Goal: Task Accomplishment & Management: Manage account settings

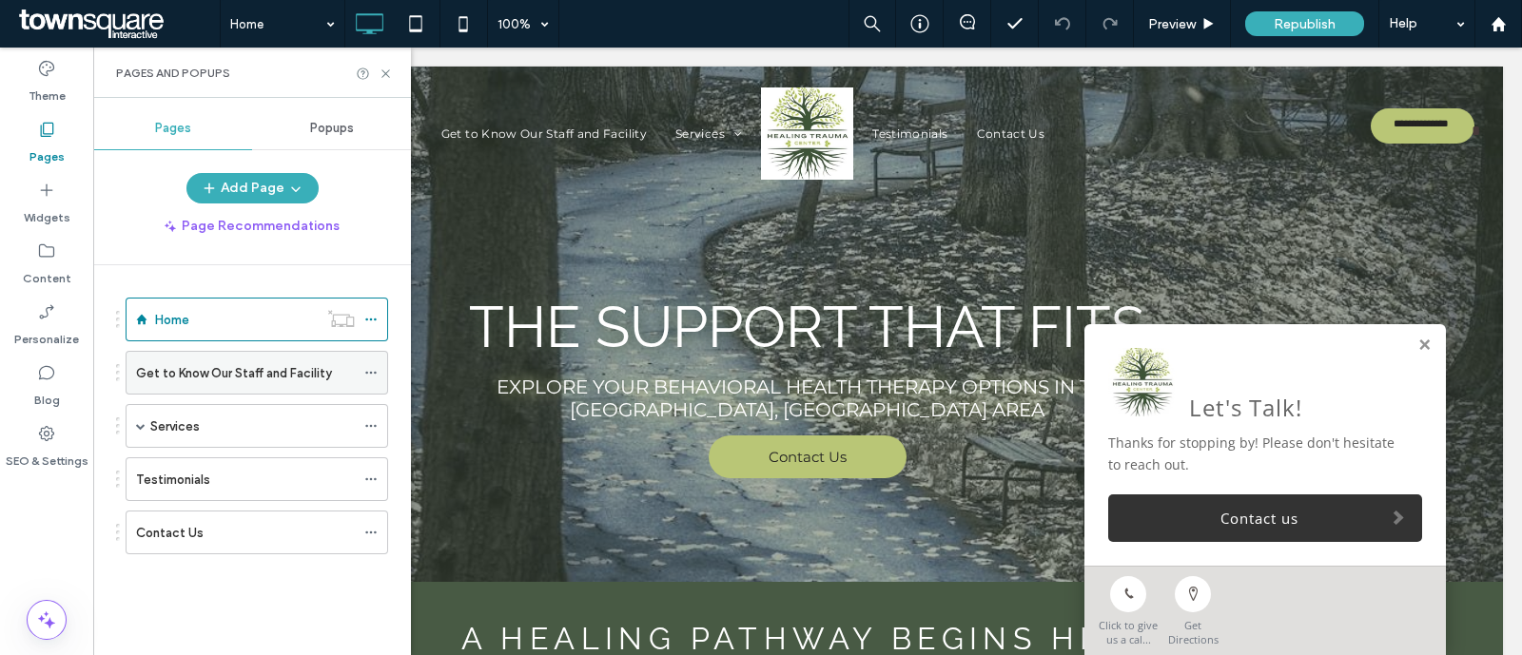
click at [198, 359] on div "Get to Know Our Staff and Facility" at bounding box center [245, 373] width 219 height 42
click at [385, 68] on icon at bounding box center [386, 74] width 14 height 14
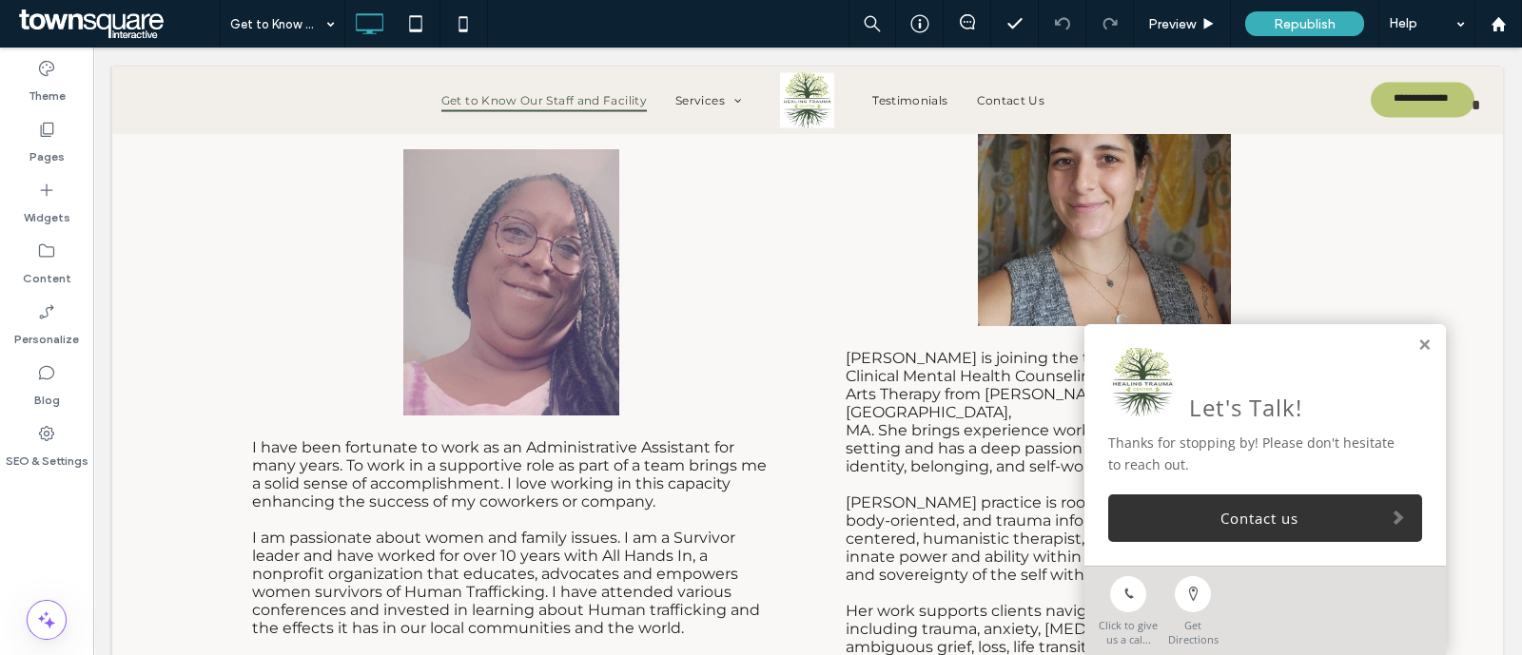
scroll to position [6301, 0]
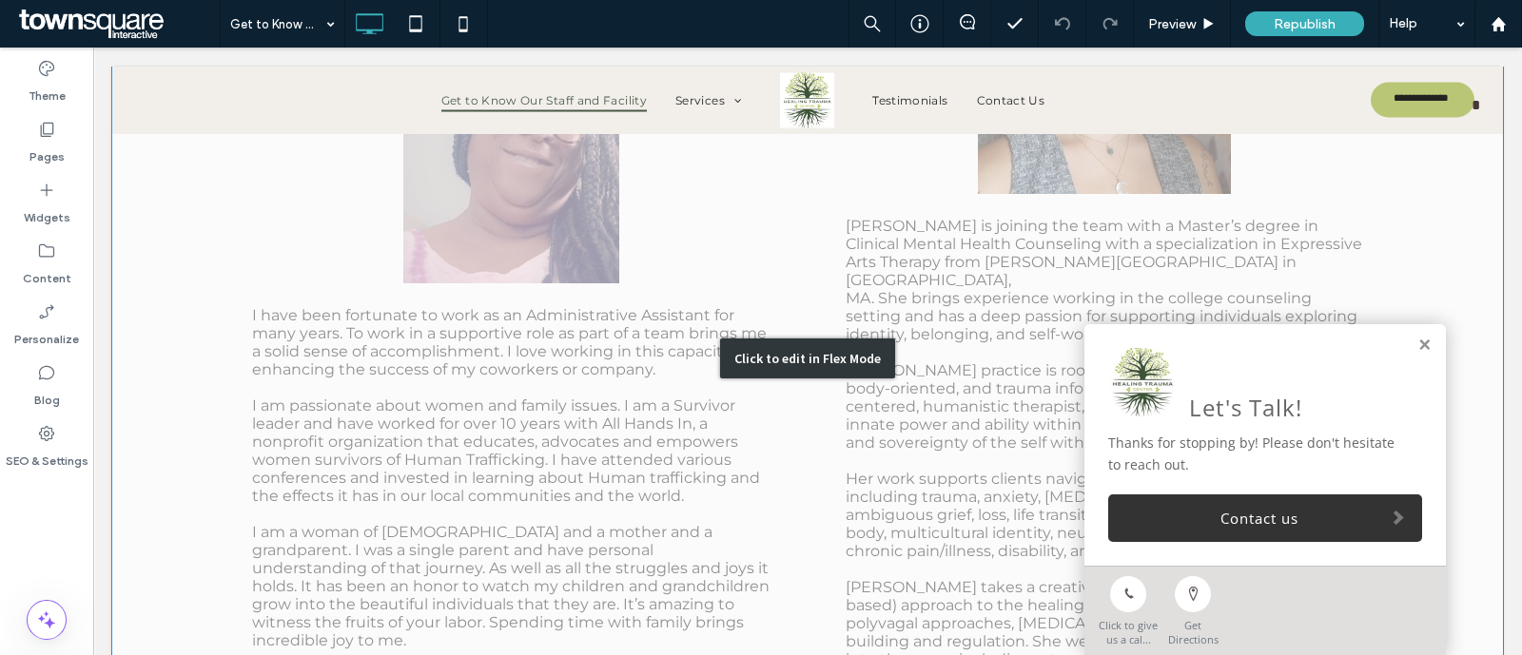
click at [649, 263] on div "Click to edit in Flex Mode" at bounding box center [807, 358] width 1391 height 981
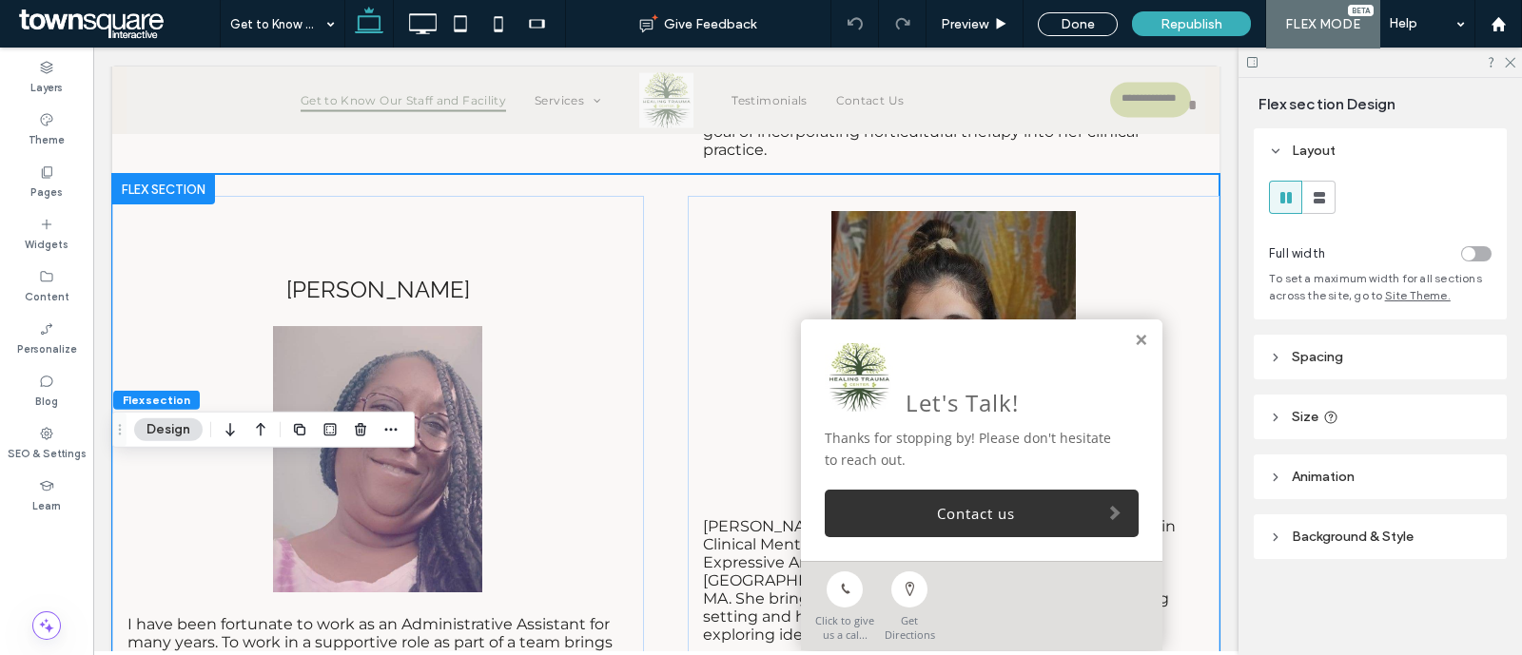
scroll to position [6212, 0]
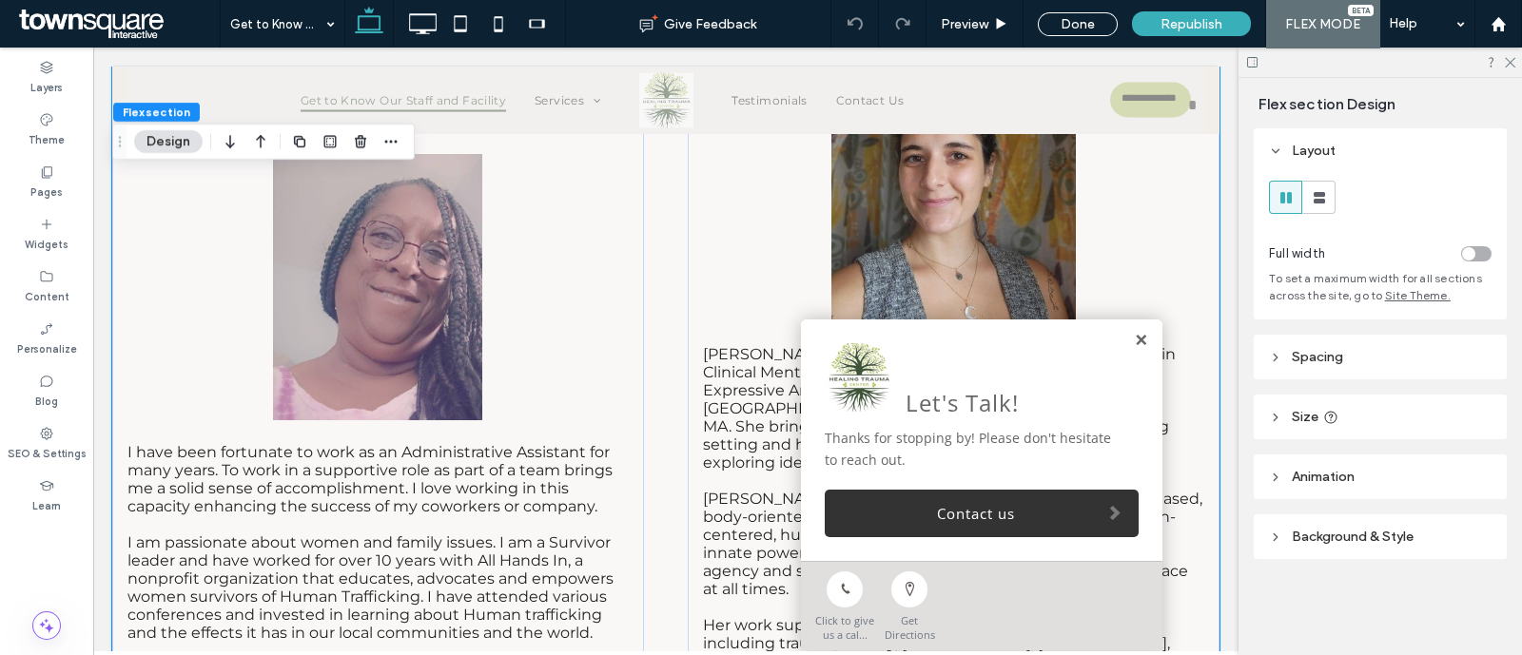
click at [1134, 340] on link at bounding box center [1141, 341] width 14 height 16
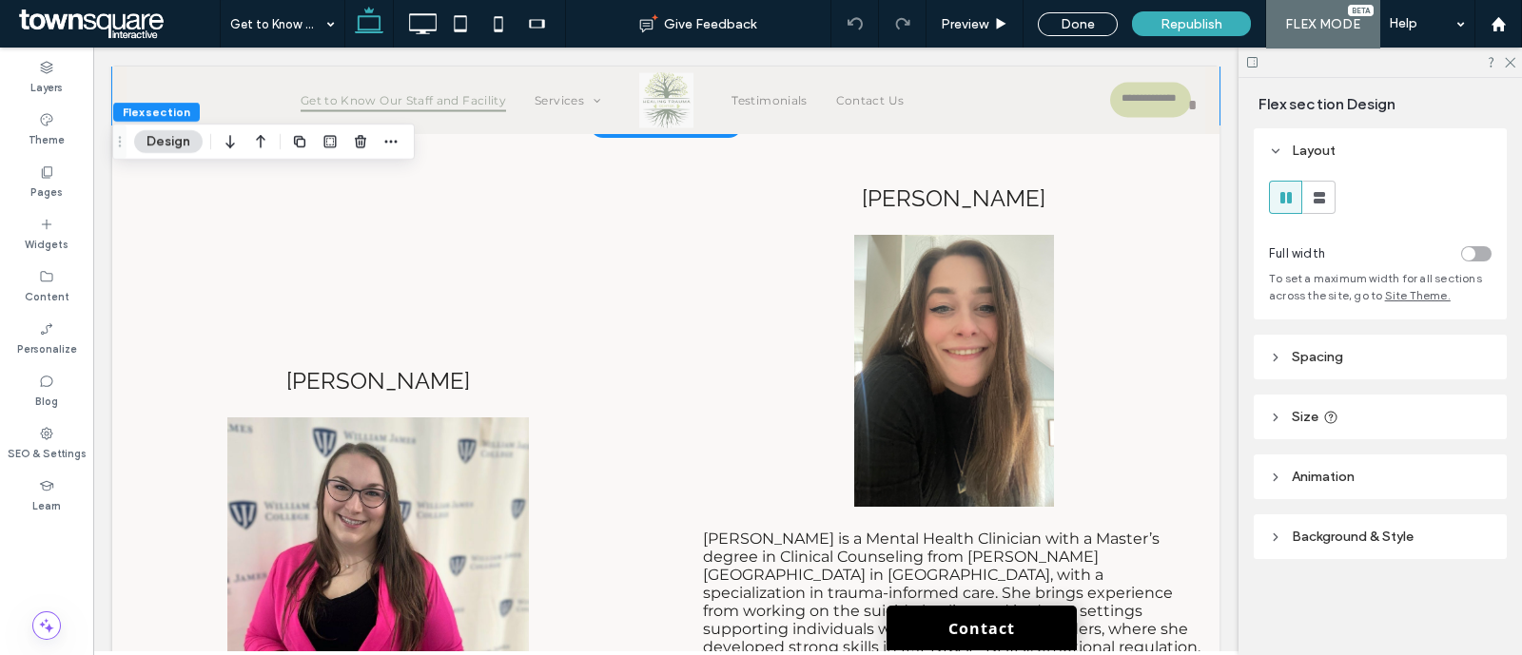
scroll to position [7163, 0]
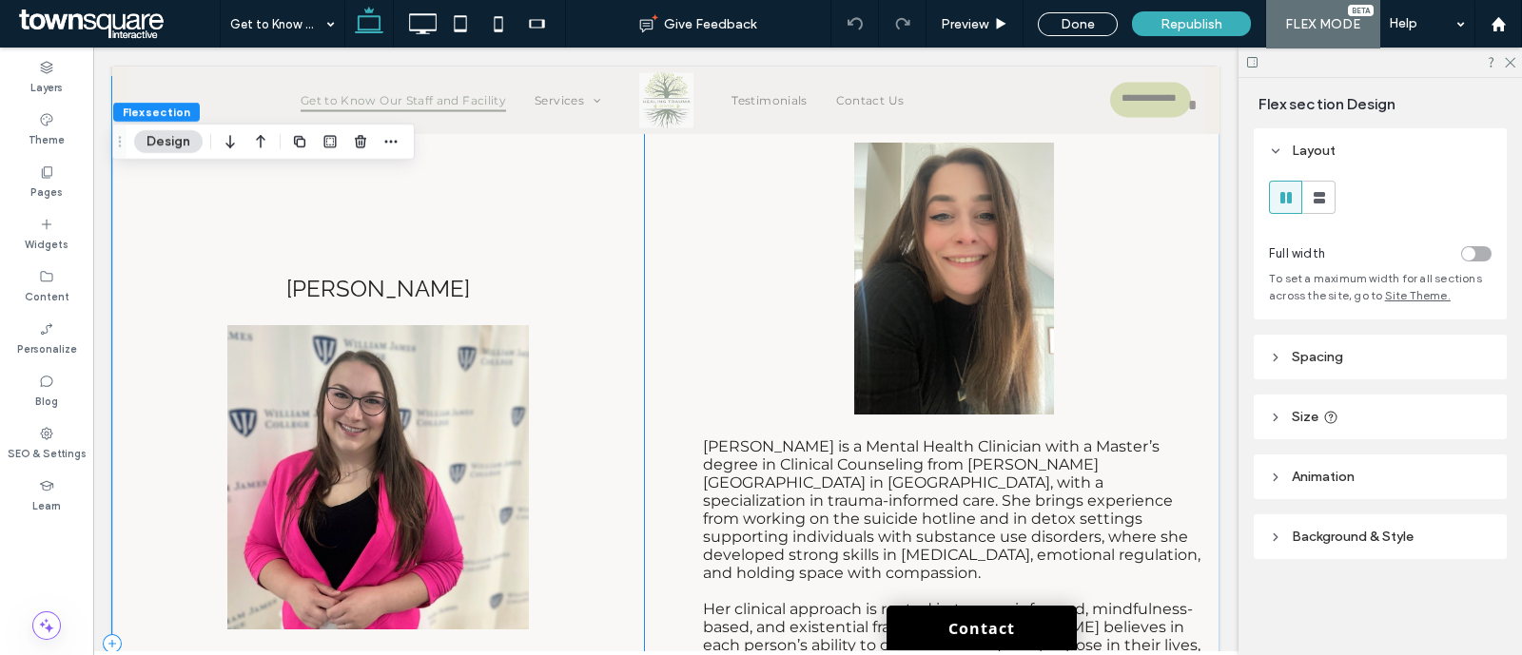
click at [376, 273] on div "[PERSON_NAME] [PERSON_NAME] joins Healing [MEDICAL_DATA] with a Master’s in Soc…" at bounding box center [378, 644] width 532 height 1135
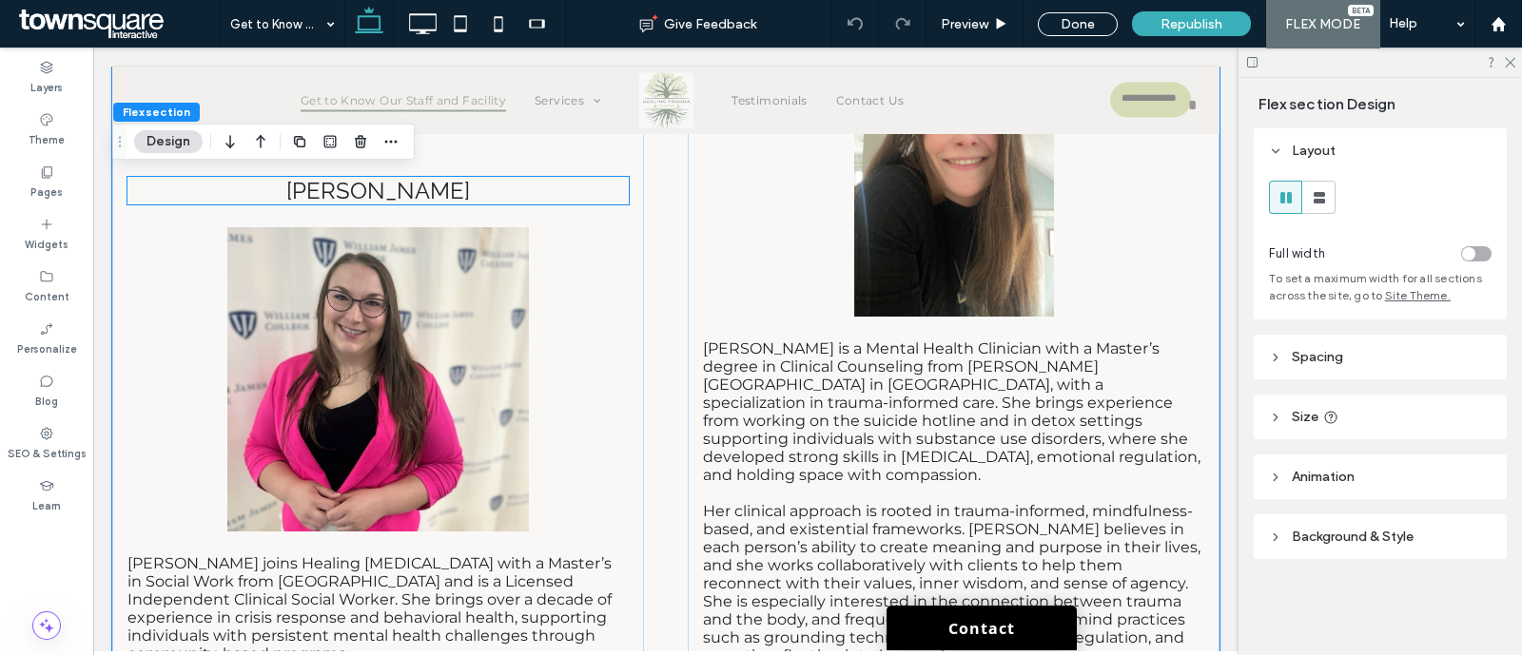
click at [494, 205] on p "[PERSON_NAME]" at bounding box center [377, 191] width 501 height 28
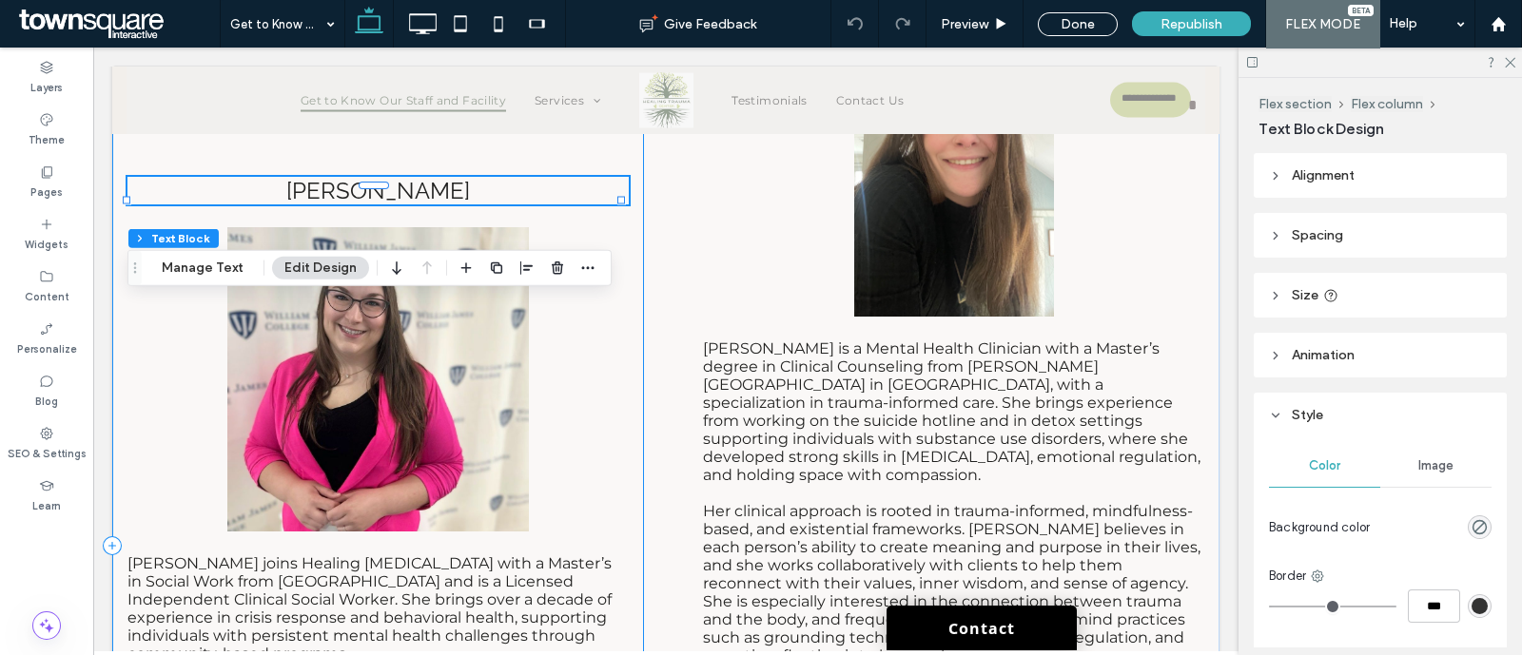
click at [467, 178] on div "[PERSON_NAME] [PERSON_NAME] joins Healing [MEDICAL_DATA] with a Master’s in Soc…" at bounding box center [378, 546] width 532 height 1135
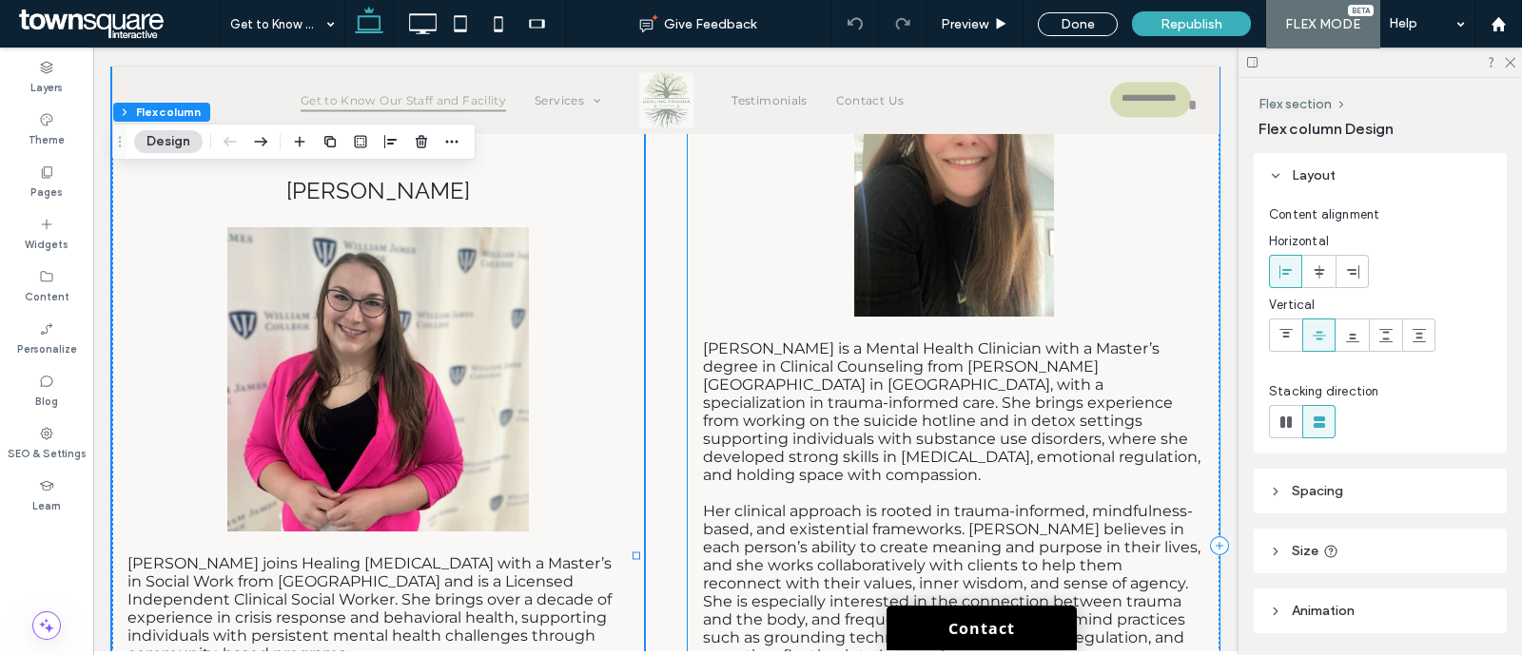
click at [752, 237] on div "[PERSON_NAME] [PERSON_NAME] is a Mental Health Clinician with a Master’s degree…" at bounding box center [954, 546] width 532 height 1135
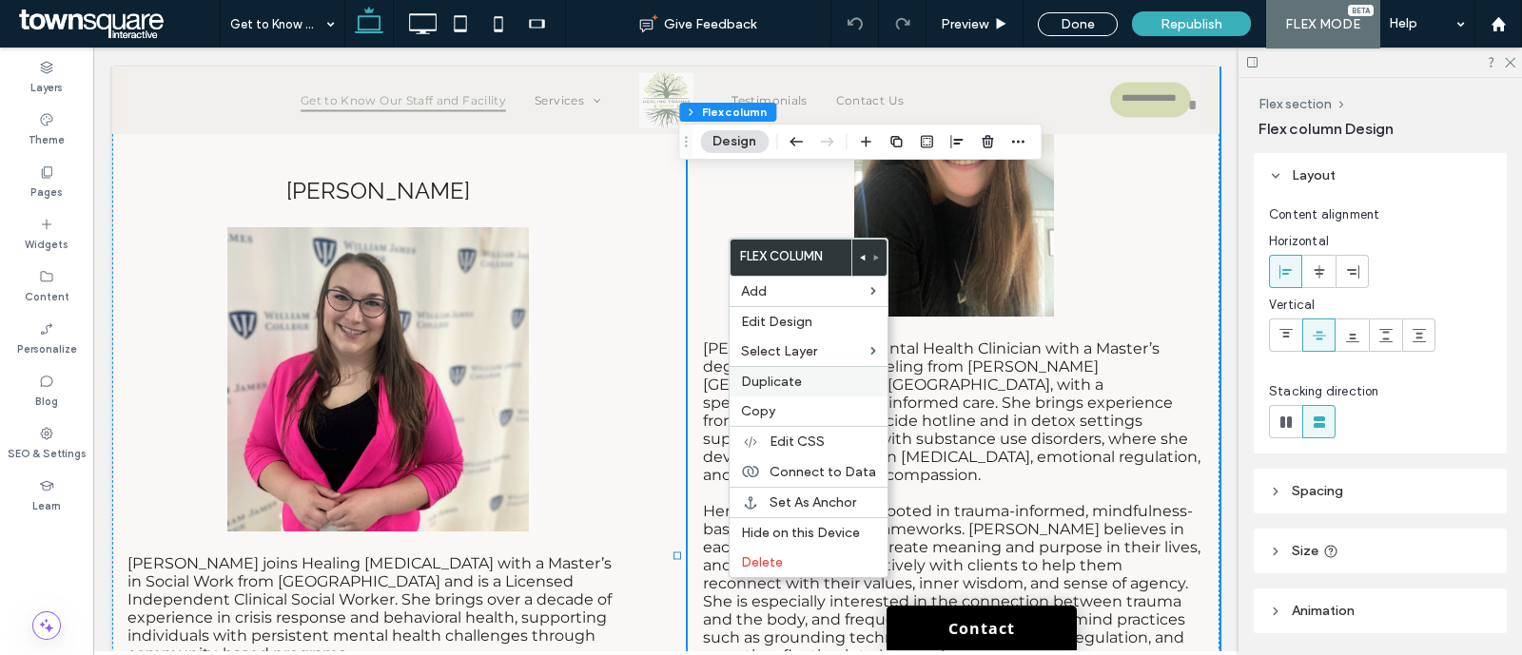
click at [787, 377] on span "Duplicate" at bounding box center [771, 382] width 61 height 16
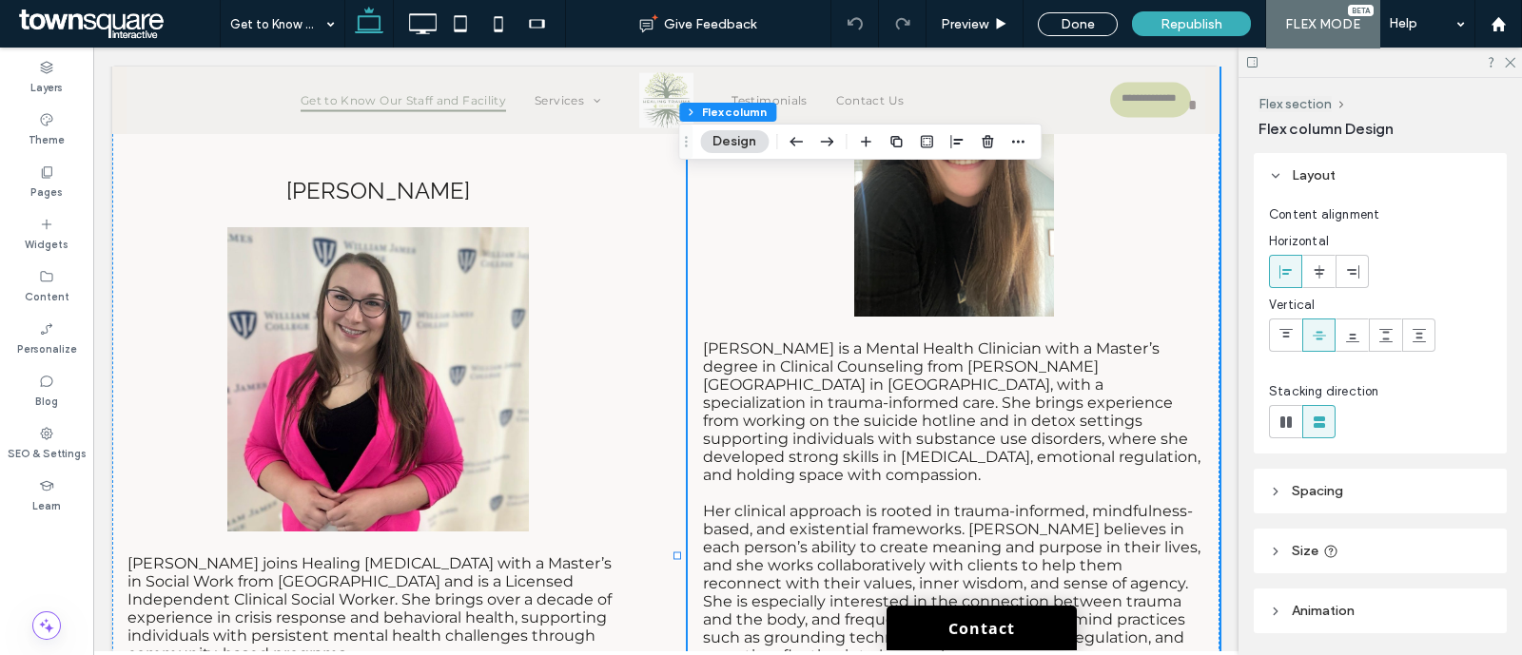
type input "**"
type input "*****"
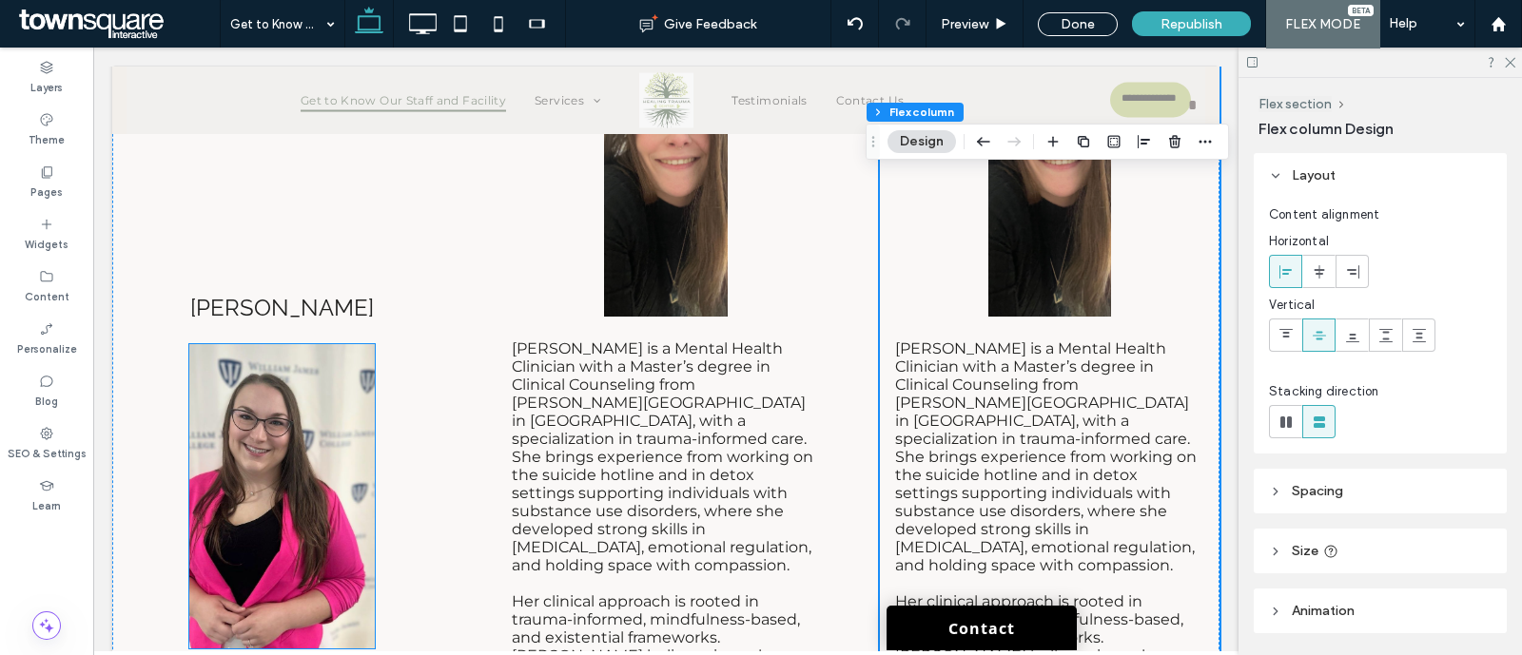
click at [268, 517] on img at bounding box center [282, 496] width 186 height 304
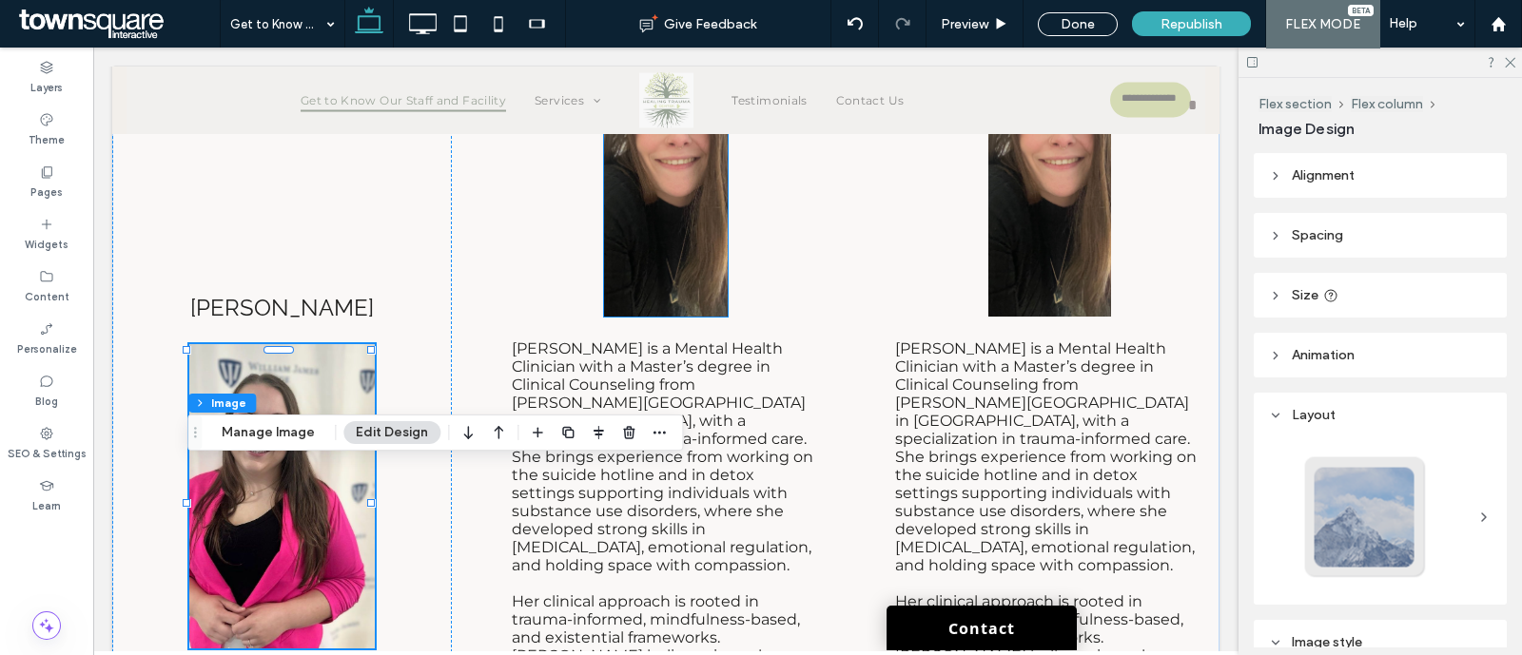
click at [642, 299] on img at bounding box center [666, 181] width 124 height 272
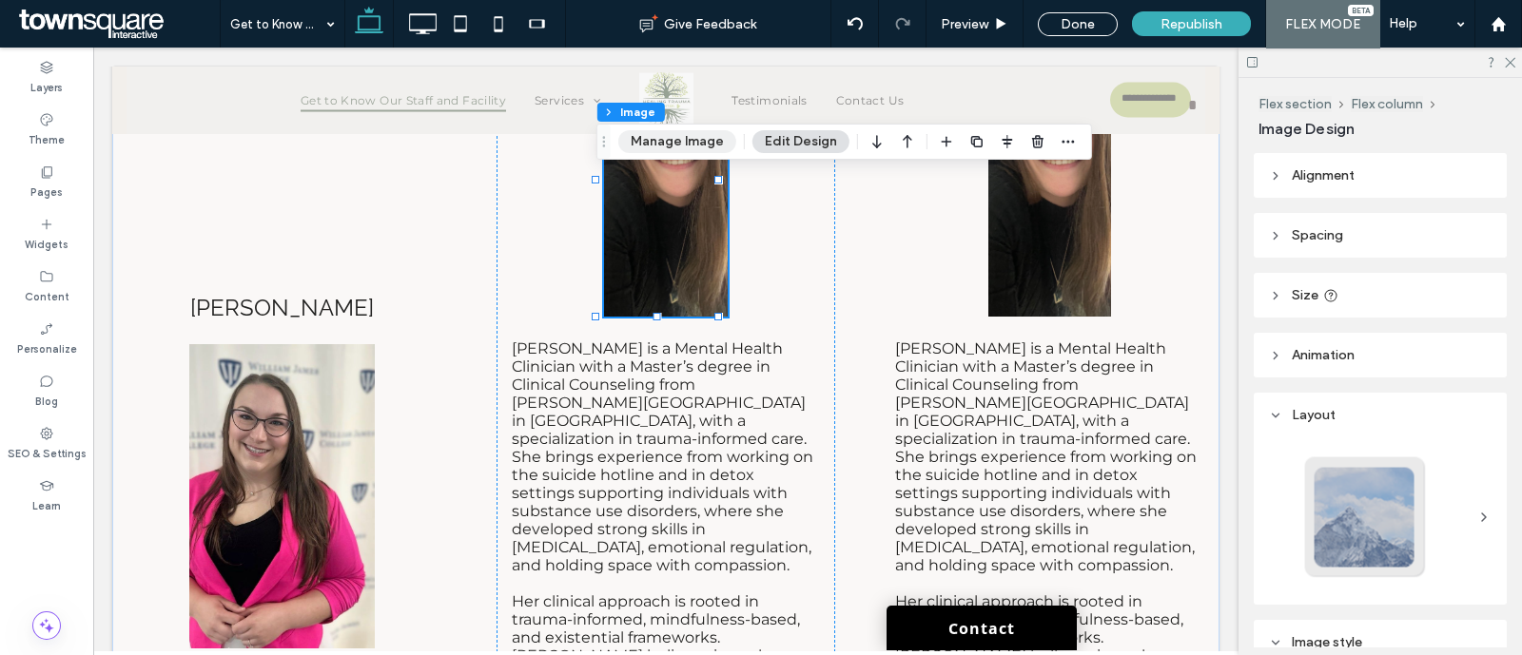
click at [690, 143] on button "Manage Image" at bounding box center [677, 141] width 118 height 23
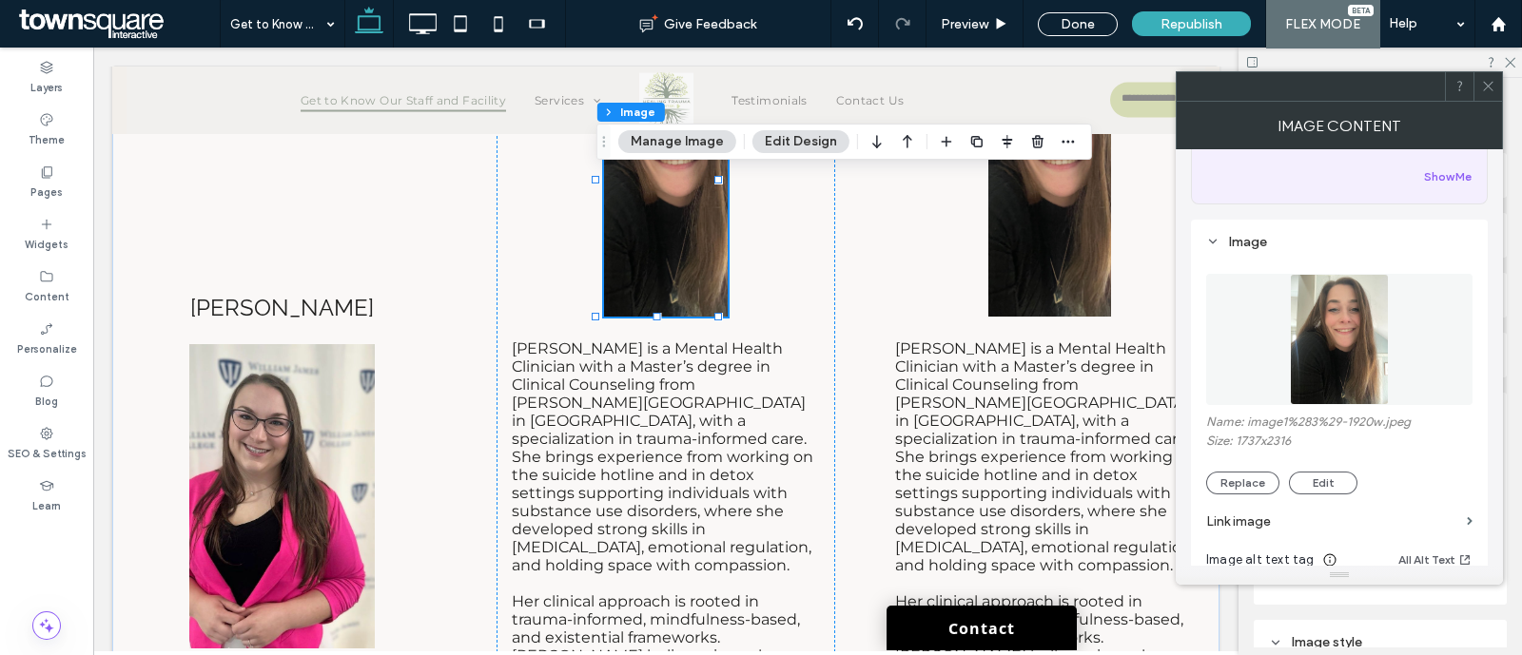
scroll to position [237, 0]
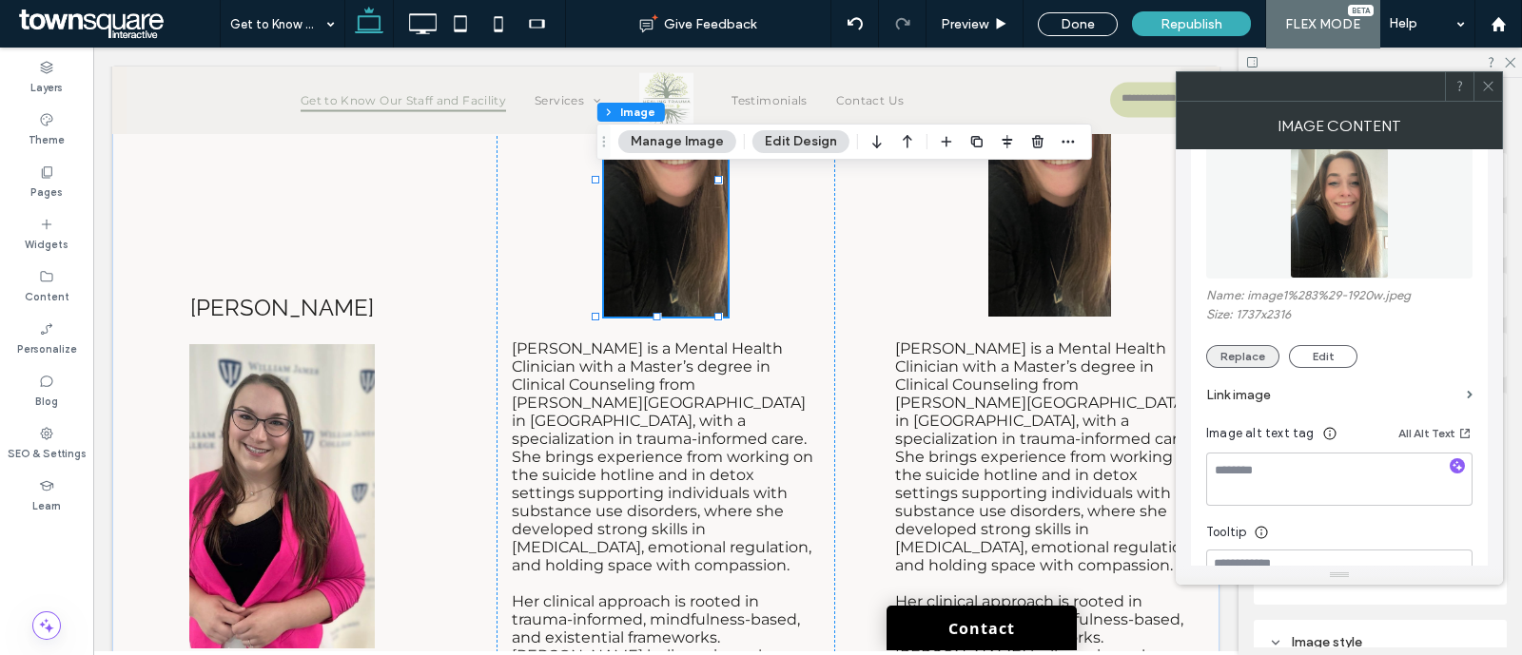
click at [1246, 346] on button "Replace" at bounding box center [1242, 356] width 73 height 23
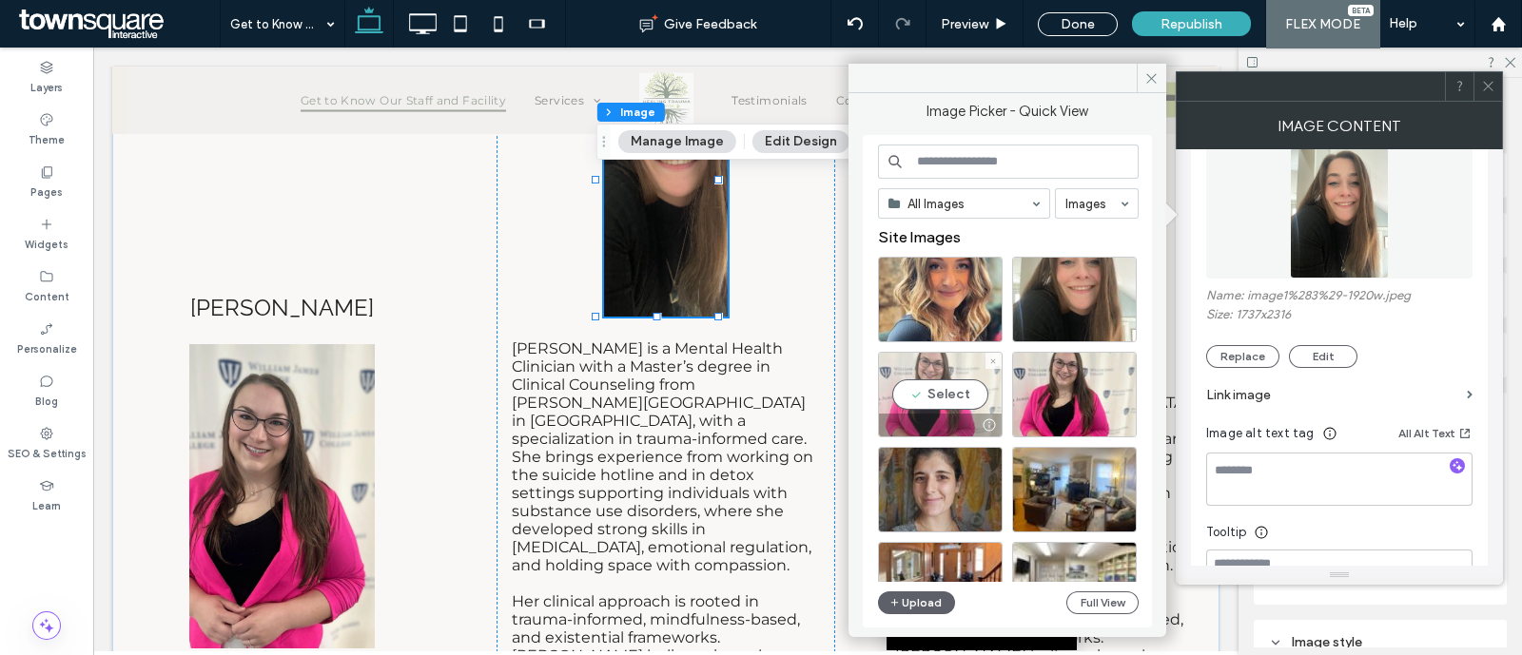
click at [954, 381] on div "Select" at bounding box center [940, 395] width 125 height 86
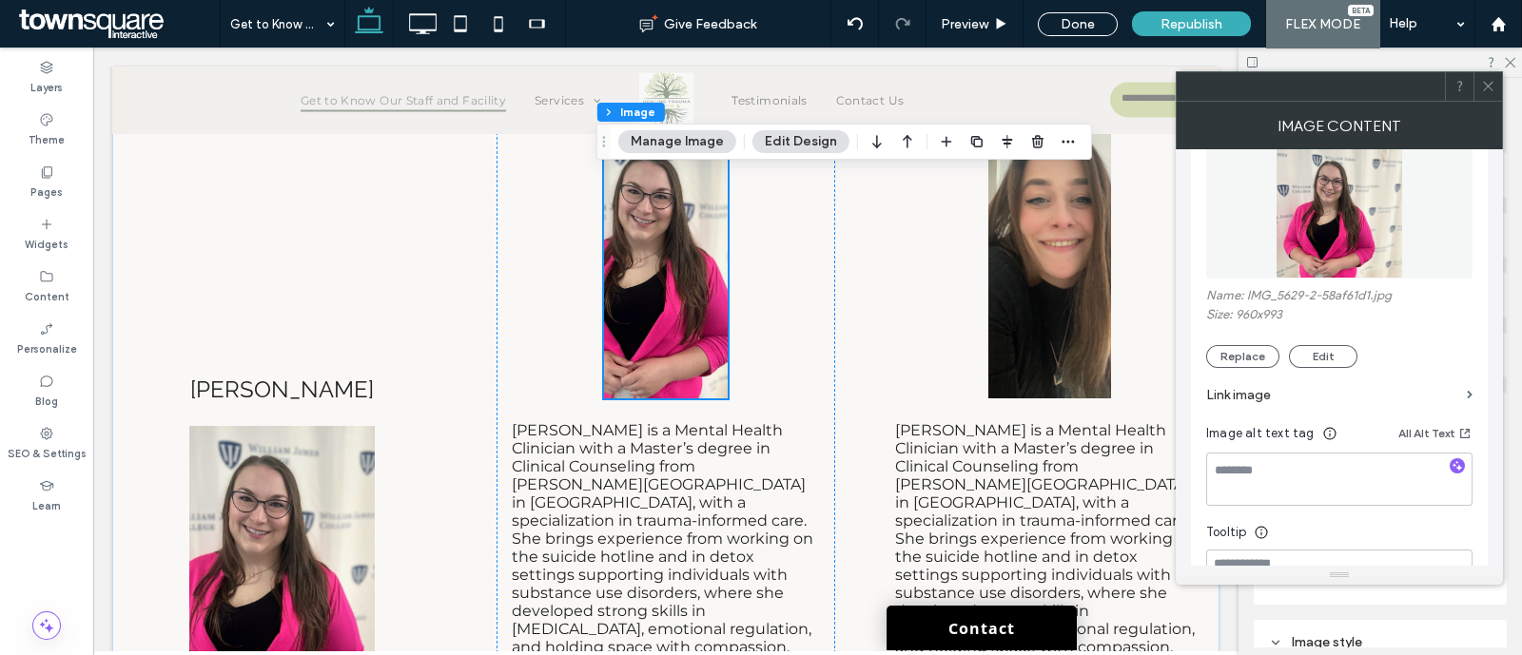
scroll to position [7142, 0]
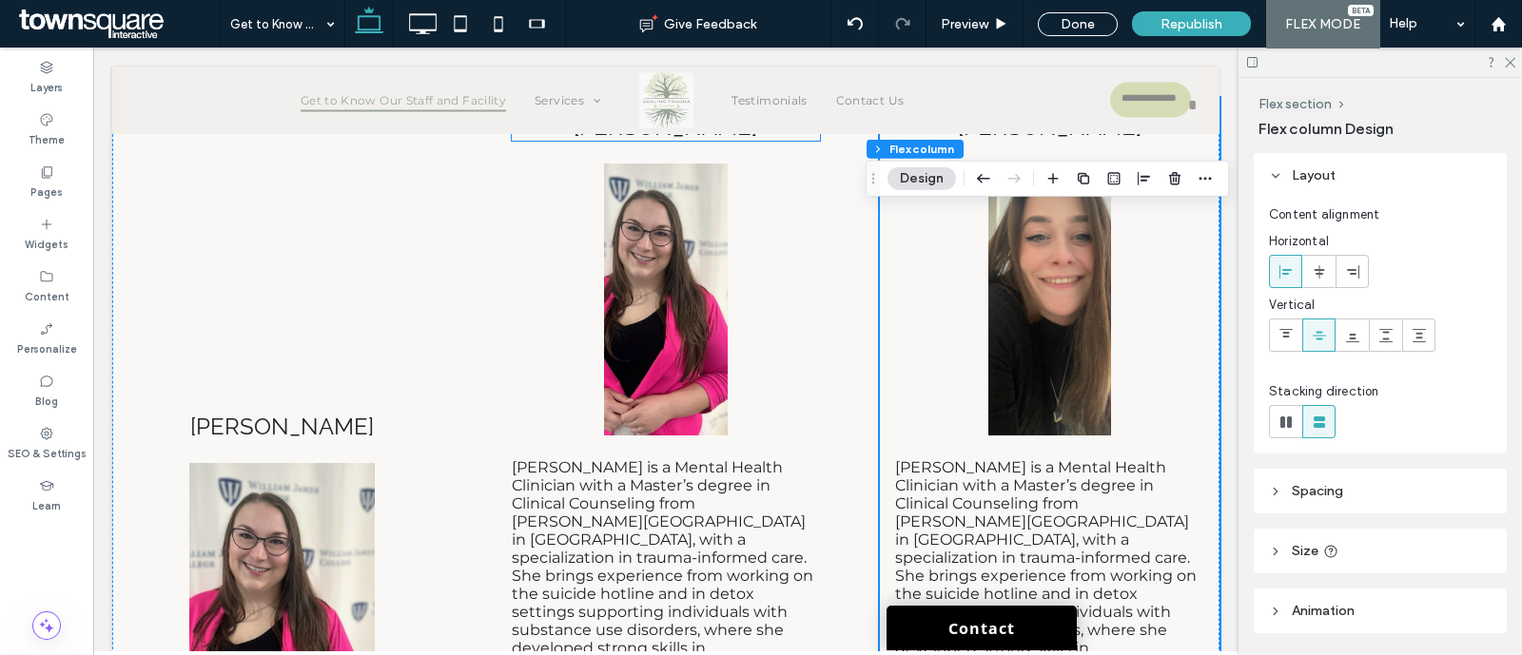
click at [685, 141] on span "[PERSON_NAME]" at bounding box center [666, 127] width 184 height 28
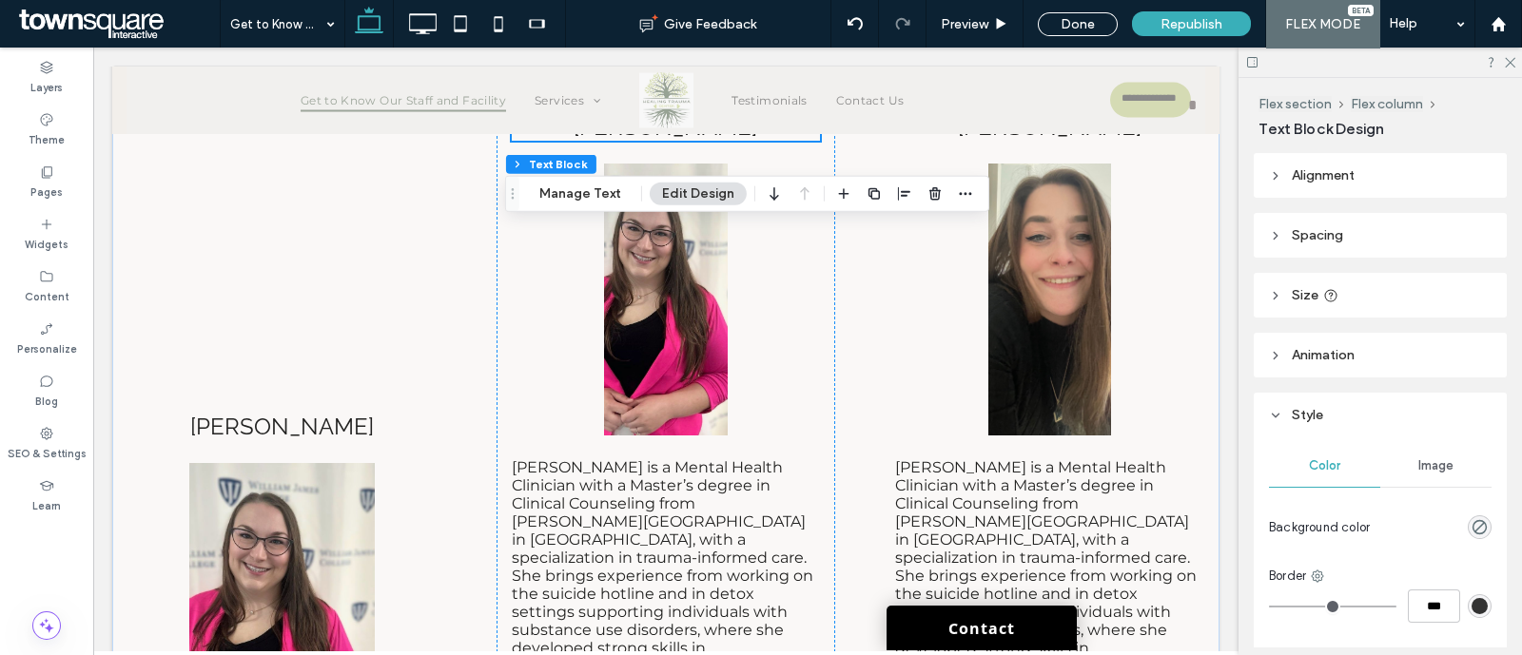
click at [685, 141] on span "[PERSON_NAME]" at bounding box center [666, 127] width 184 height 28
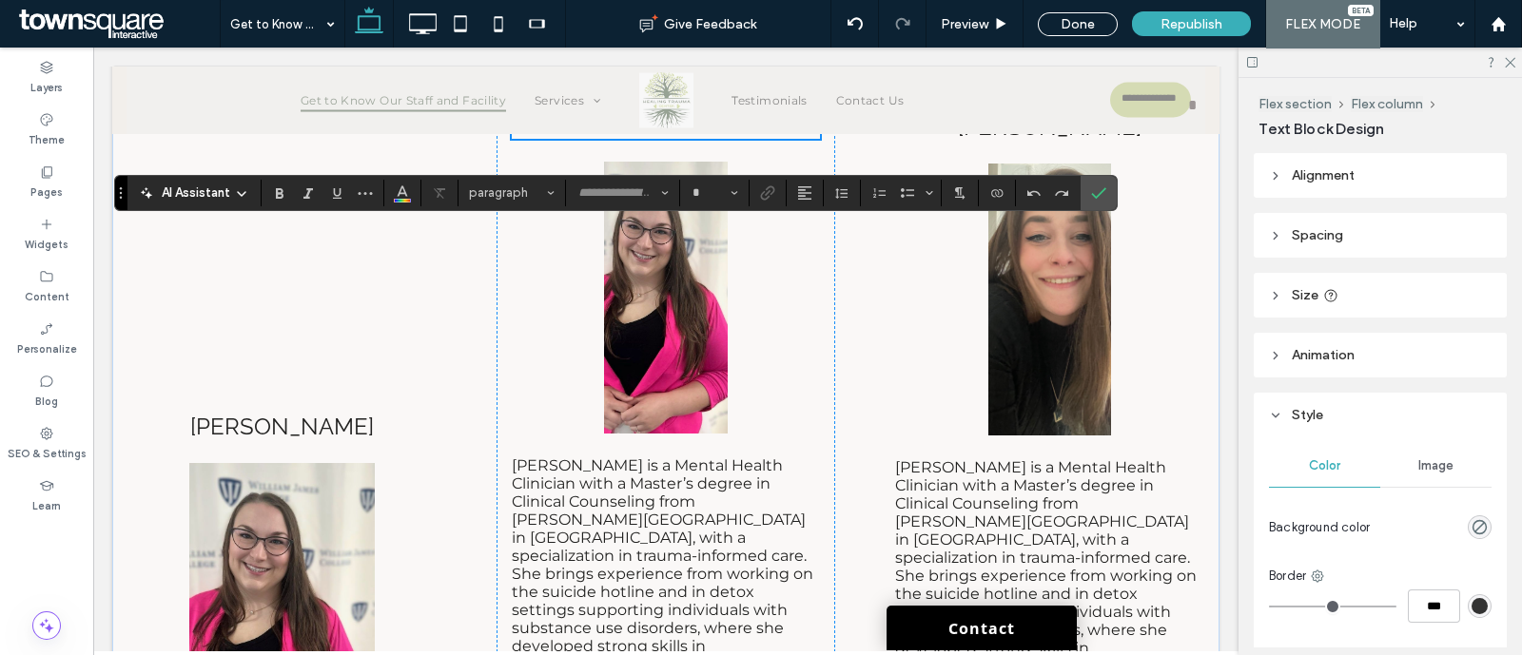
type input "*******"
type input "**"
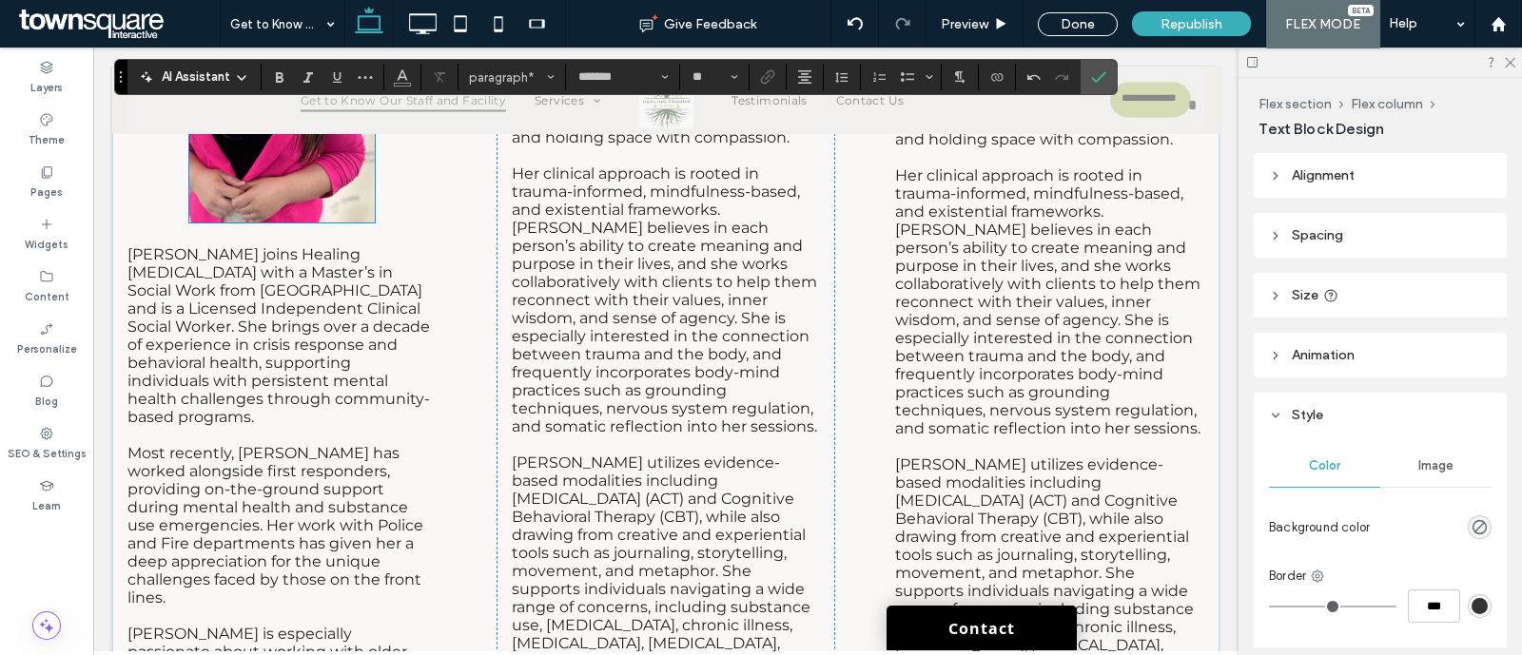
scroll to position [7737, 0]
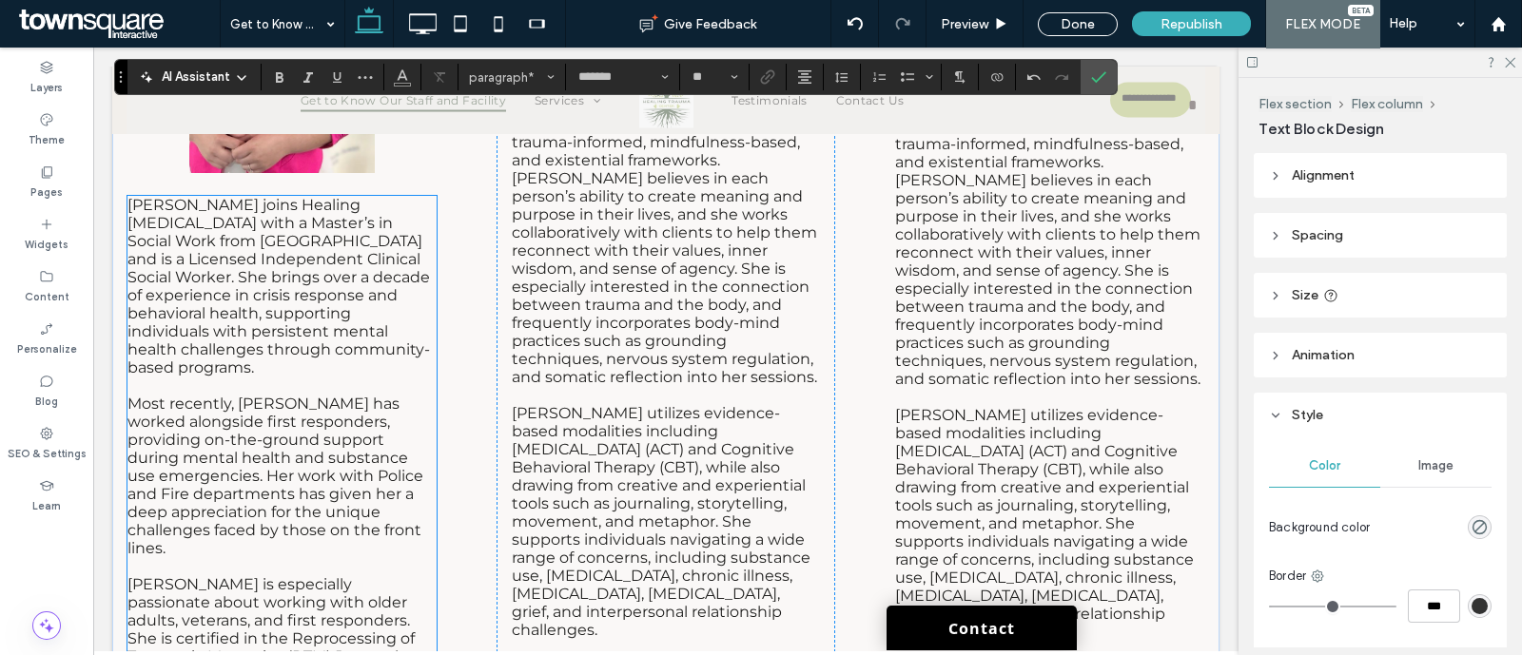
click at [300, 373] on span "[PERSON_NAME] joins Healing [MEDICAL_DATA] with a Master’s in Social Work from …" at bounding box center [278, 286] width 303 height 181
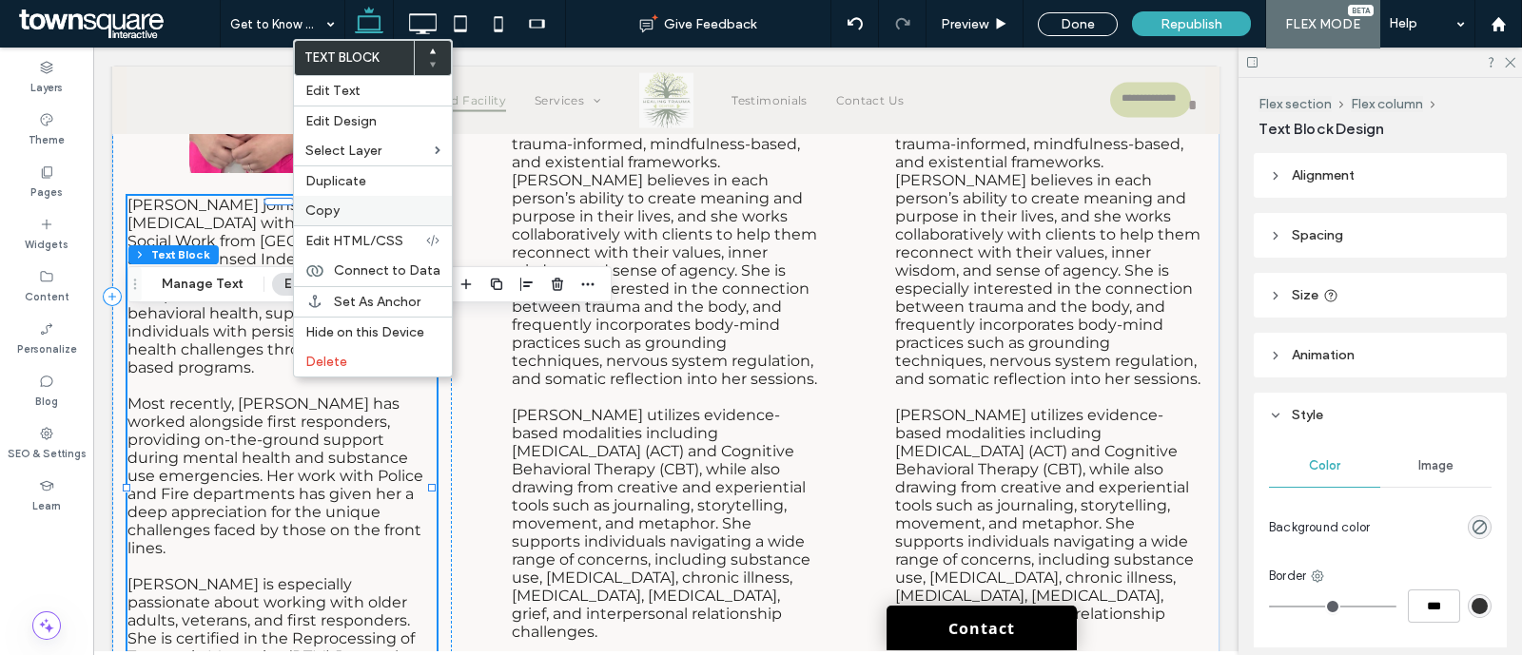
click at [379, 199] on div "Copy" at bounding box center [373, 210] width 158 height 29
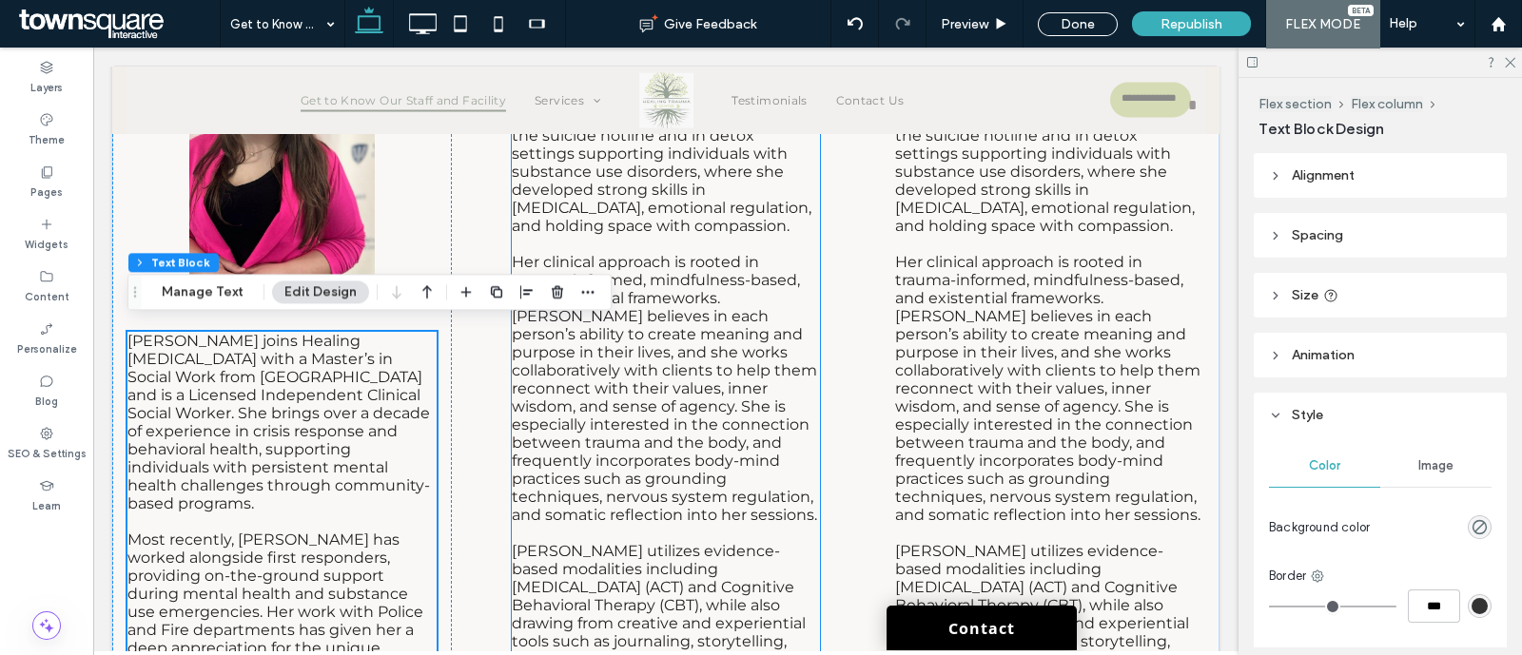
scroll to position [7499, 0]
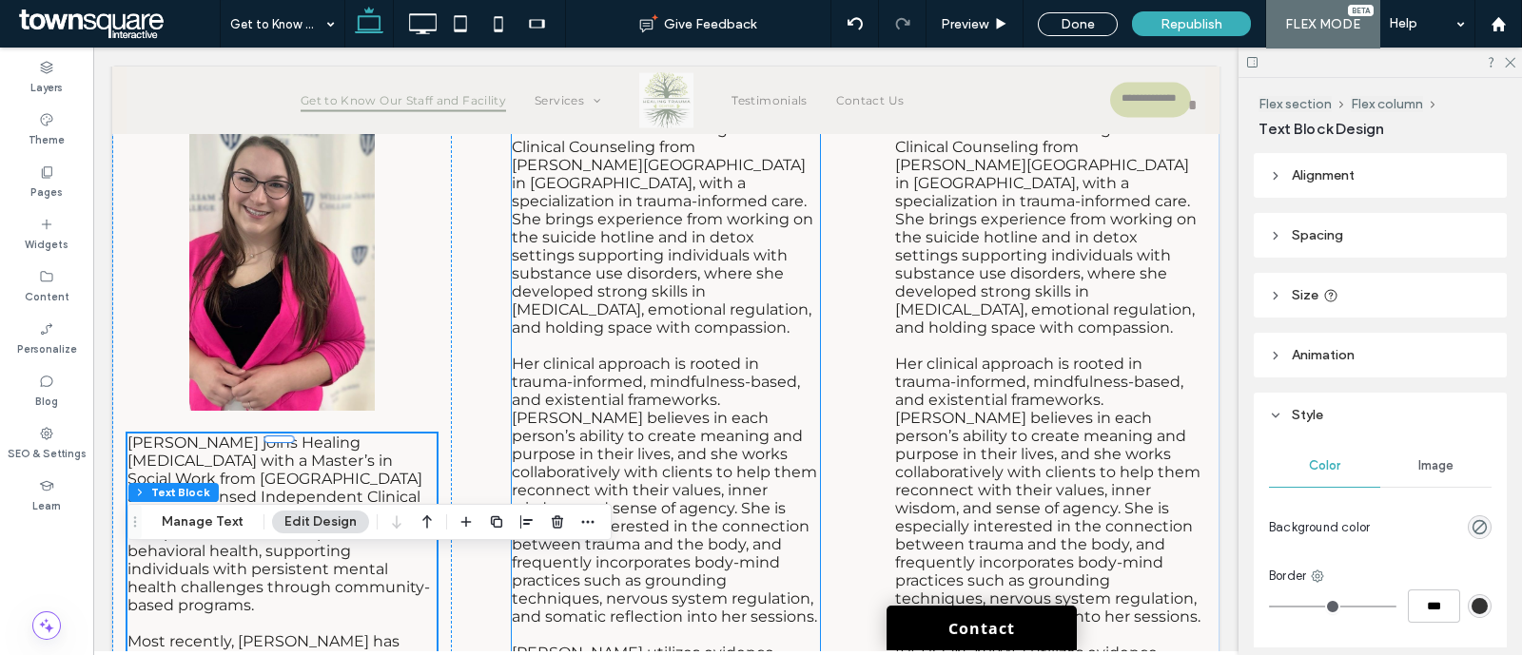
click at [627, 323] on span "[PERSON_NAME] is a Mental Health Clinician with a Master’s degree in Clinical C…" at bounding box center [663, 219] width 302 height 235
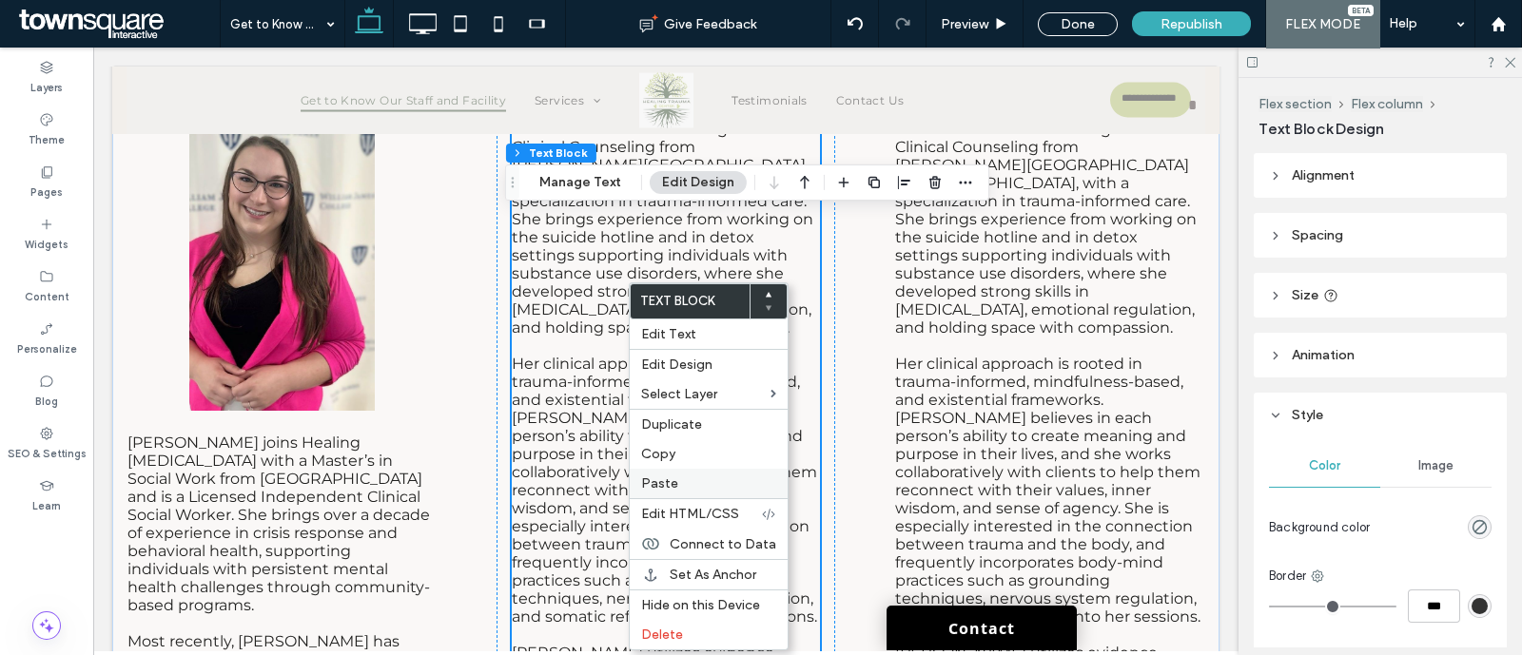
click at [689, 477] on label "Paste" at bounding box center [708, 484] width 135 height 16
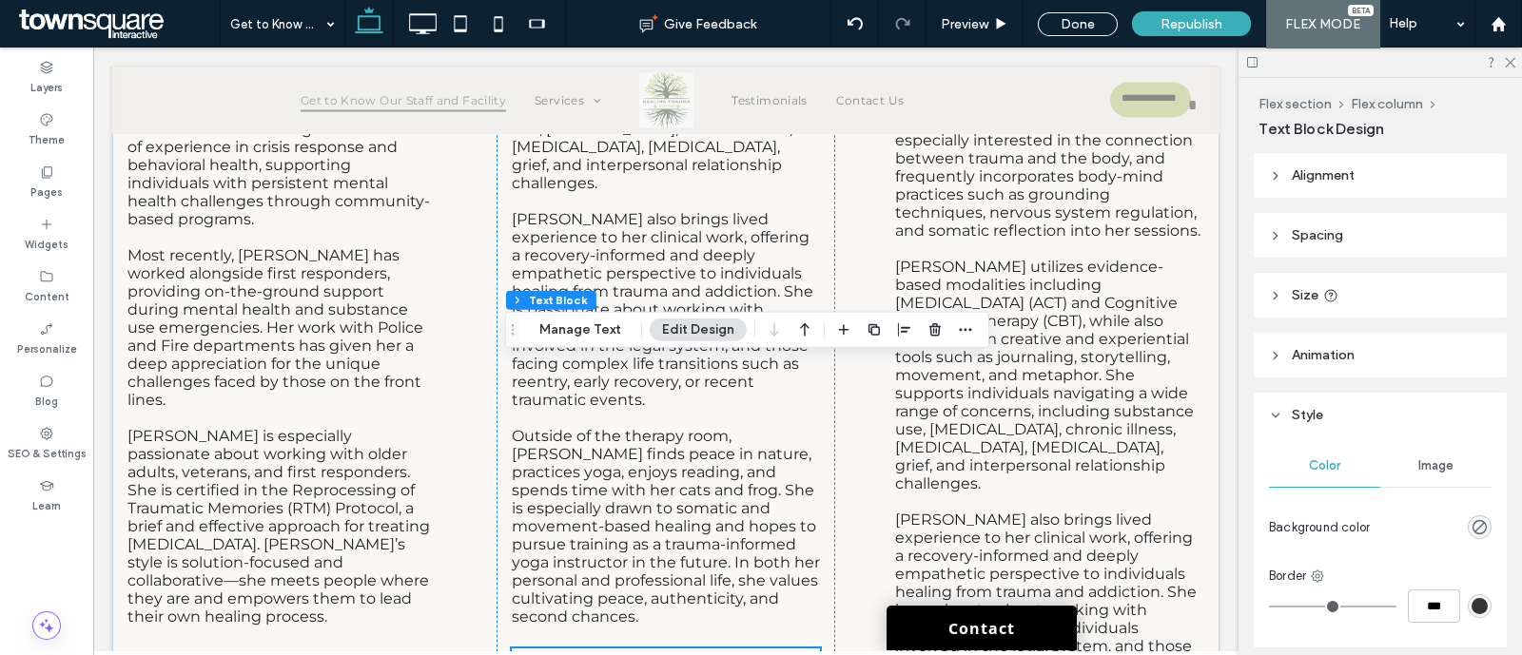
scroll to position [8176, 0]
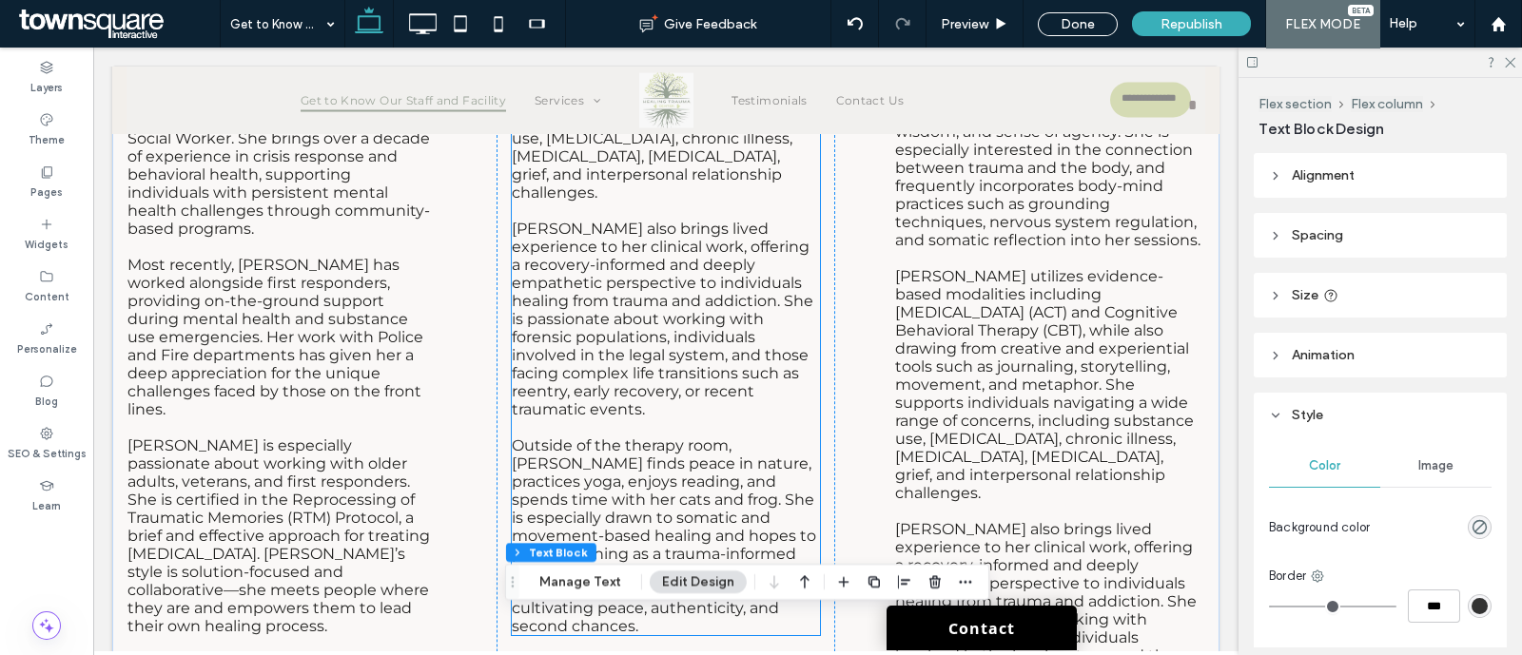
click at [677, 202] on span "[PERSON_NAME] utilizes evidence-based modalities including [MEDICAL_DATA] (ACT)…" at bounding box center [661, 84] width 299 height 235
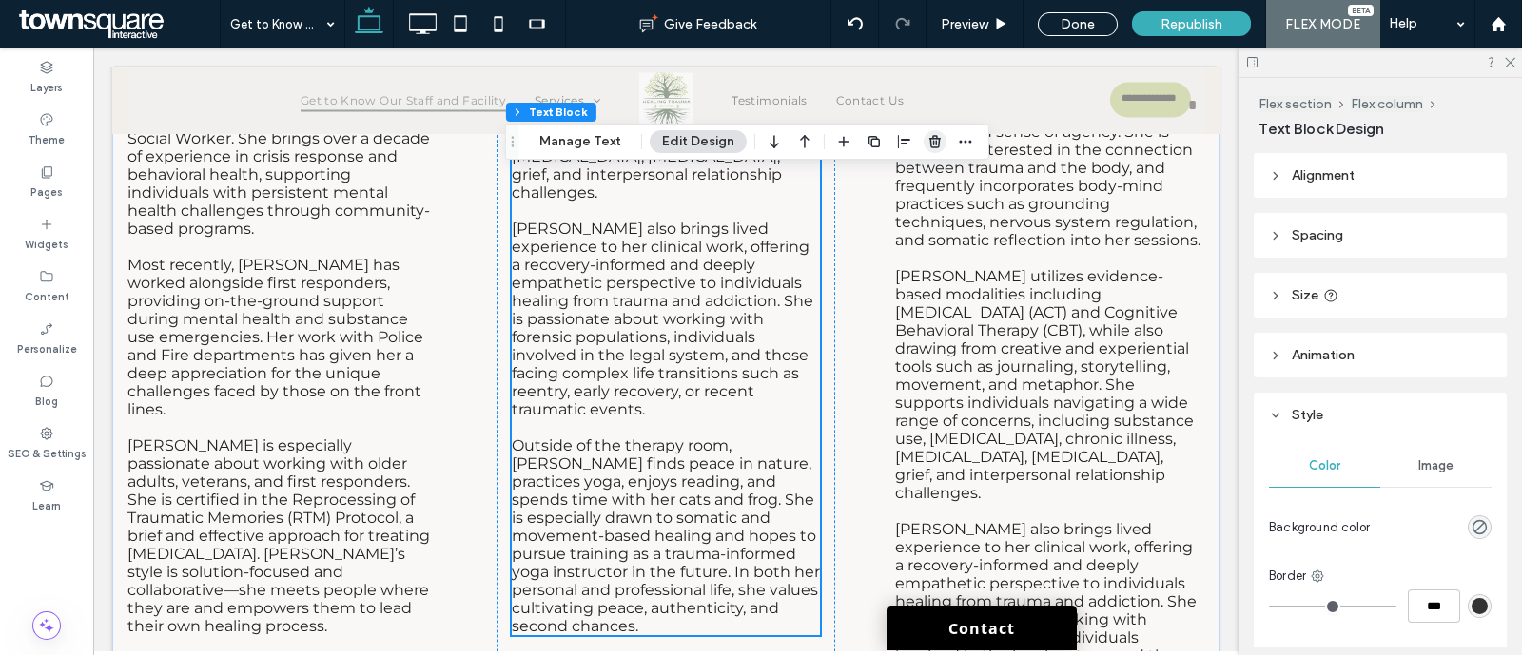
click at [924, 140] on span "button" at bounding box center [935, 141] width 23 height 23
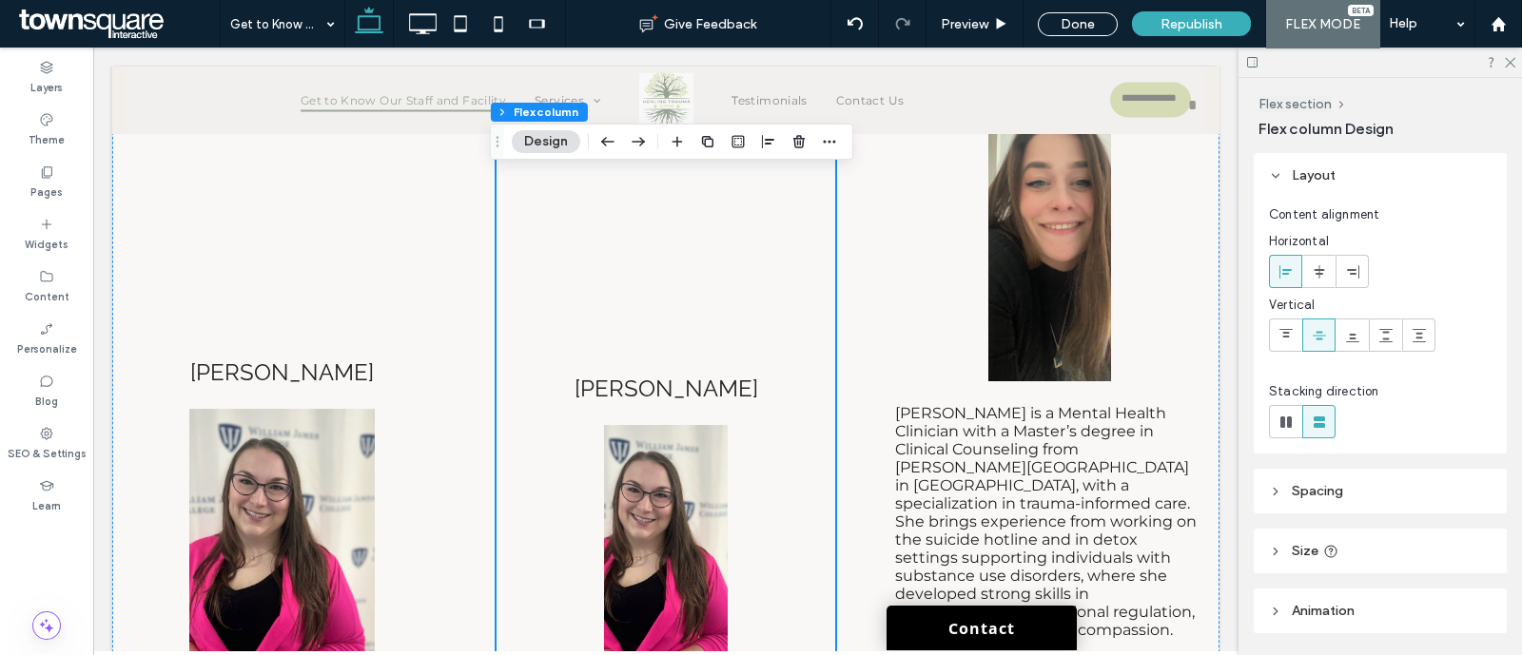
scroll to position [7166, 0]
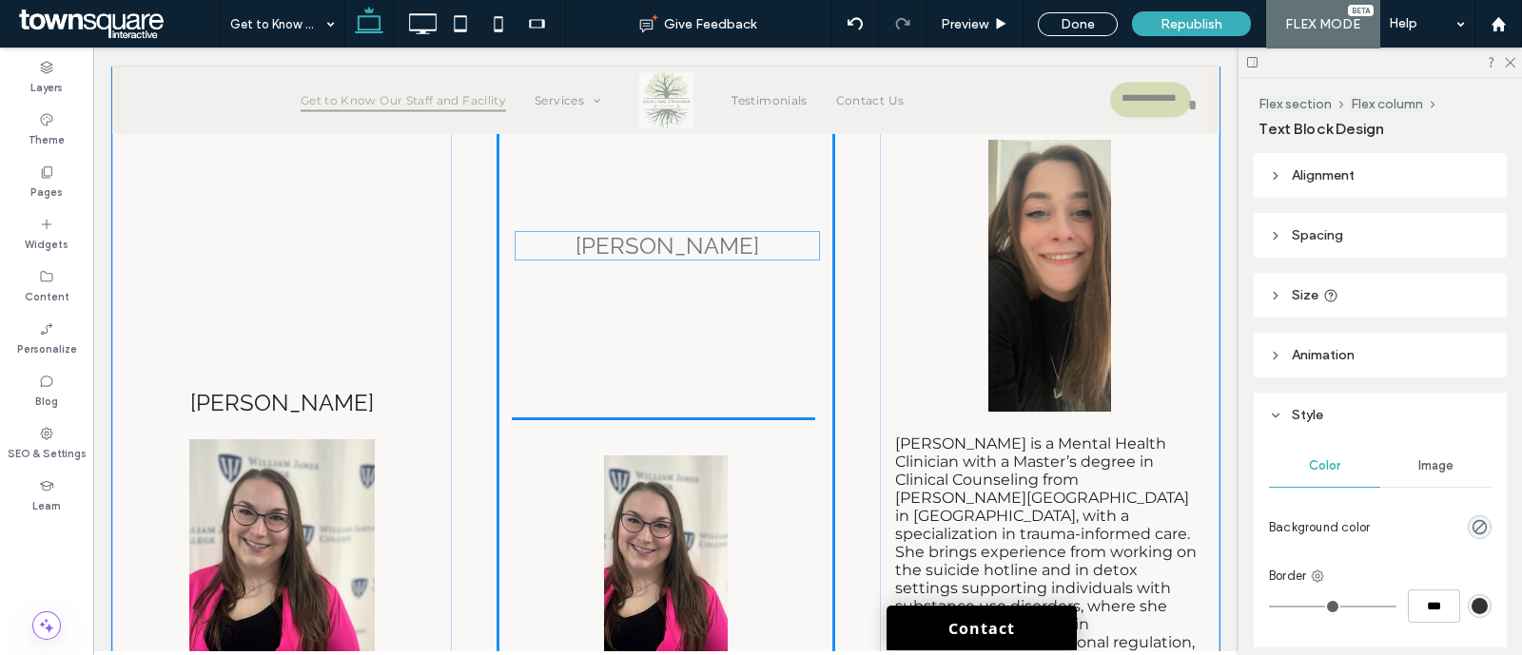
drag, startPoint x: 551, startPoint y: 538, endPoint x: 561, endPoint y: 245, distance: 293.2
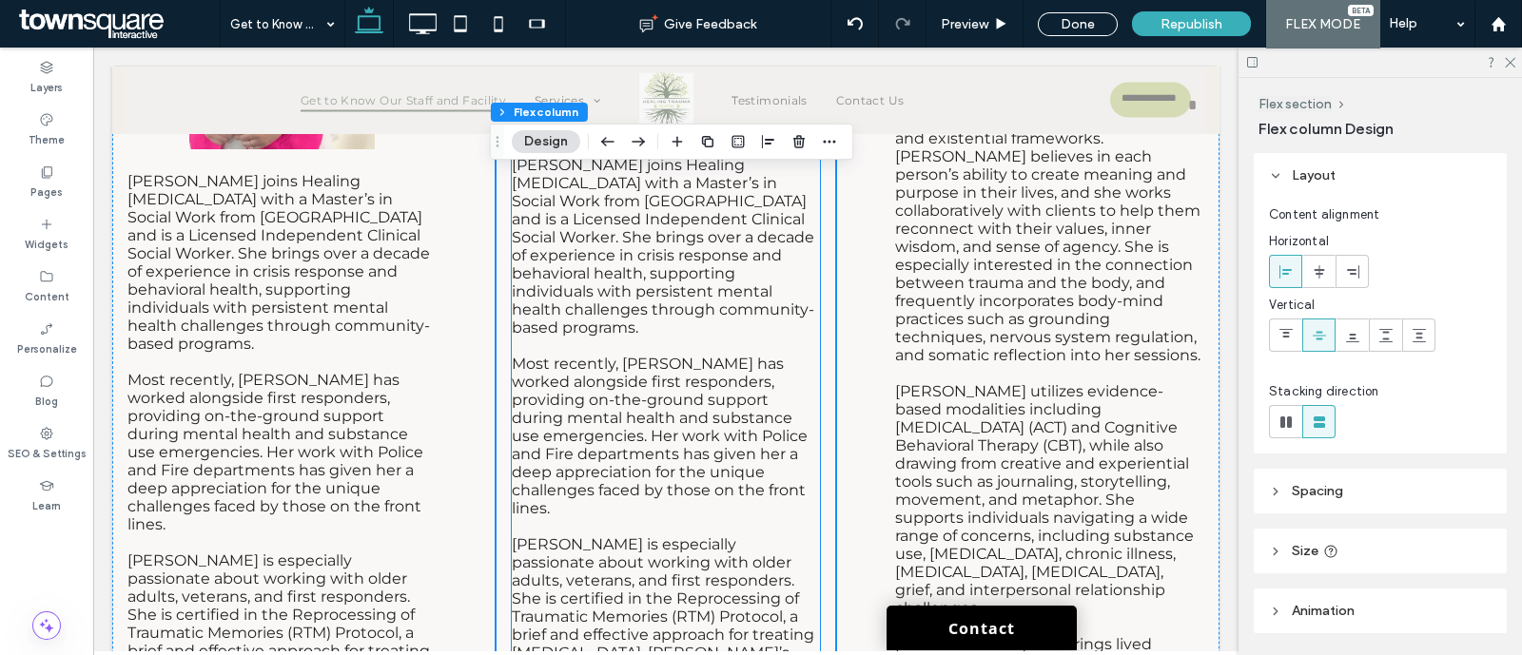
scroll to position [7404, 0]
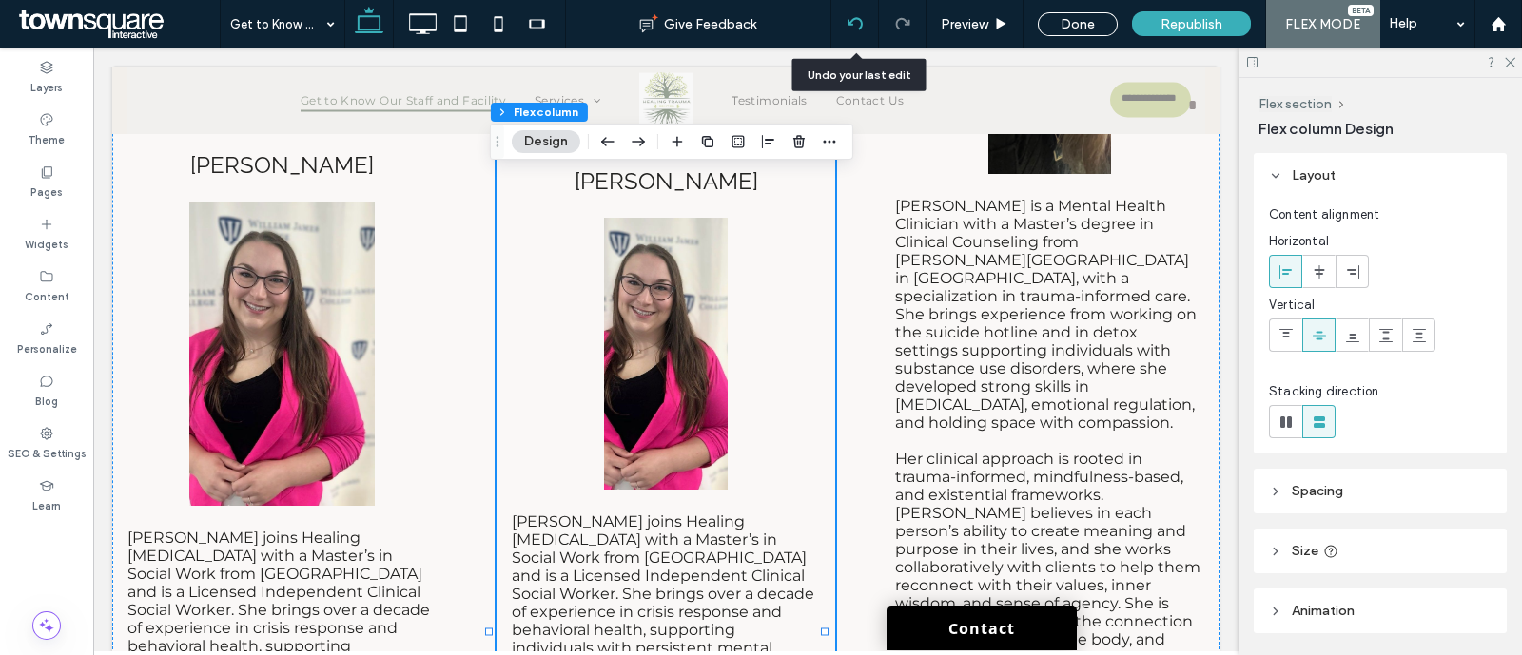
click at [864, 22] on div at bounding box center [854, 23] width 47 height 15
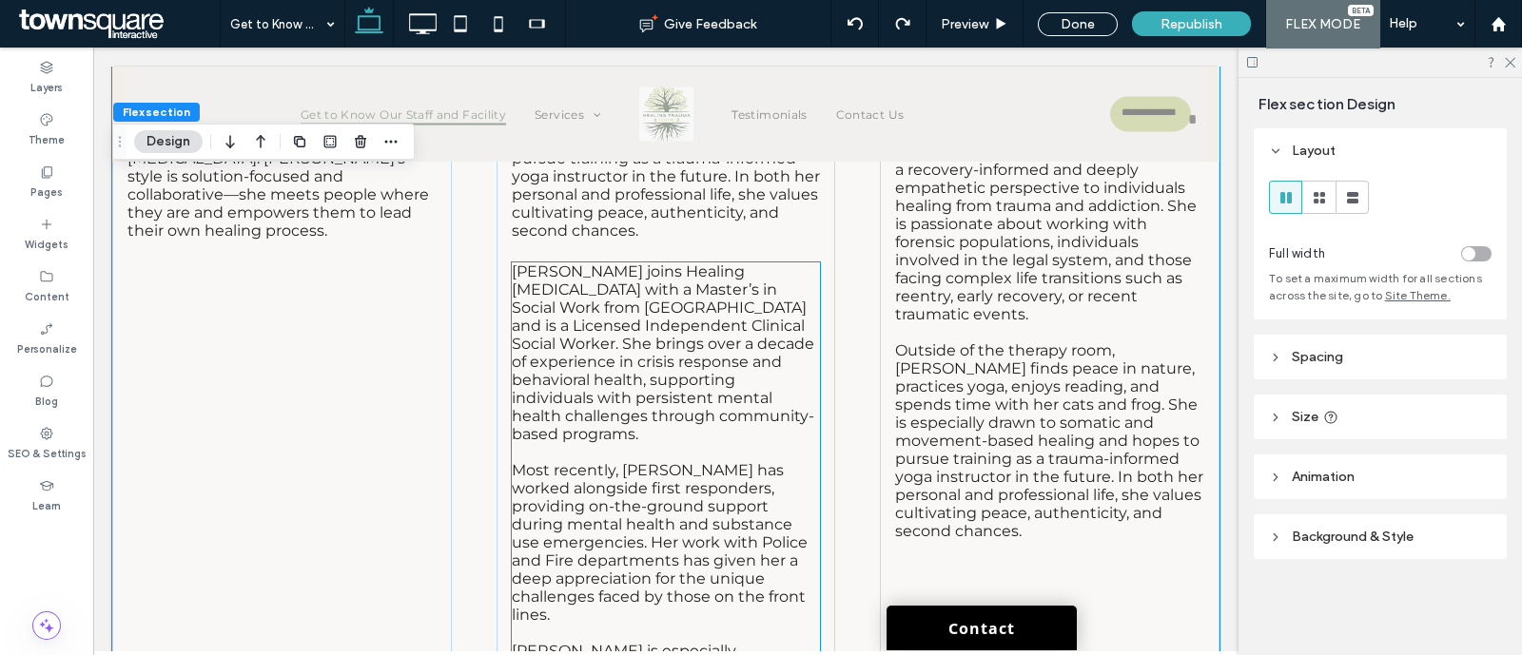
scroll to position [8691, 0]
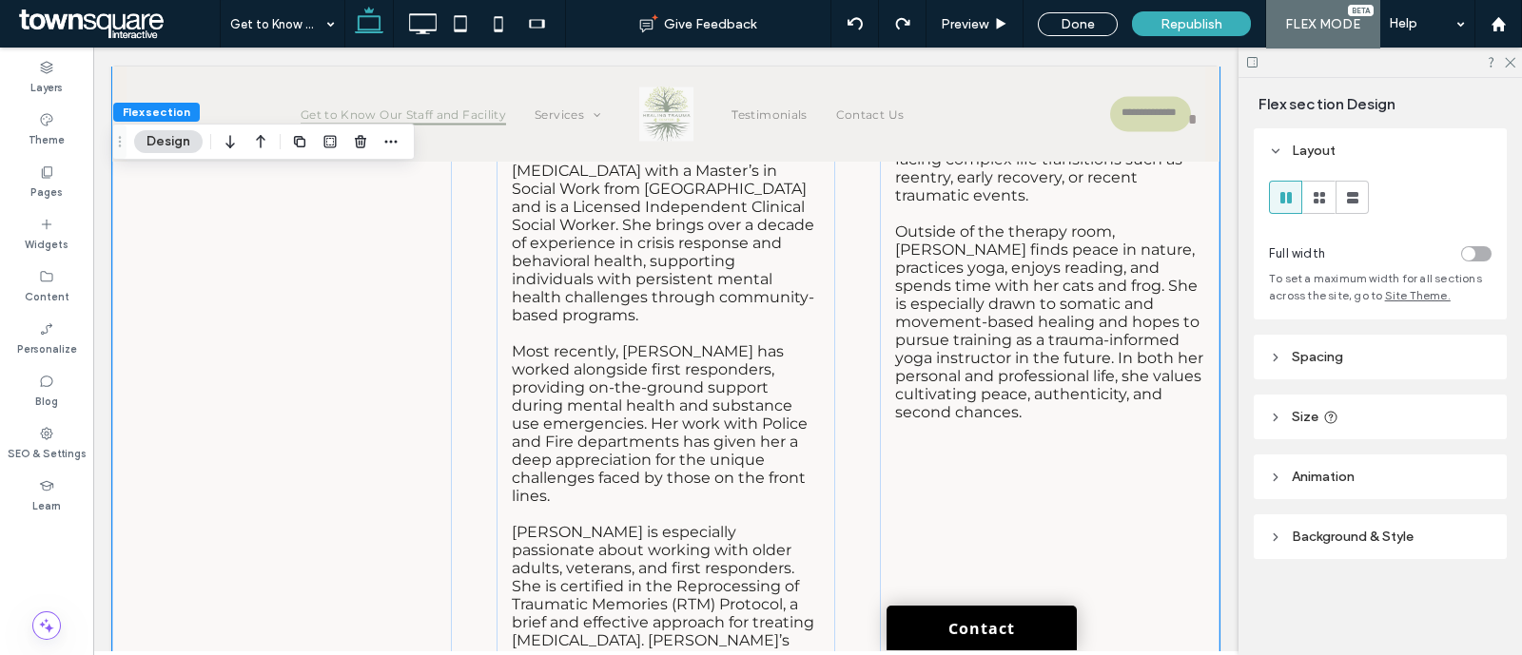
click at [776, 121] on p "Outside of the therapy room, [PERSON_NAME] finds peace in nature, practices yog…" at bounding box center [666, 21] width 309 height 199
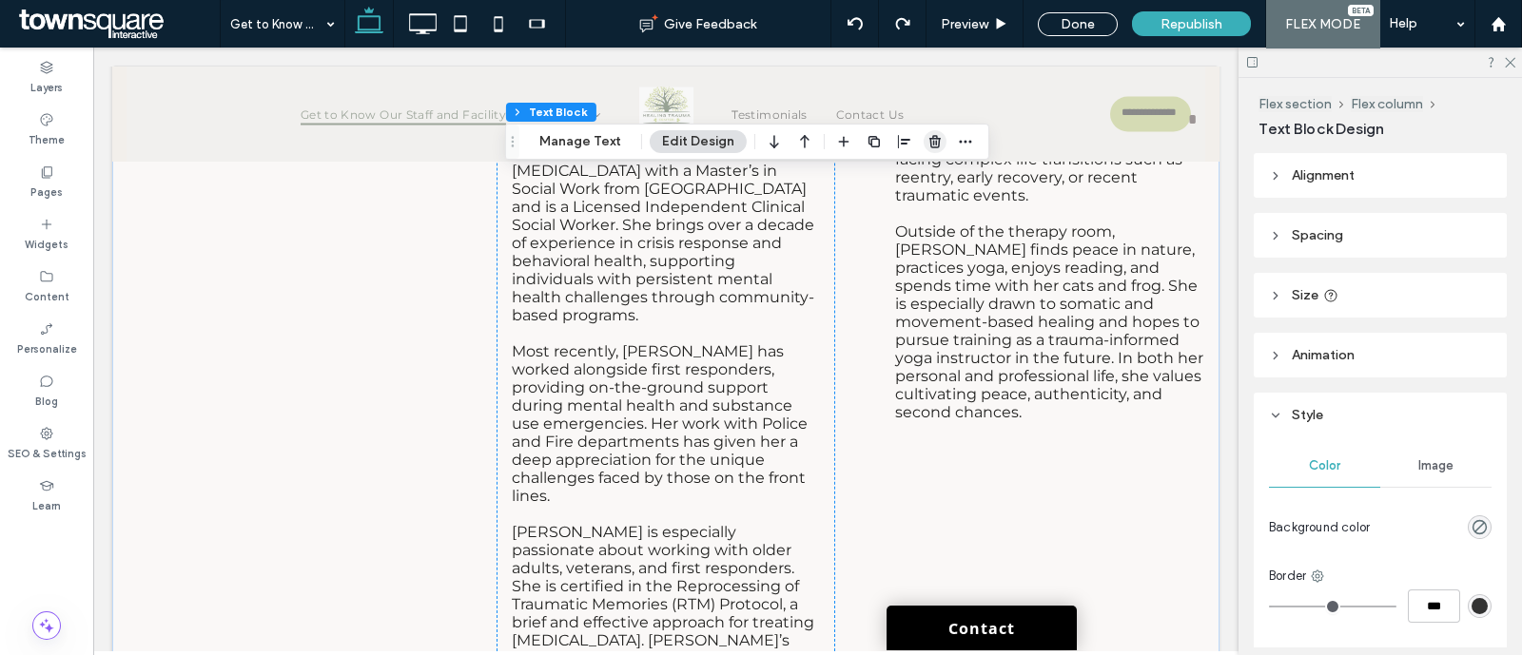
drag, startPoint x: 933, startPoint y: 139, endPoint x: 825, endPoint y: 98, distance: 115.9
click at [933, 139] on use "button" at bounding box center [934, 141] width 11 height 12
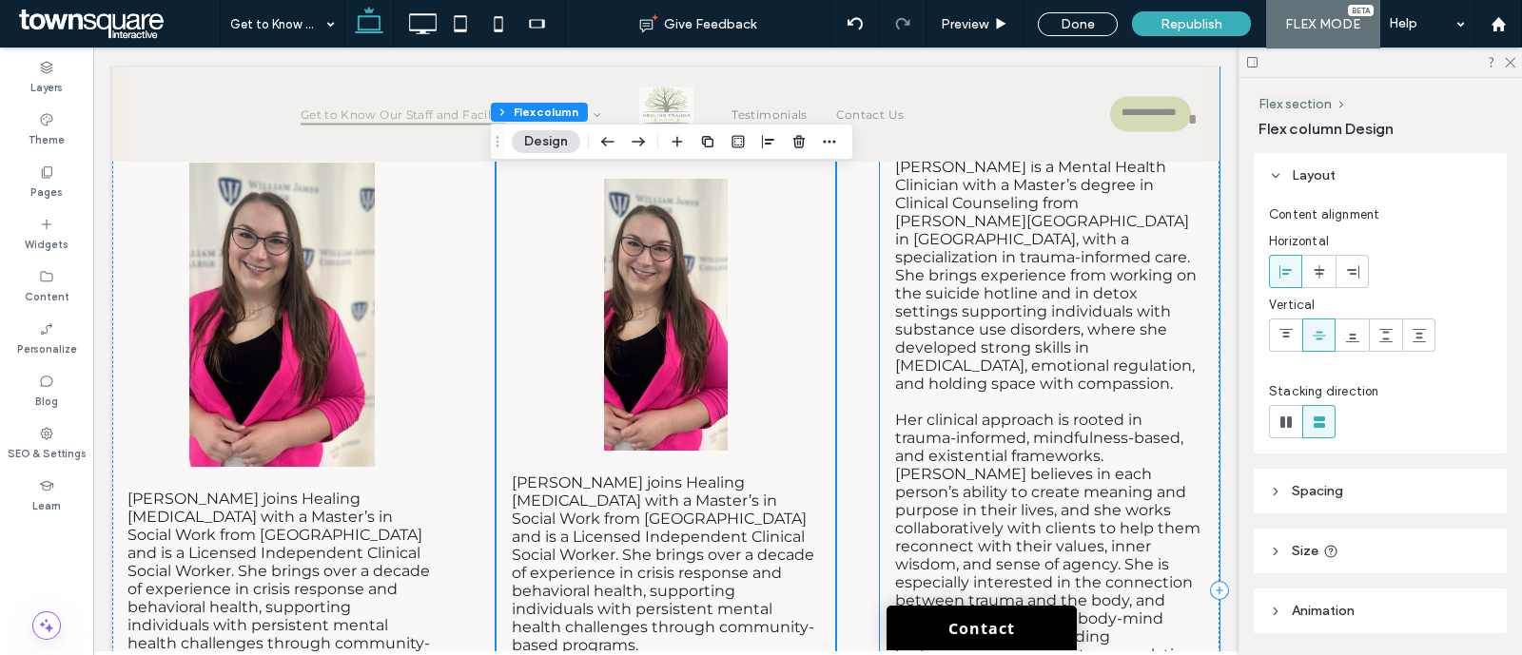
scroll to position [7086, 0]
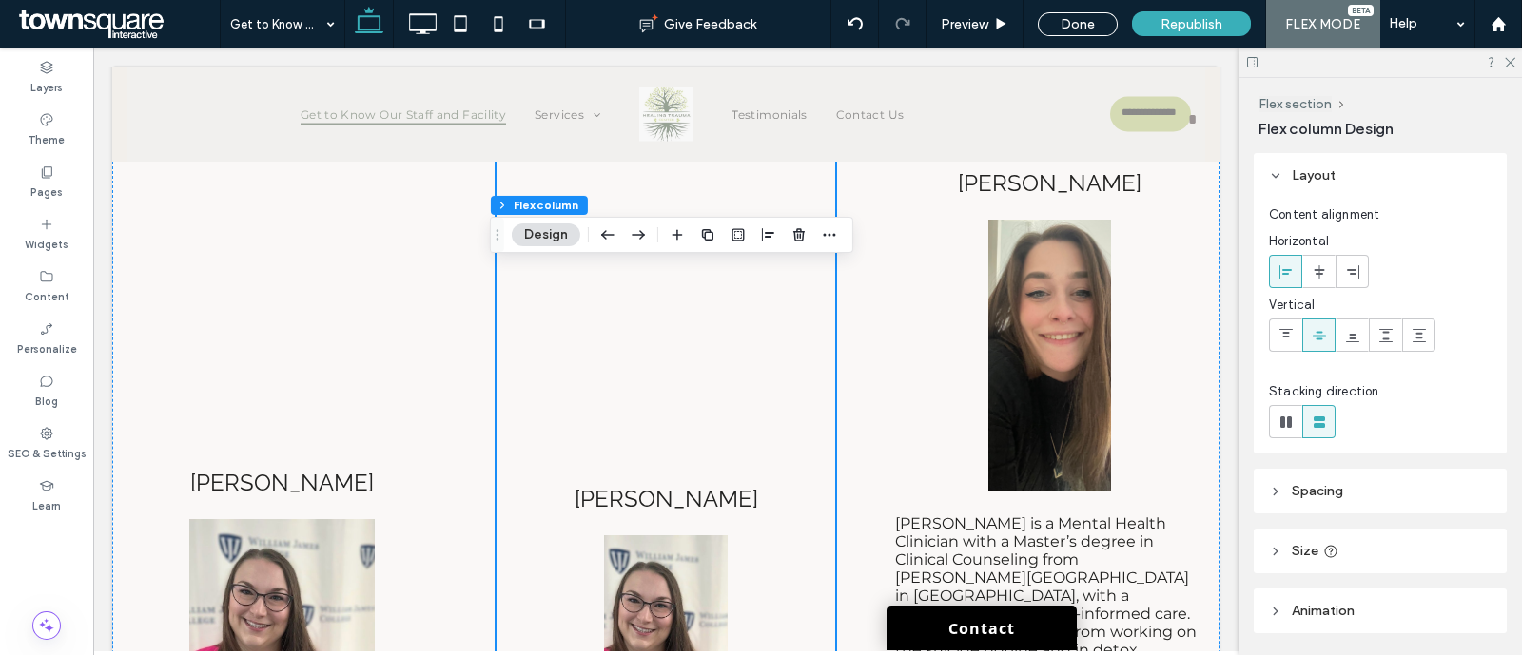
drag, startPoint x: 804, startPoint y: 230, endPoint x: 712, endPoint y: 183, distance: 103.8
click at [804, 230] on icon "button" at bounding box center [798, 234] width 15 height 15
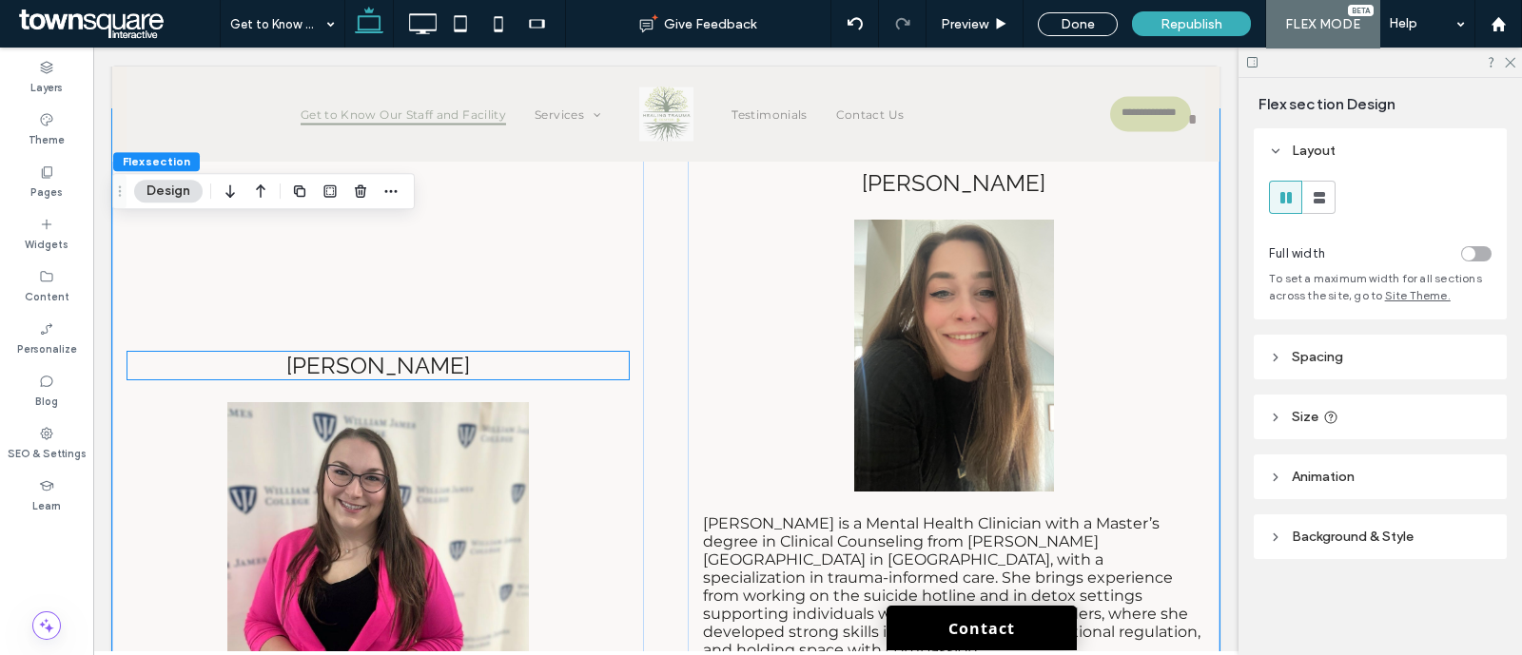
click at [516, 380] on p "[PERSON_NAME]" at bounding box center [377, 366] width 501 height 28
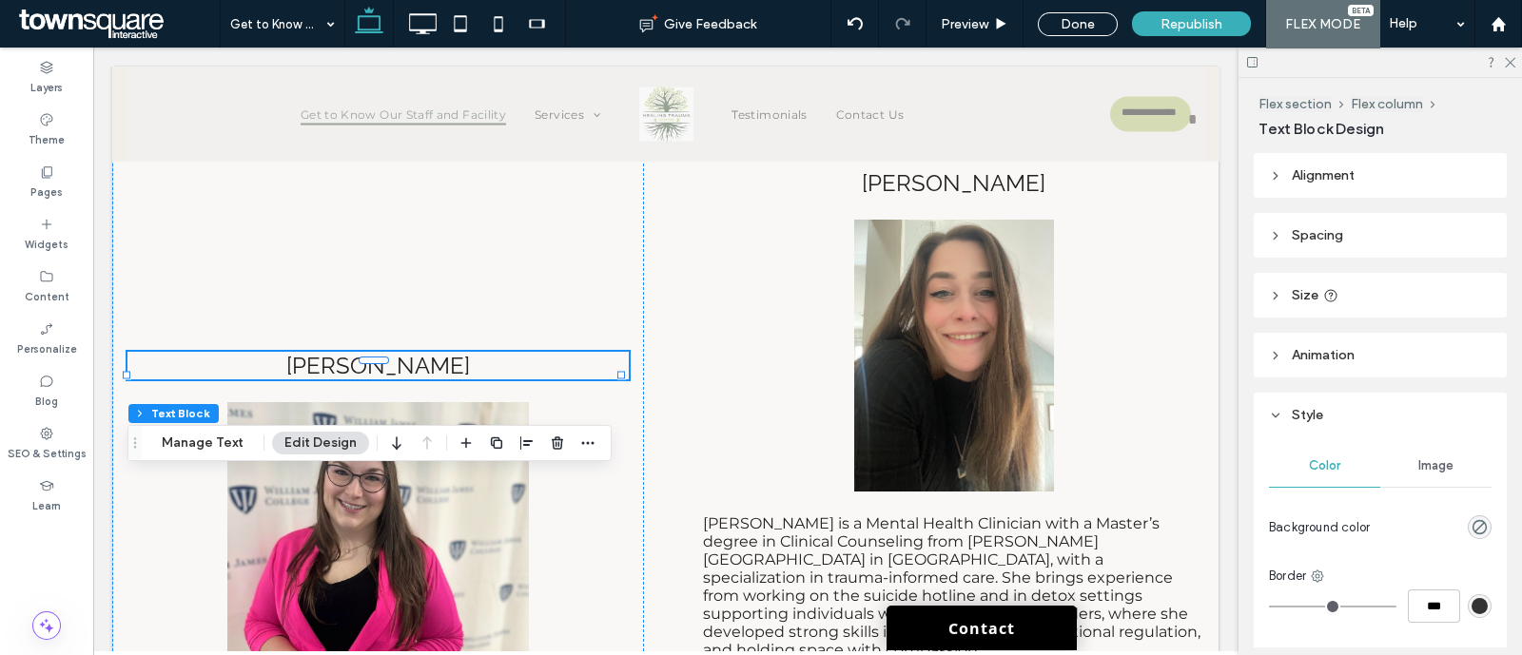
click at [1335, 173] on span "Alignment" at bounding box center [1323, 175] width 63 height 16
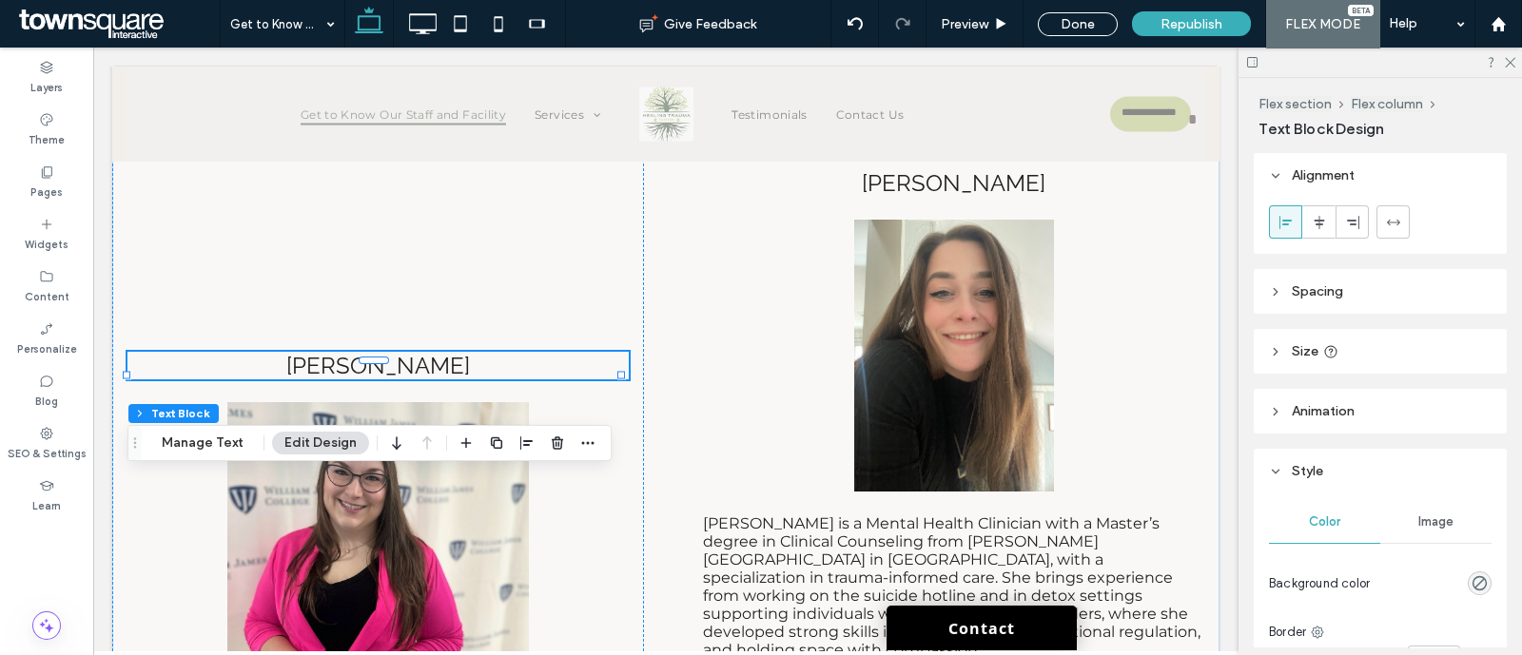
click at [1366, 305] on header "Spacing" at bounding box center [1380, 291] width 253 height 45
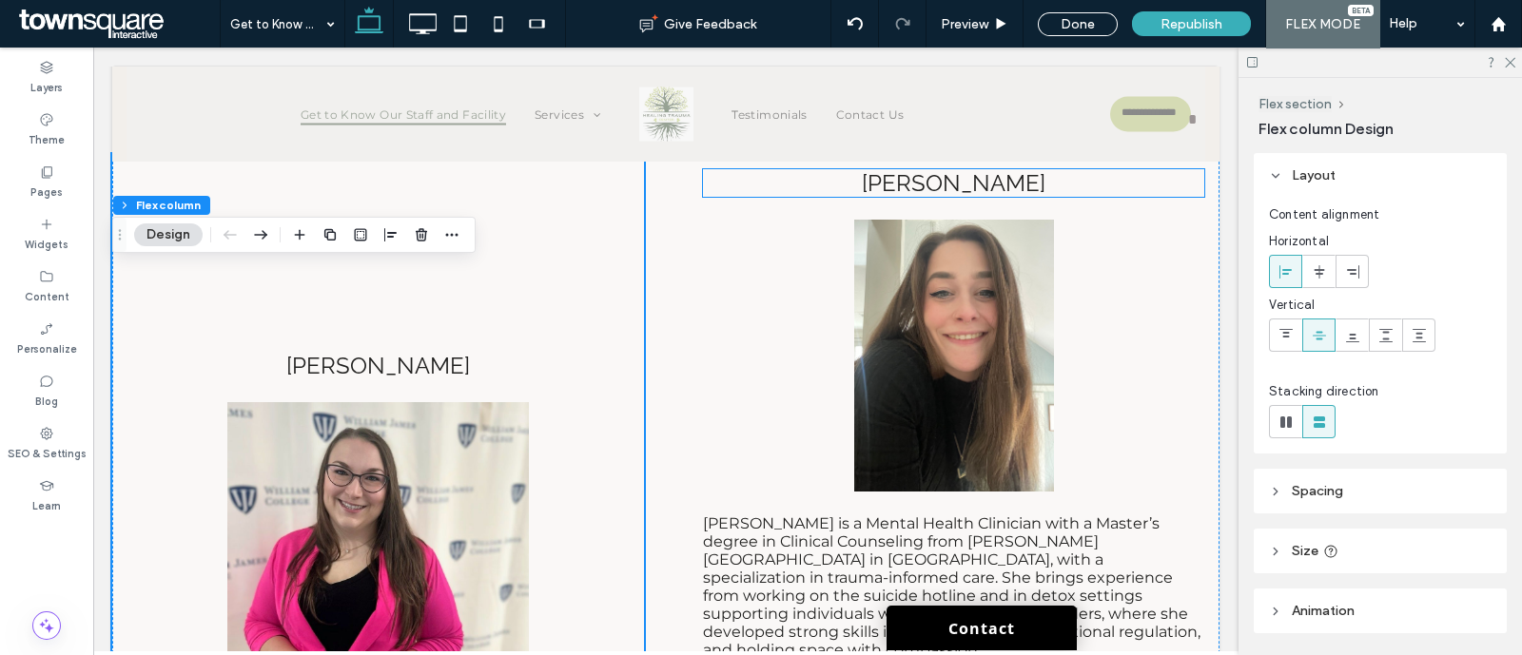
click at [1063, 197] on p "[PERSON_NAME]" at bounding box center [953, 183] width 501 height 28
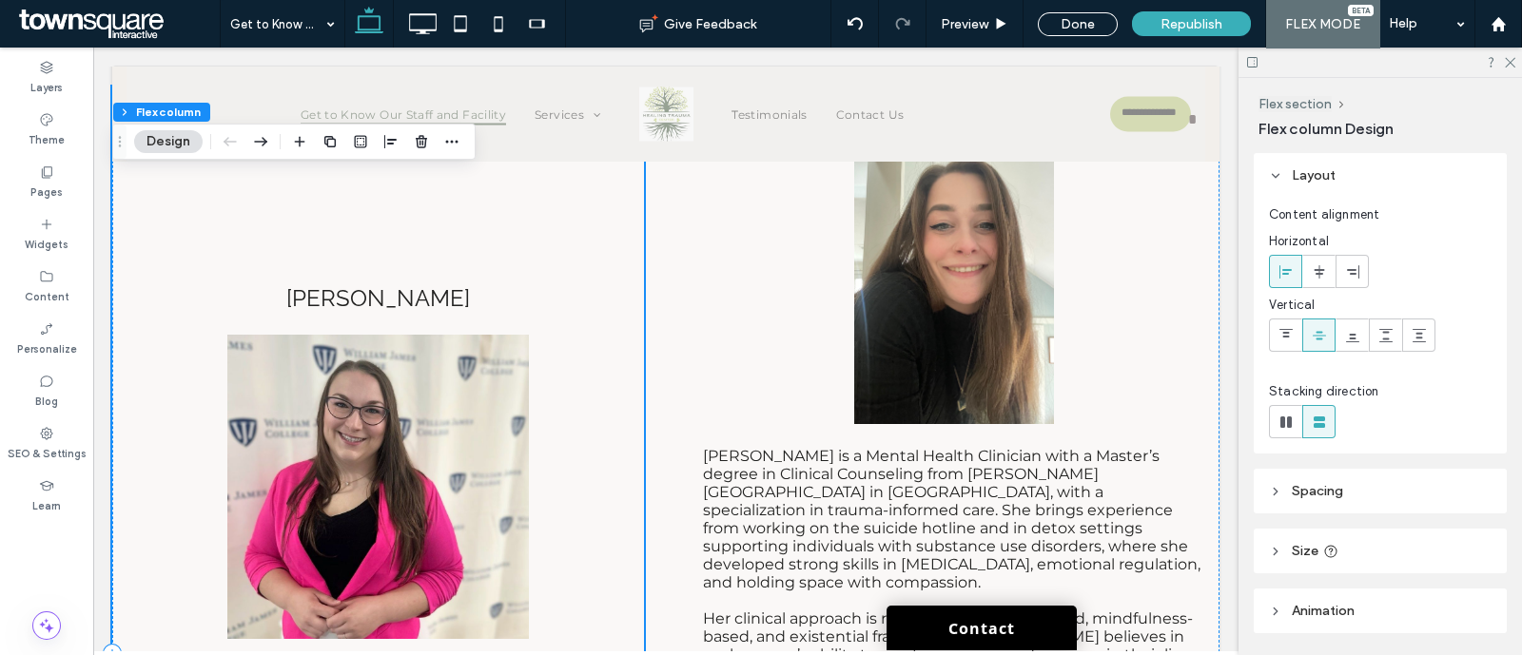
scroll to position [7205, 0]
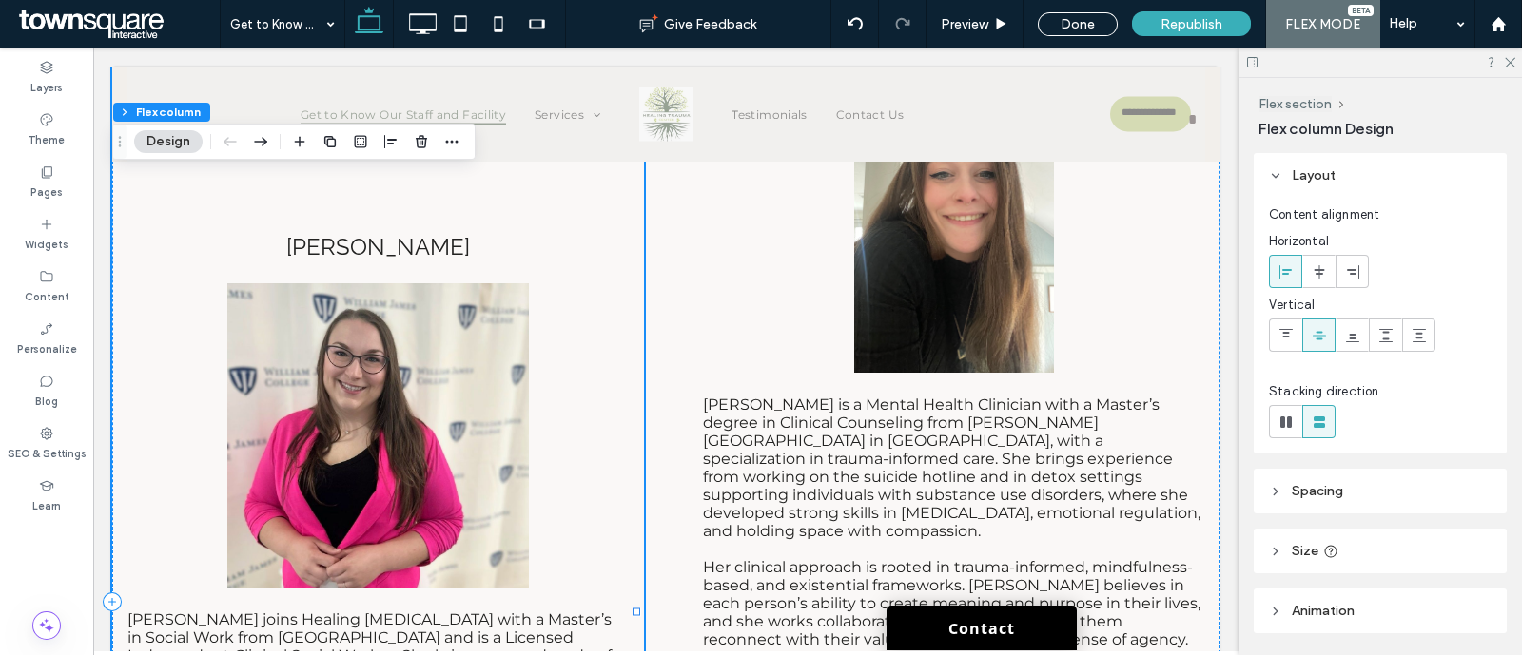
click at [588, 406] on div "[PERSON_NAME] [PERSON_NAME] joins Healing [MEDICAL_DATA] with a Master’s in Soc…" at bounding box center [378, 602] width 532 height 1135
click at [450, 144] on icon "button" at bounding box center [451, 141] width 15 height 15
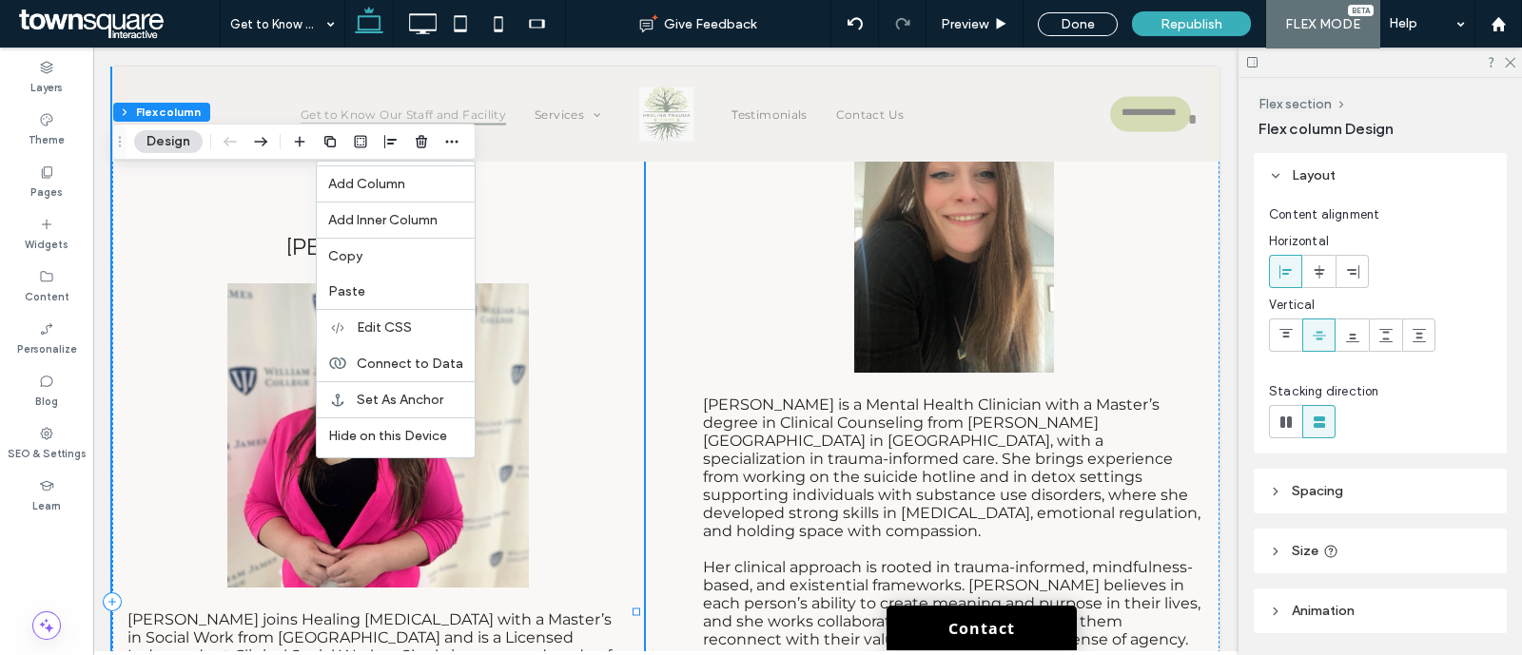
click at [518, 233] on div "[PERSON_NAME] [PERSON_NAME] joins Healing [MEDICAL_DATA] with a Master’s in Soc…" at bounding box center [378, 602] width 532 height 1135
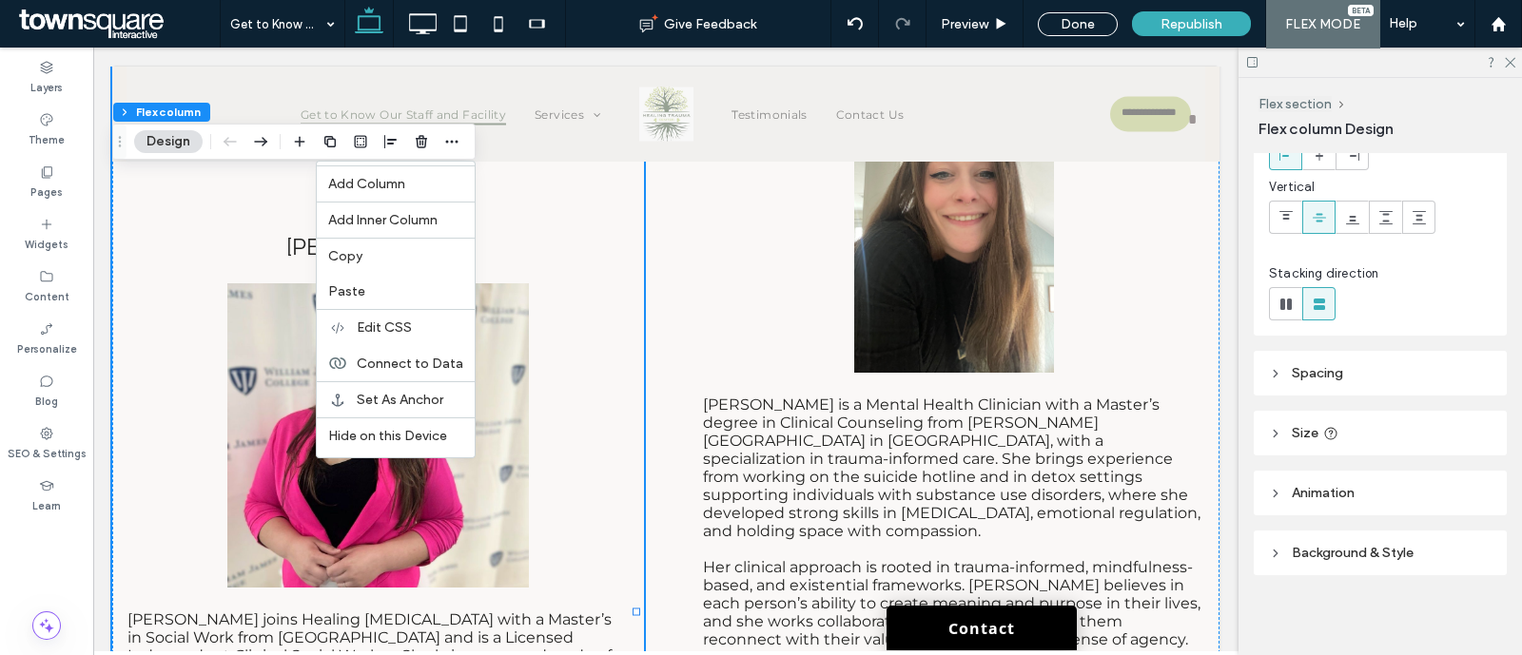
scroll to position [120, 0]
click at [1360, 365] on header "Spacing" at bounding box center [1380, 371] width 253 height 45
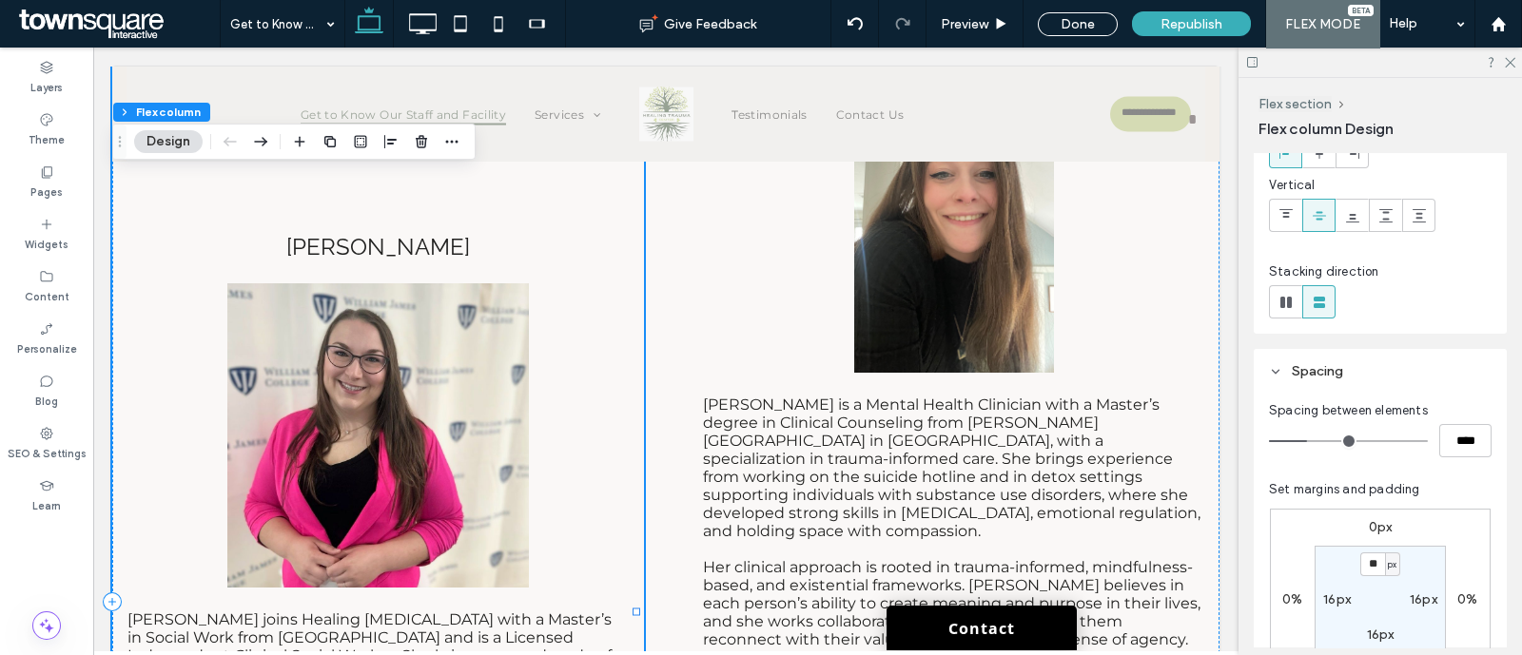
click at [478, 283] on div "[PERSON_NAME] [PERSON_NAME] joins Healing [MEDICAL_DATA] with a Master’s in Soc…" at bounding box center [378, 602] width 532 height 1135
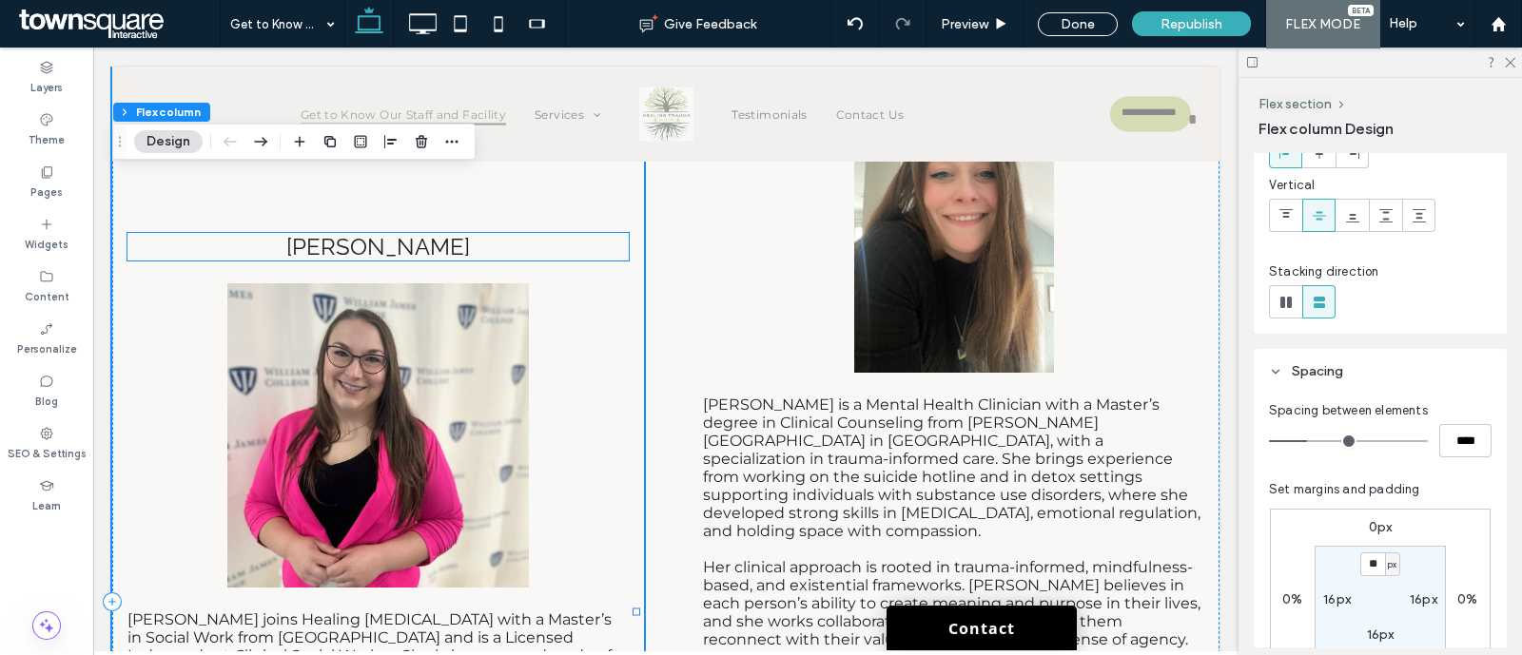
click at [511, 261] on p "[PERSON_NAME]" at bounding box center [377, 247] width 501 height 28
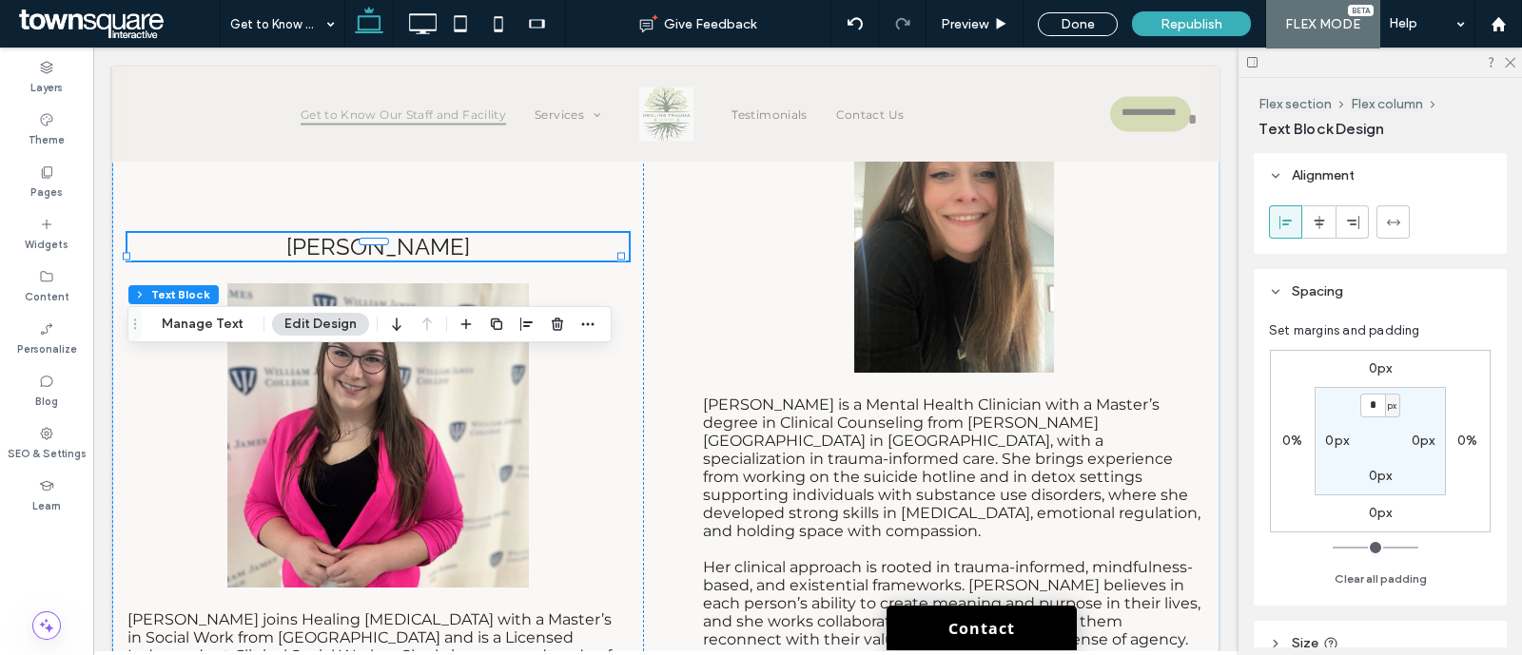
click at [901, 78] on span "[PERSON_NAME]" at bounding box center [954, 64] width 184 height 28
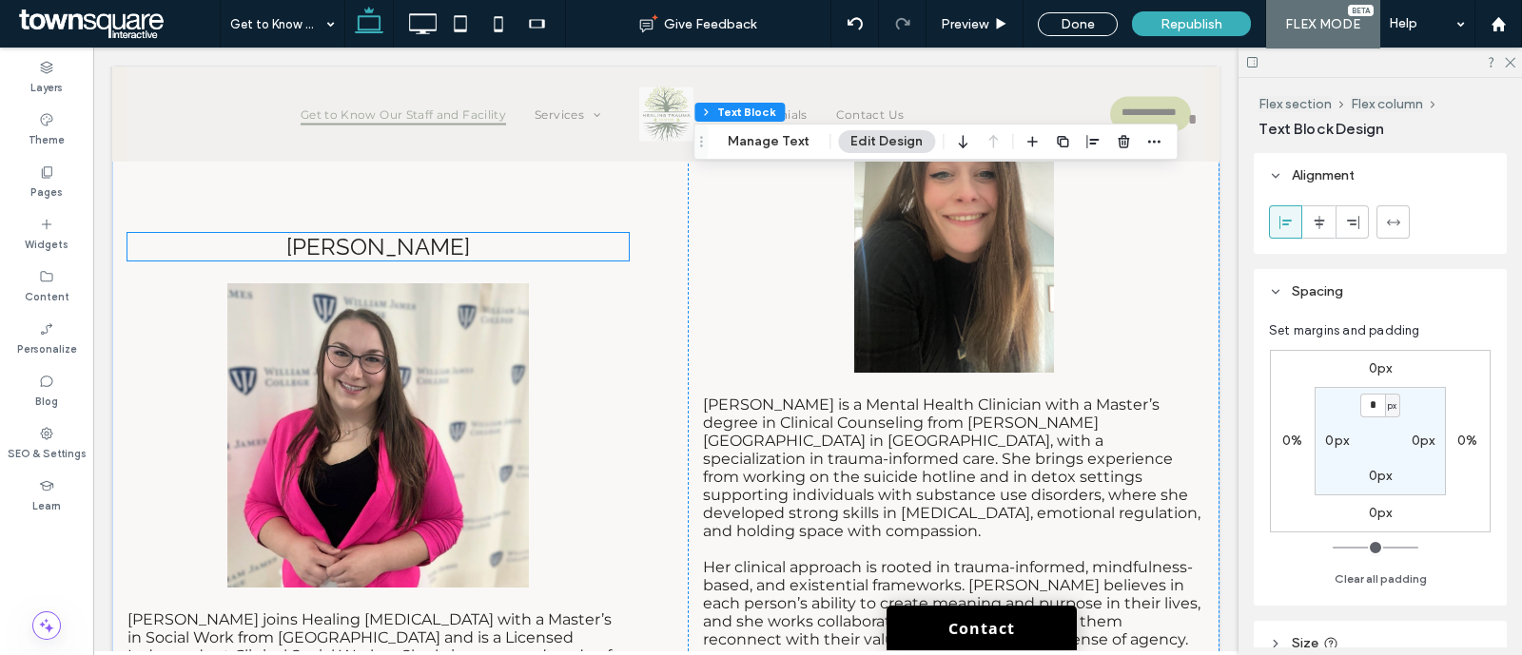
click at [447, 261] on p "[PERSON_NAME]" at bounding box center [377, 247] width 501 height 28
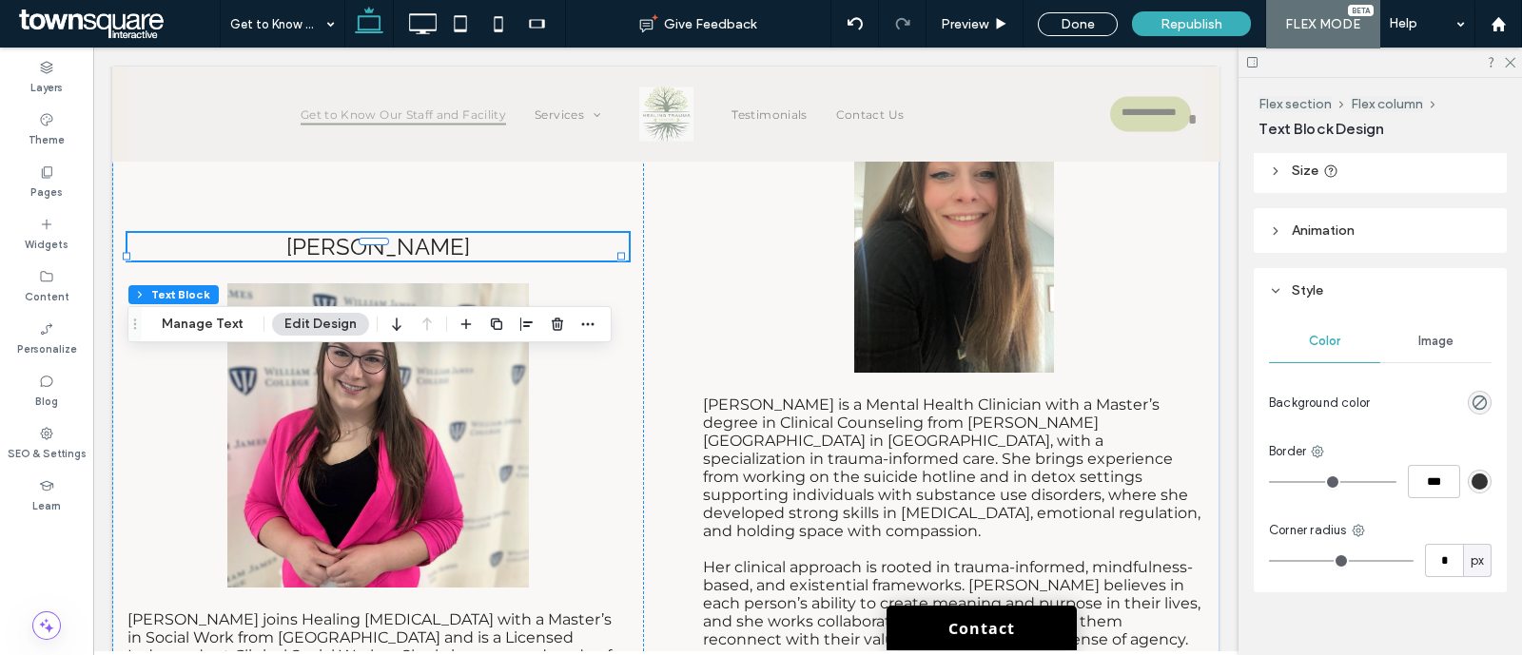
scroll to position [491, 0]
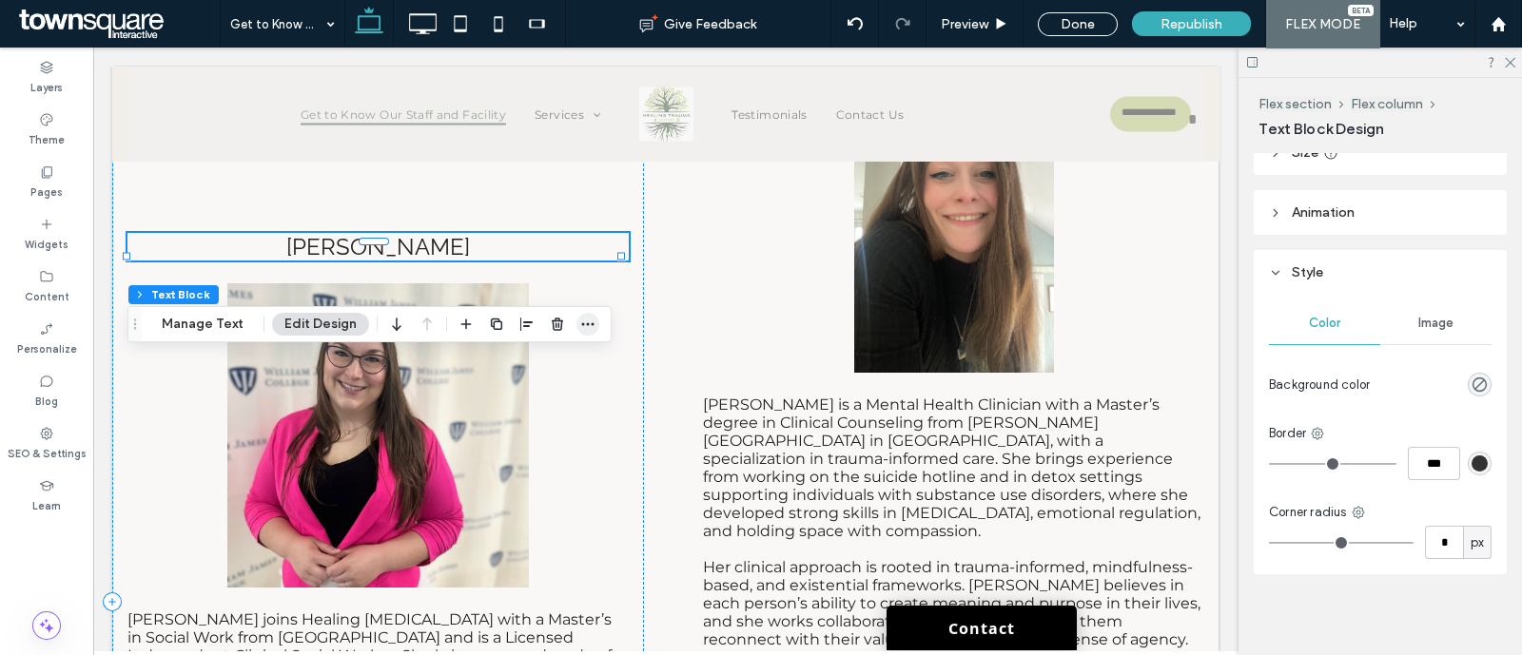
click at [576, 326] on span "button" at bounding box center [587, 324] width 23 height 23
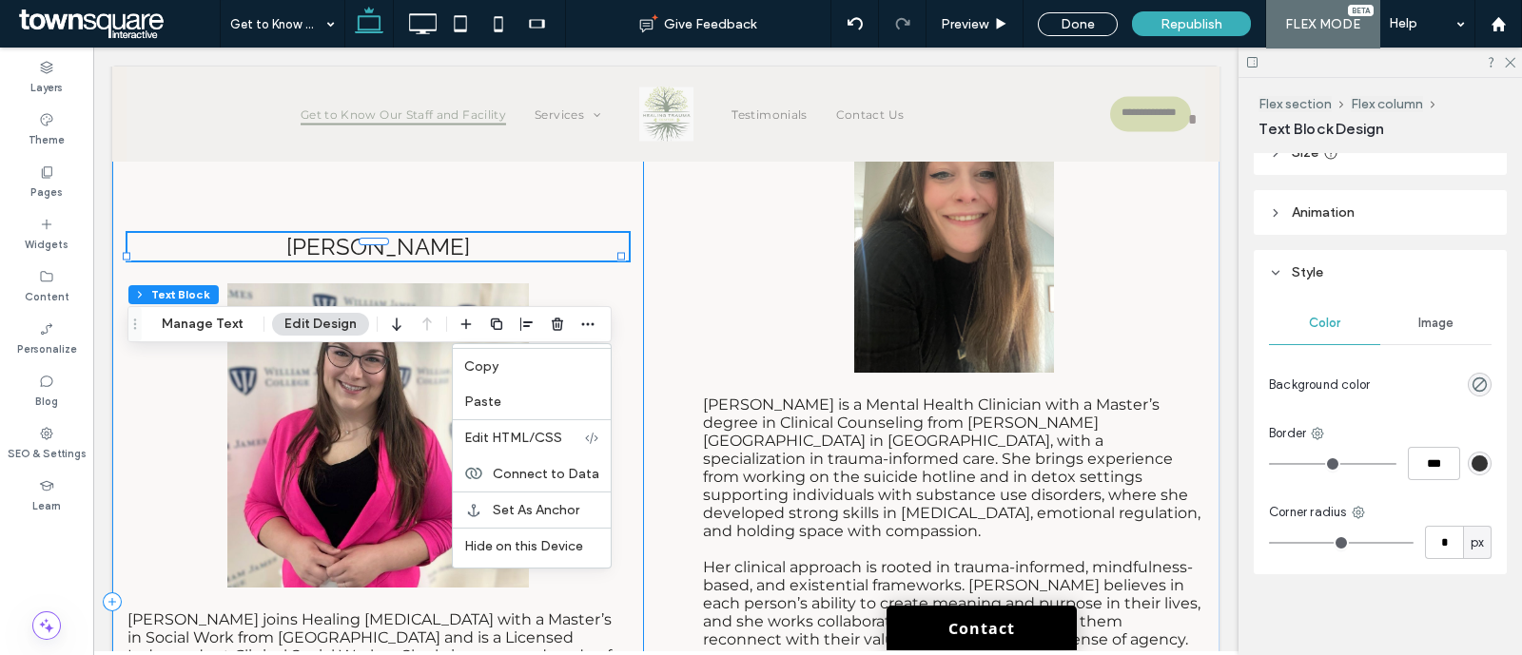
click at [429, 183] on div "[PERSON_NAME] [PERSON_NAME] joins Healing [MEDICAL_DATA] with a Master’s in Soc…" at bounding box center [378, 602] width 532 height 1135
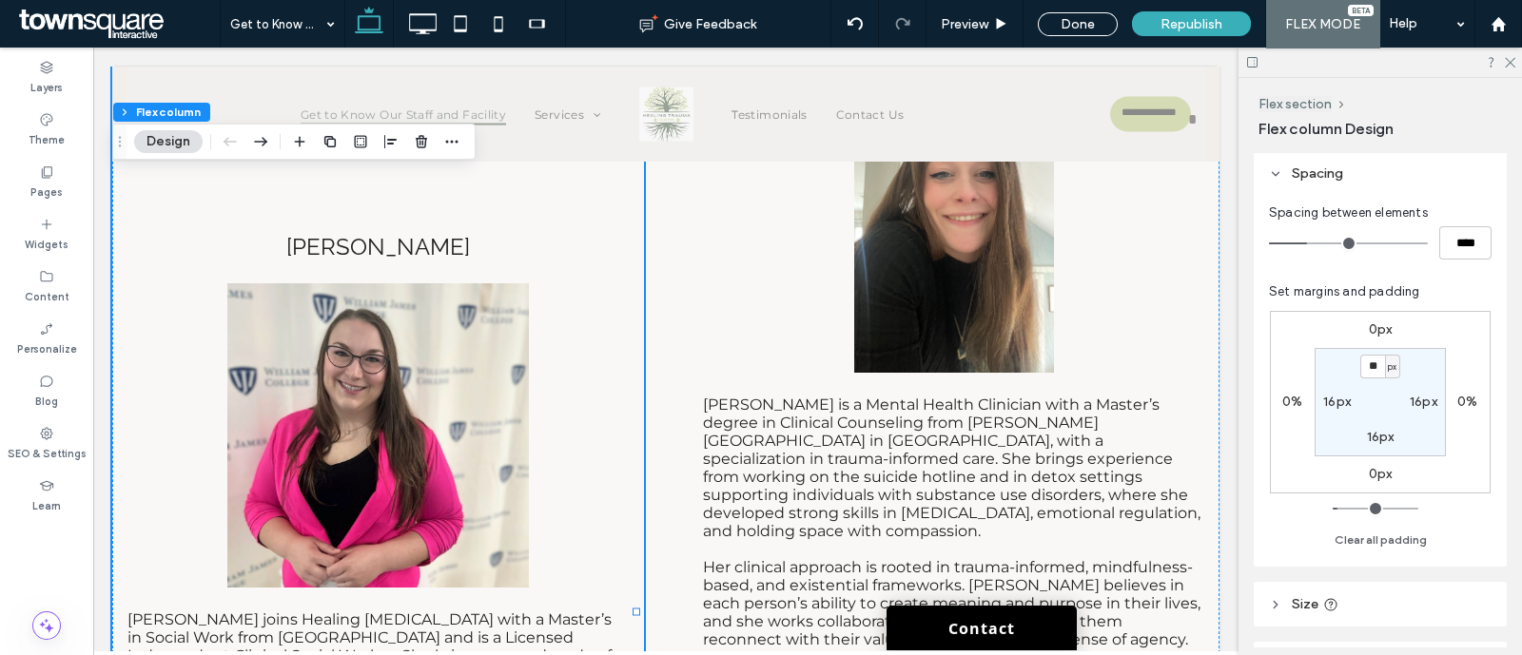
scroll to position [490, 0]
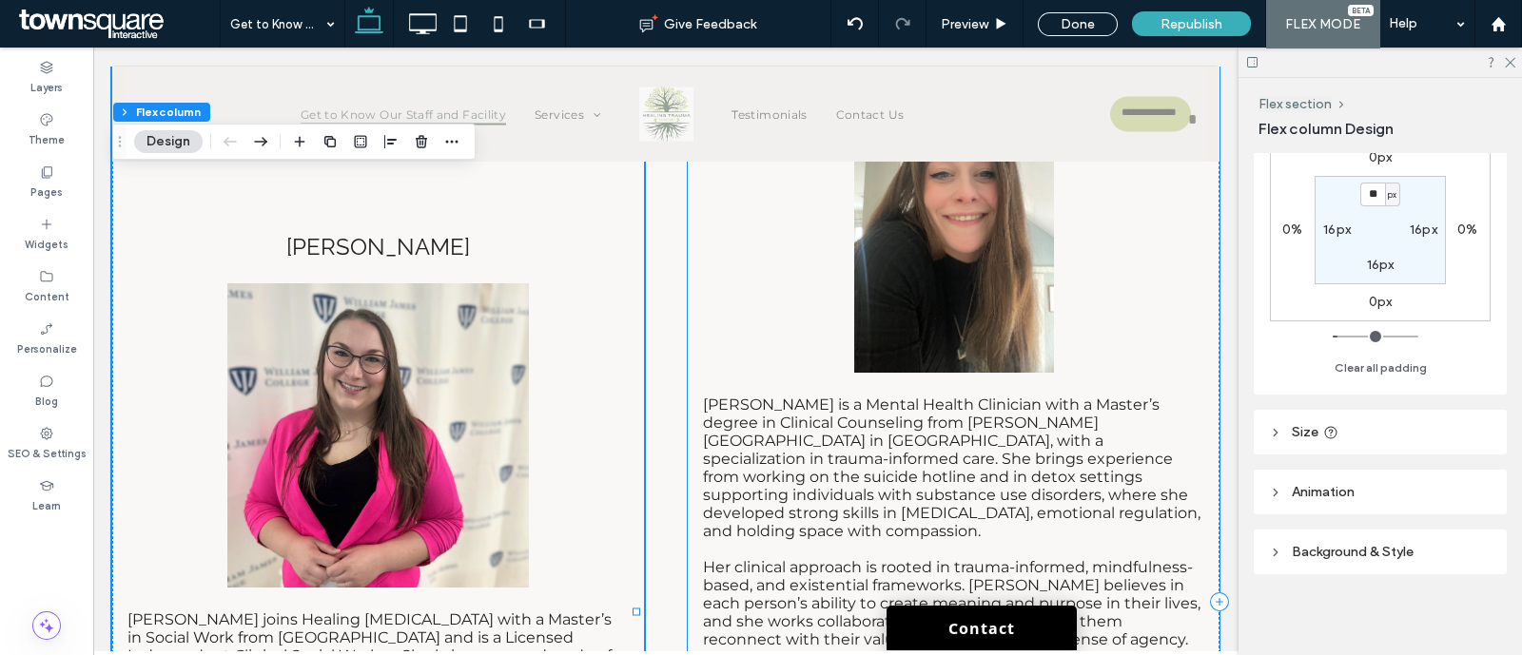
click at [1150, 381] on div "[PERSON_NAME] [PERSON_NAME] is a Mental Health Clinician with a Master’s degree…" at bounding box center [954, 602] width 532 height 1135
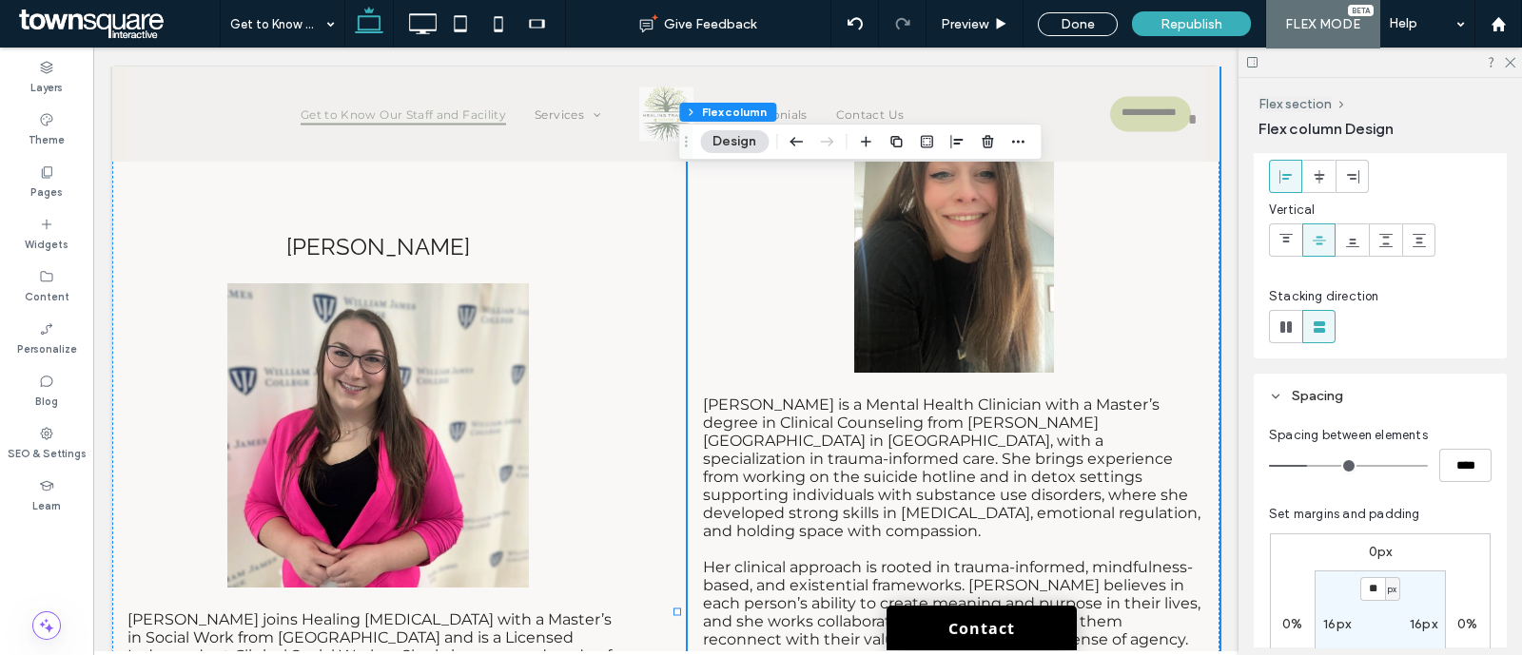
scroll to position [237, 0]
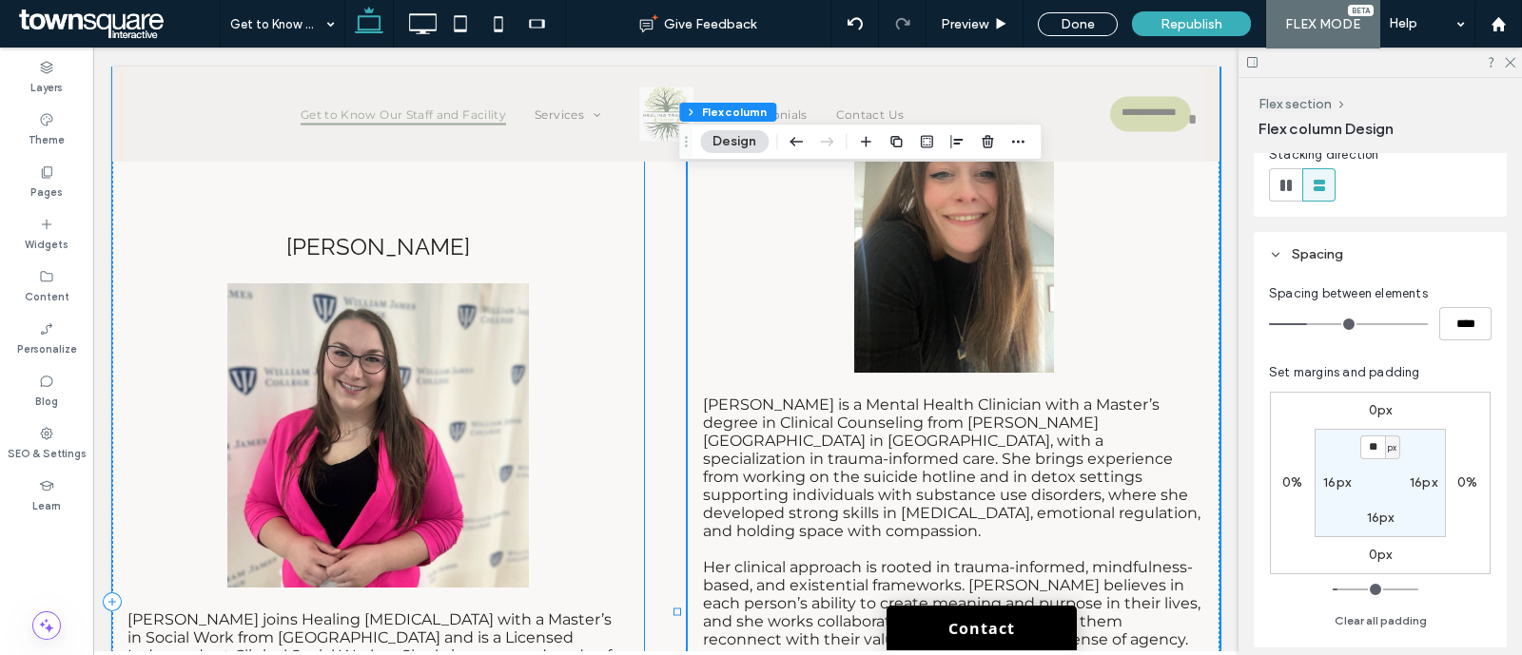
click at [595, 325] on div "[PERSON_NAME] [PERSON_NAME] joins Healing [MEDICAL_DATA] with a Master’s in Soc…" at bounding box center [378, 602] width 532 height 1135
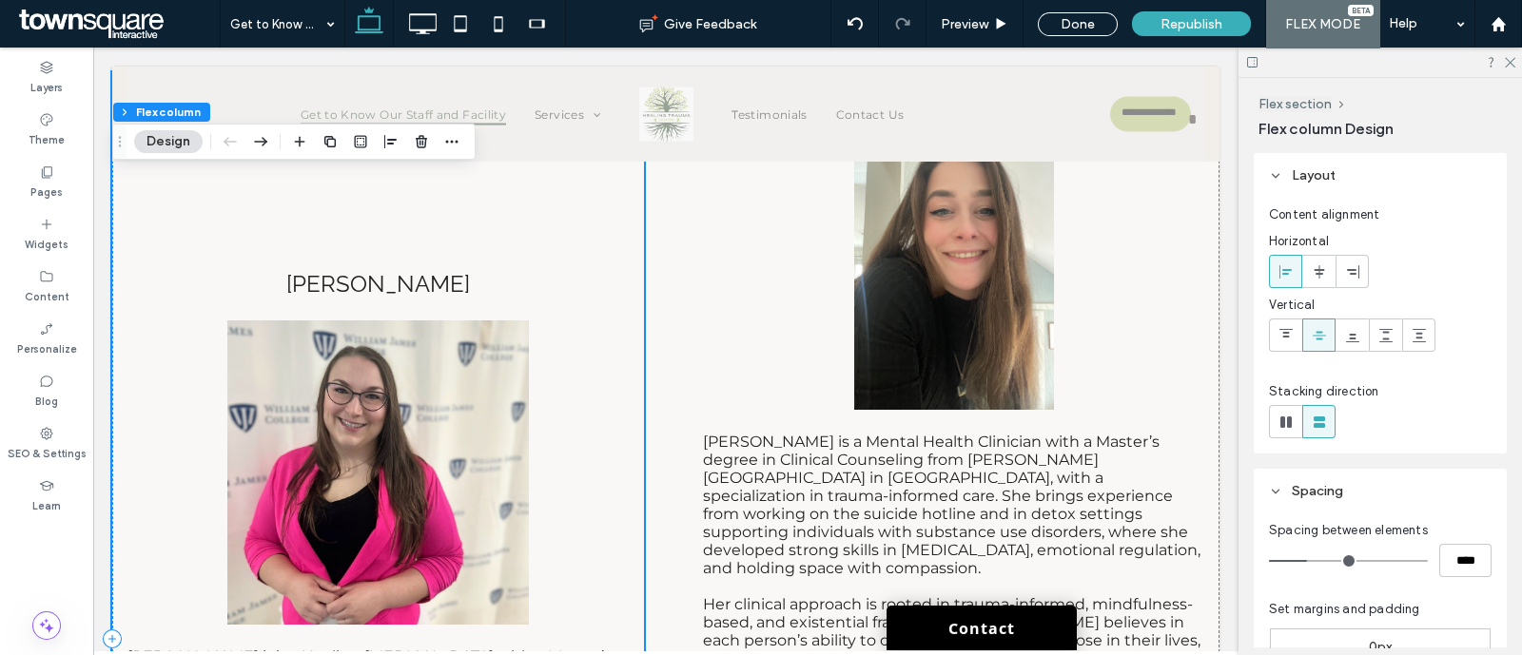
scroll to position [7205, 0]
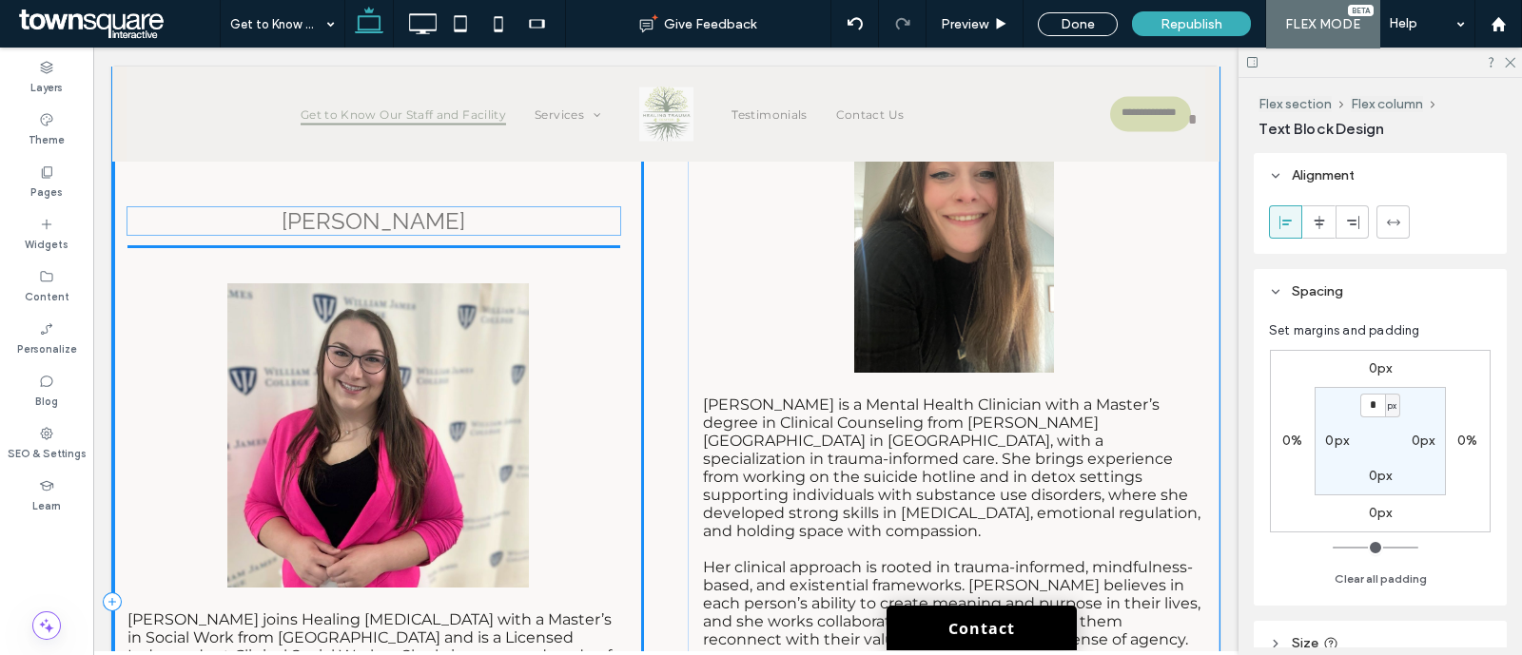
drag, startPoint x: 459, startPoint y: 369, endPoint x: 452, endPoint y: 221, distance: 148.6
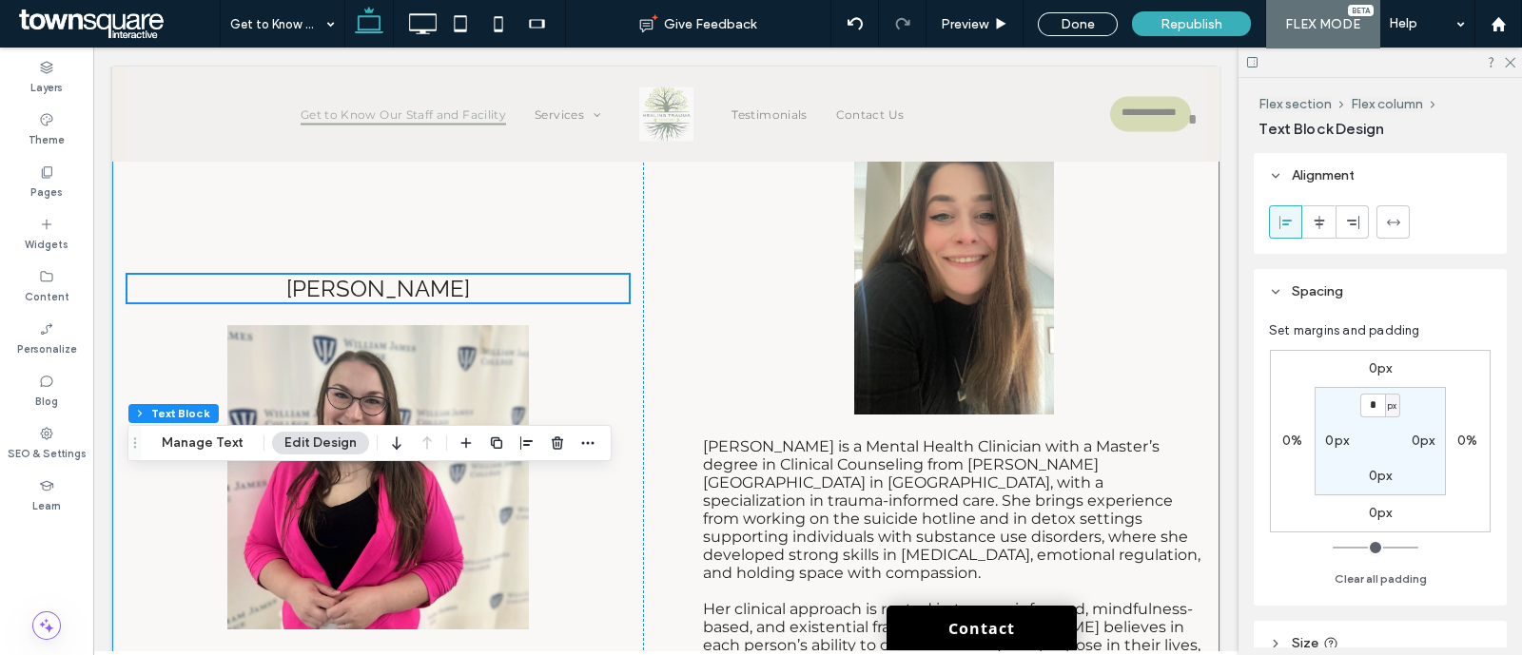
scroll to position [7086, 0]
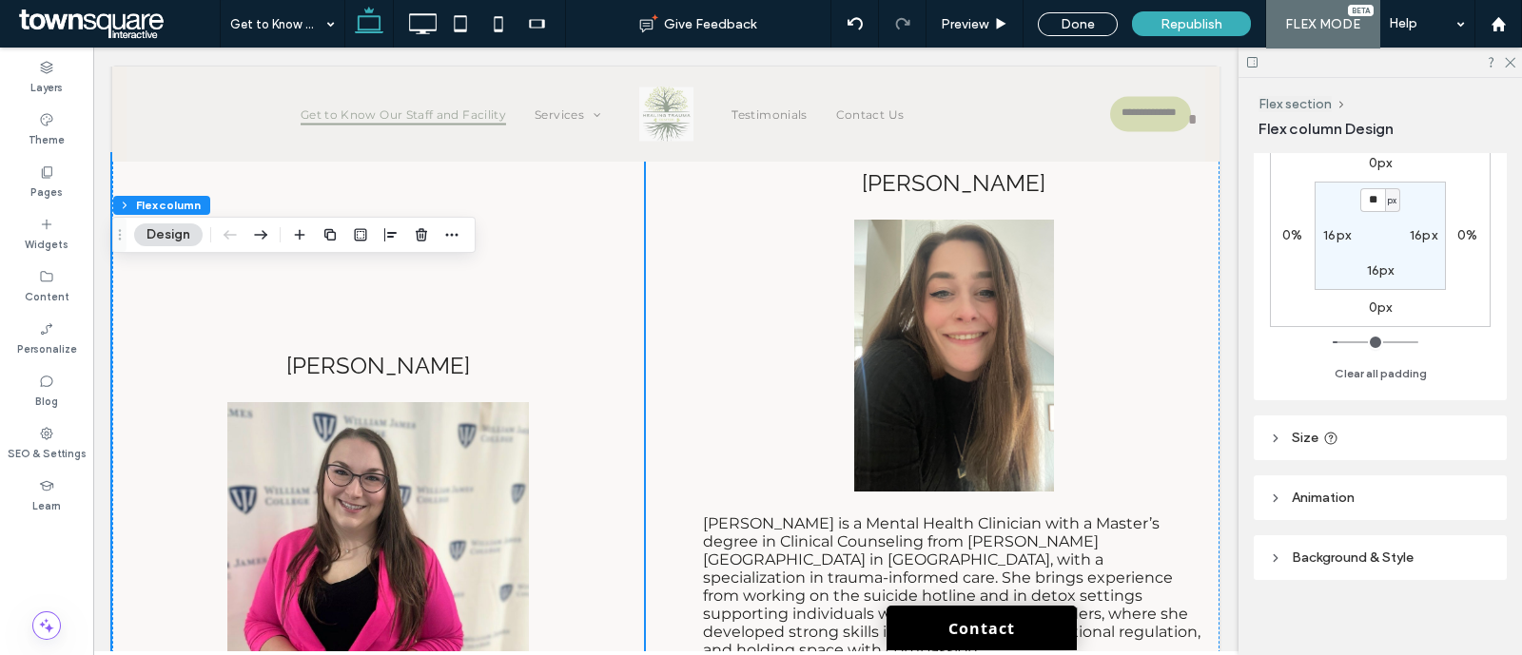
scroll to position [490, 0]
click at [1365, 546] on span "Background & Style" at bounding box center [1353, 552] width 122 height 16
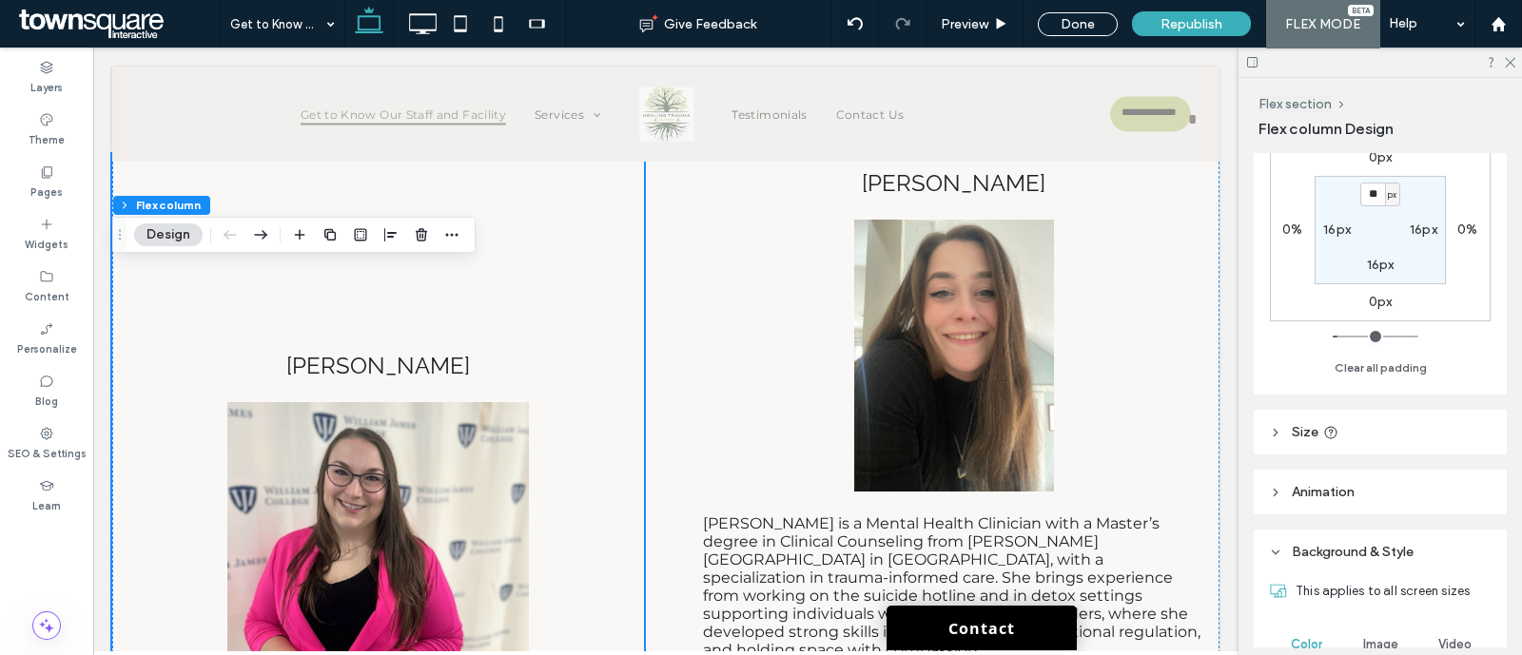
click at [1364, 487] on header "Animation" at bounding box center [1380, 492] width 253 height 45
click at [1366, 439] on header "Size" at bounding box center [1380, 432] width 253 height 45
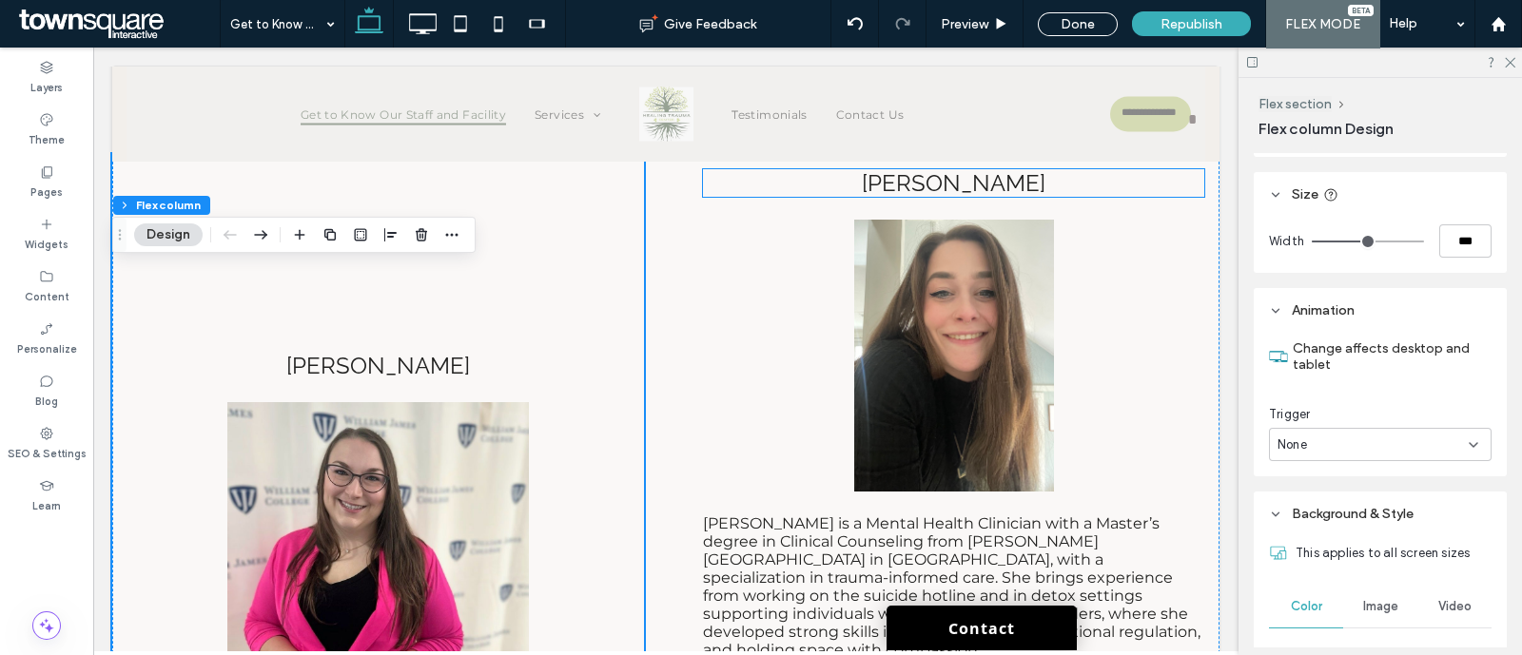
click at [873, 197] on p "[PERSON_NAME]" at bounding box center [953, 183] width 501 height 28
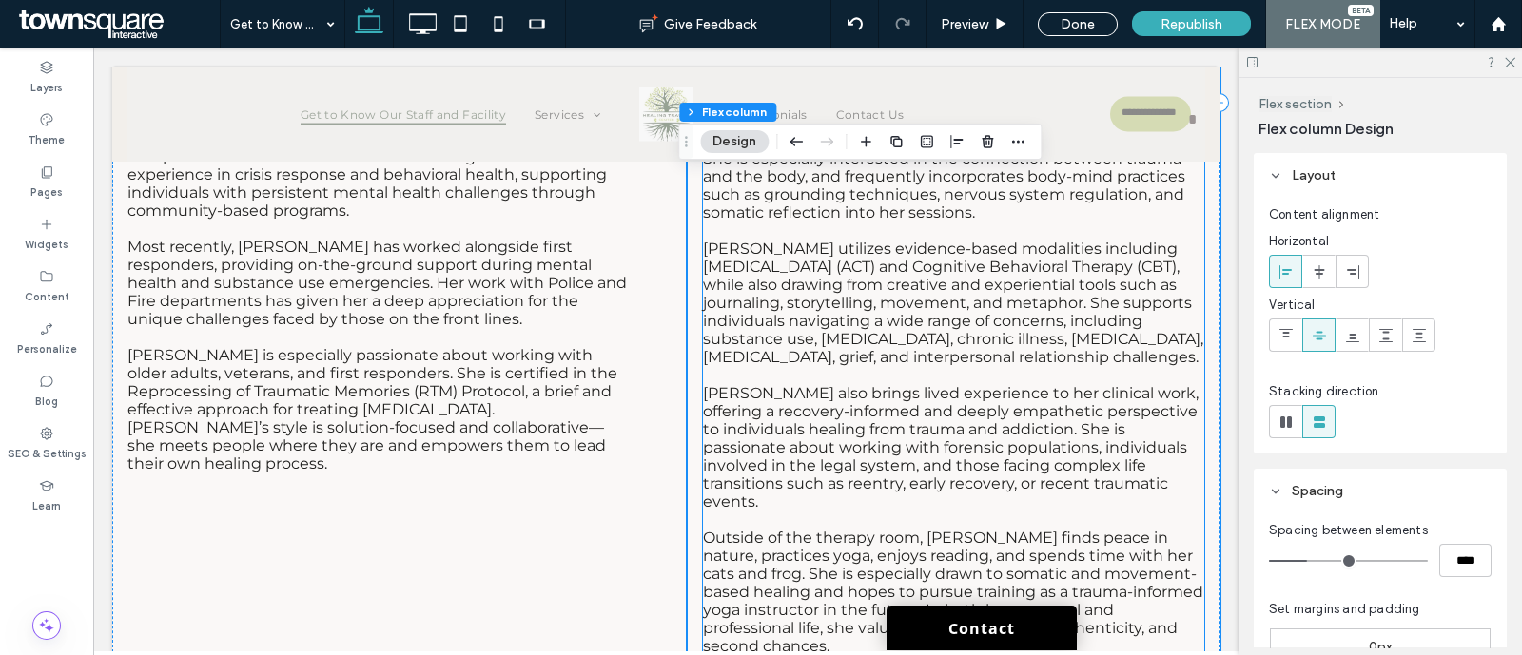
scroll to position [8037, 0]
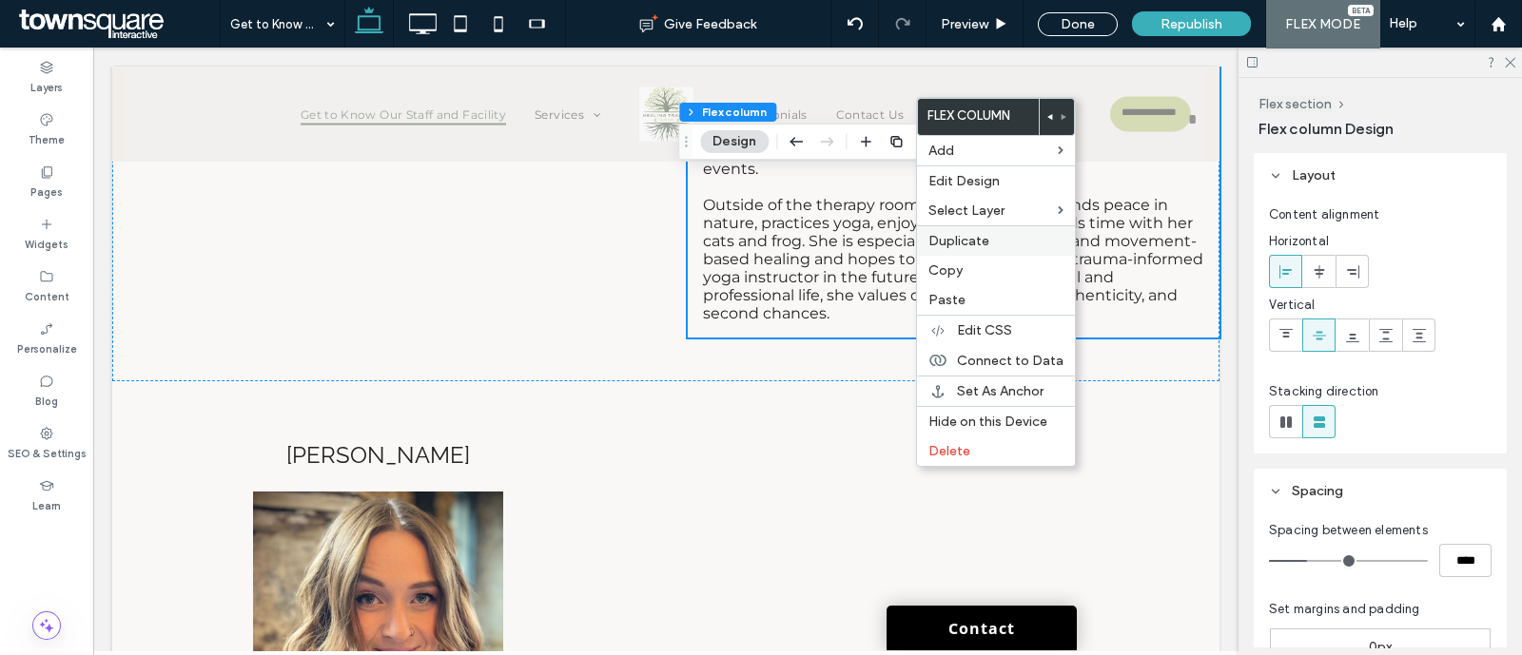
click at [977, 238] on span "Duplicate" at bounding box center [958, 241] width 61 height 16
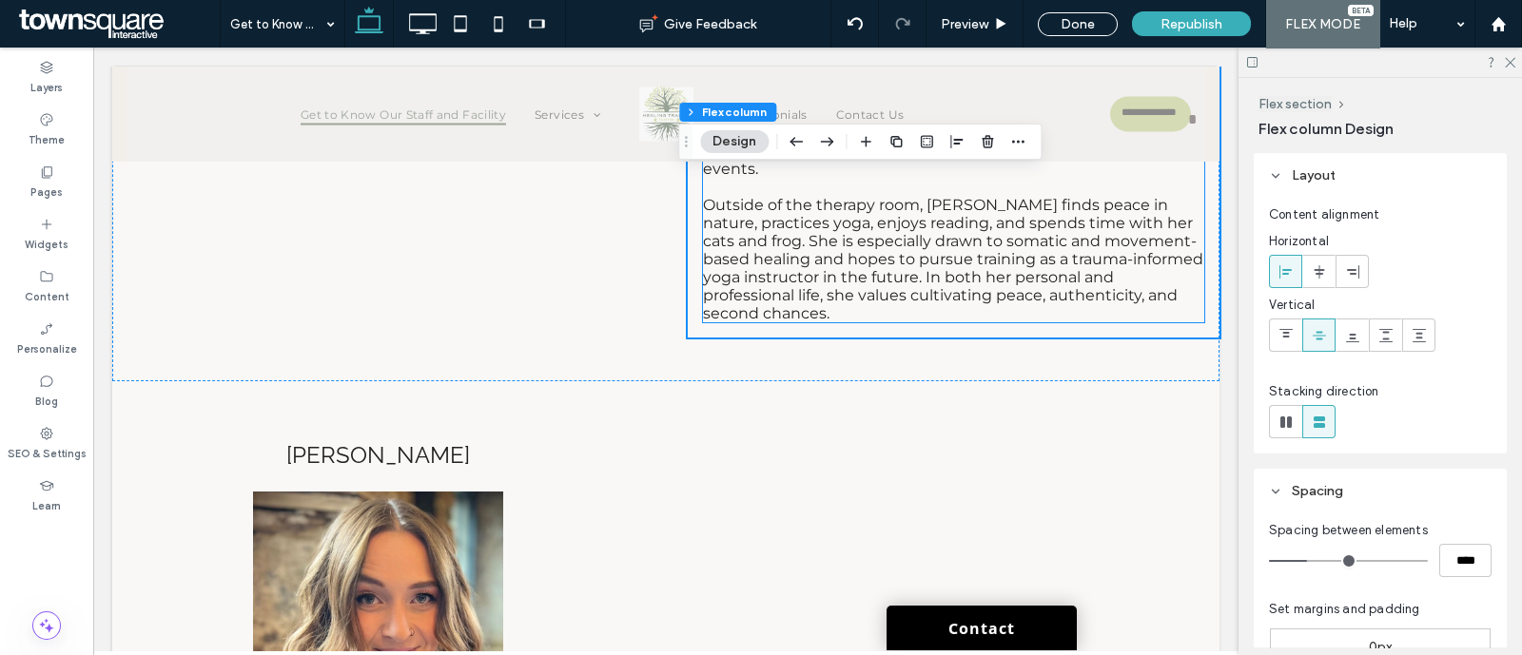
type input "**"
type input "*****"
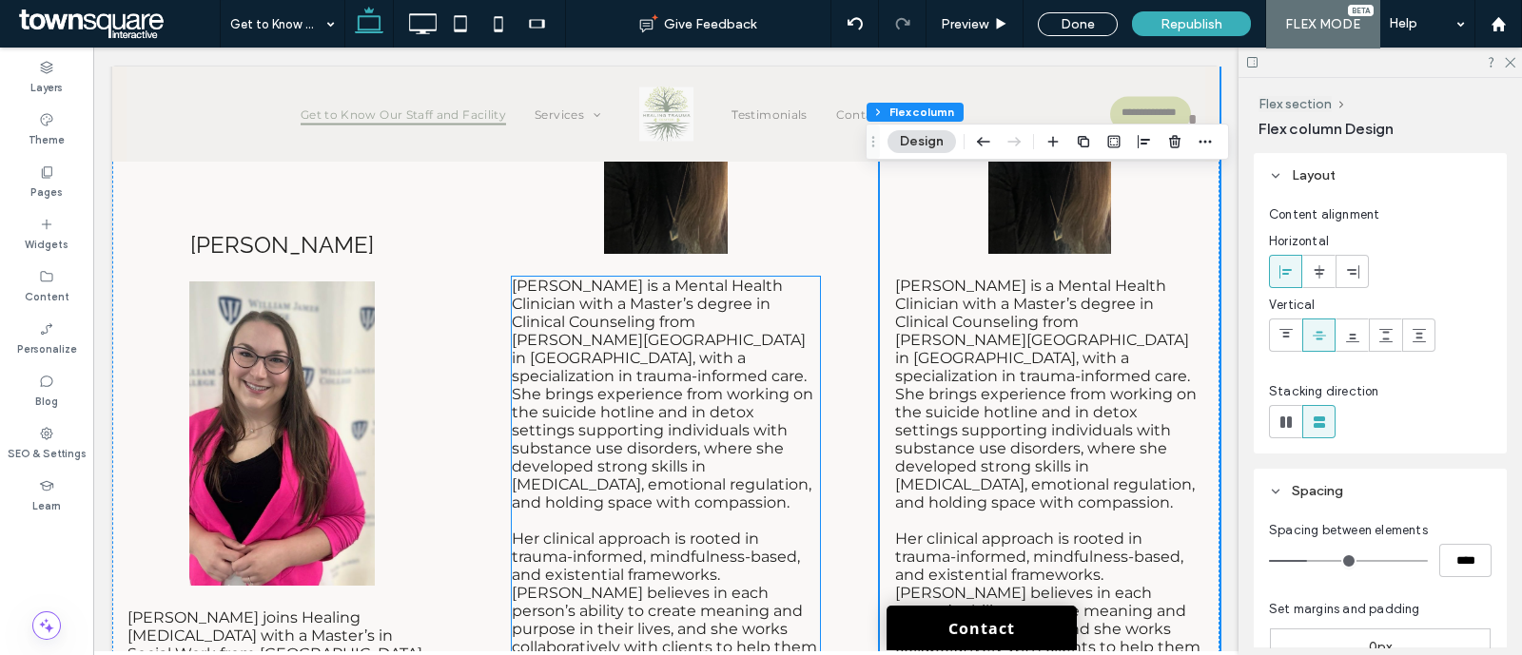
scroll to position [7324, 0]
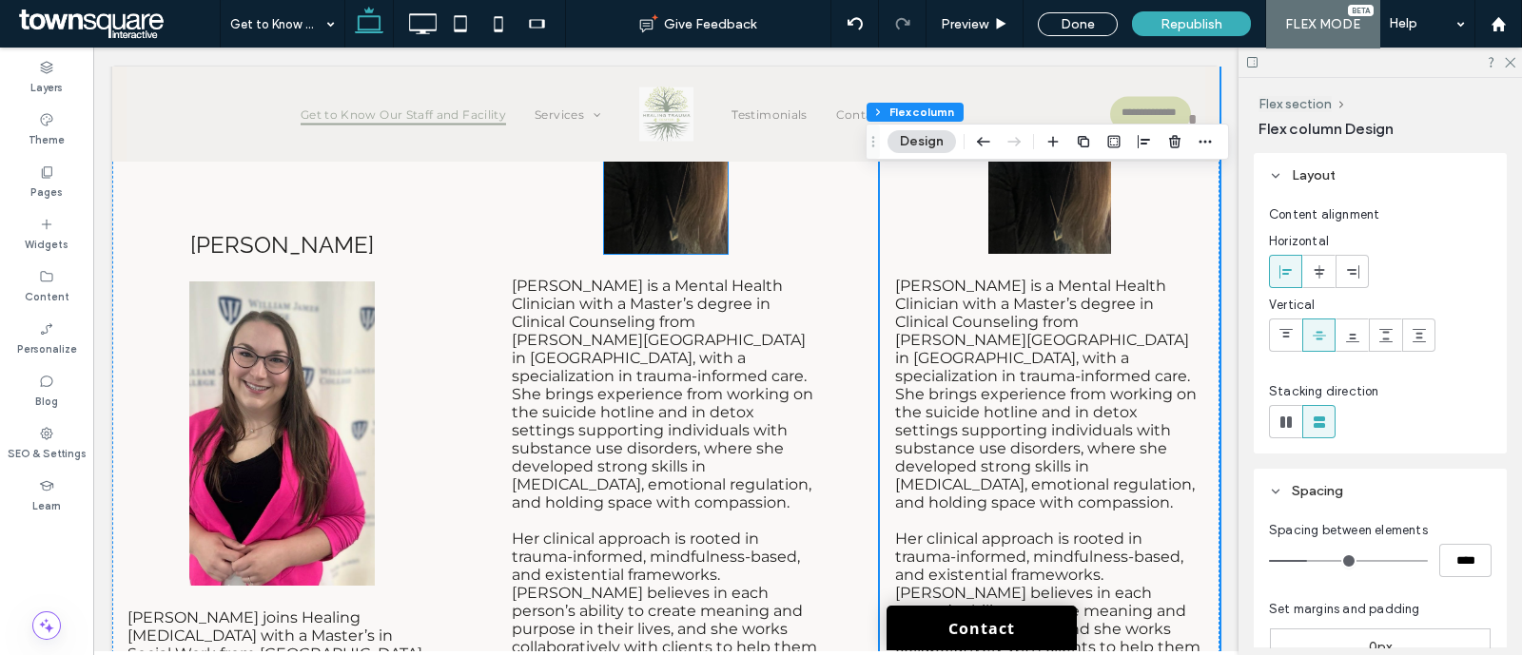
click at [679, 244] on img at bounding box center [666, 118] width 124 height 272
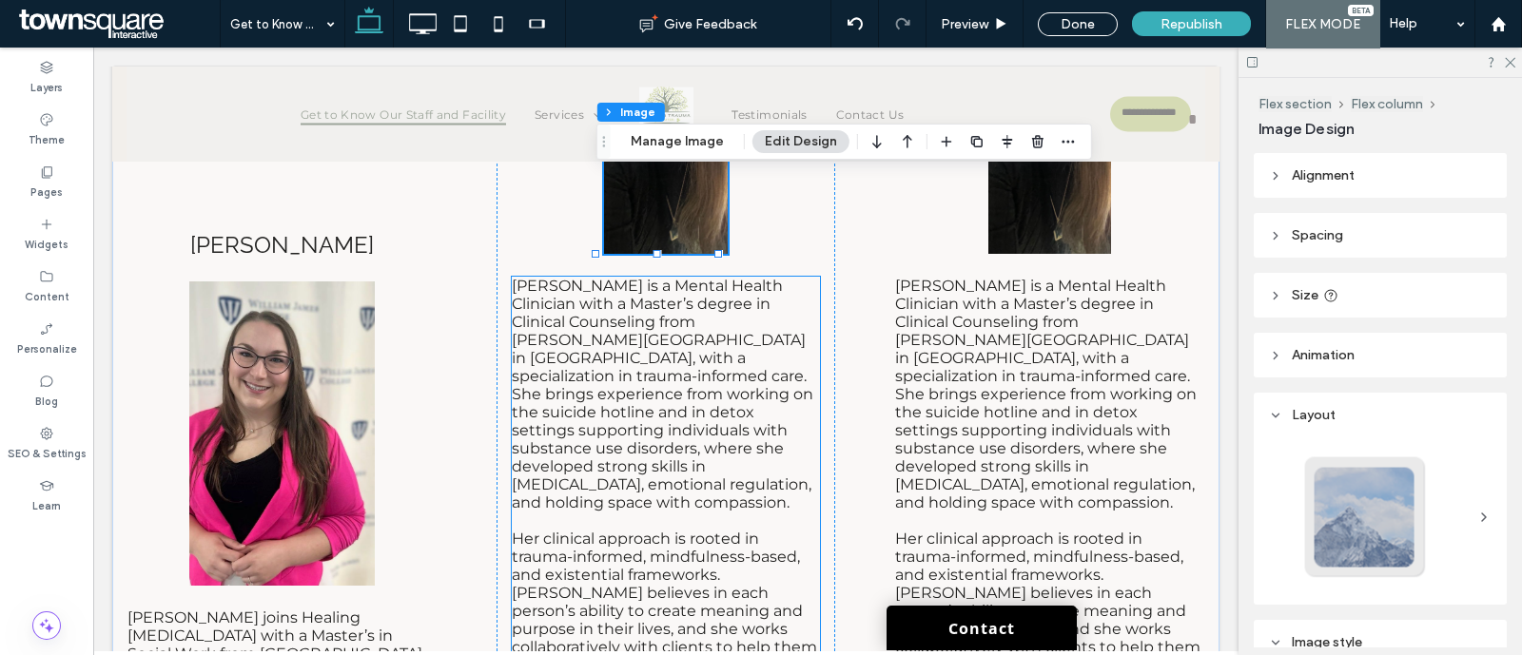
click at [643, 466] on span "[PERSON_NAME] is a Mental Health Clinician with a Master’s degree in Clinical C…" at bounding box center [663, 394] width 302 height 235
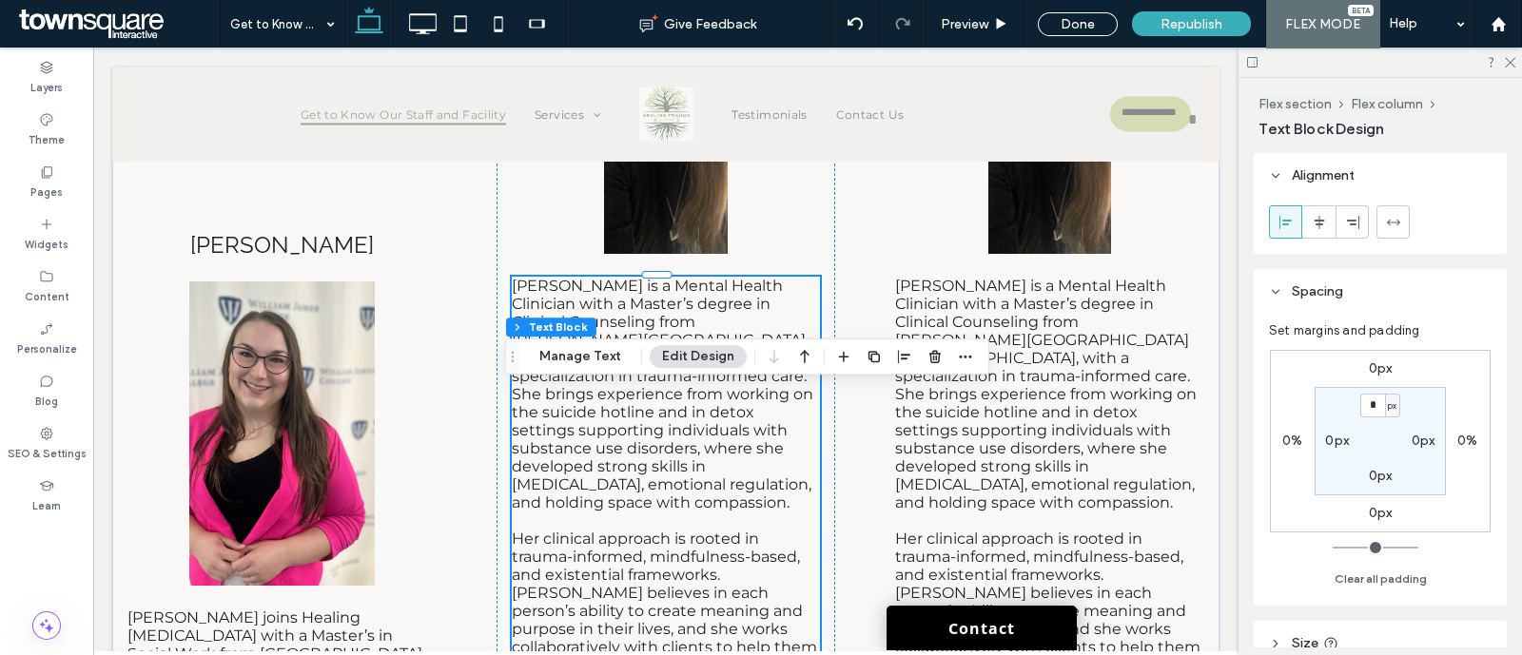
click at [643, 466] on span "[PERSON_NAME] is a Mental Health Clinician with a Master’s degree in Clinical C…" at bounding box center [663, 394] width 302 height 235
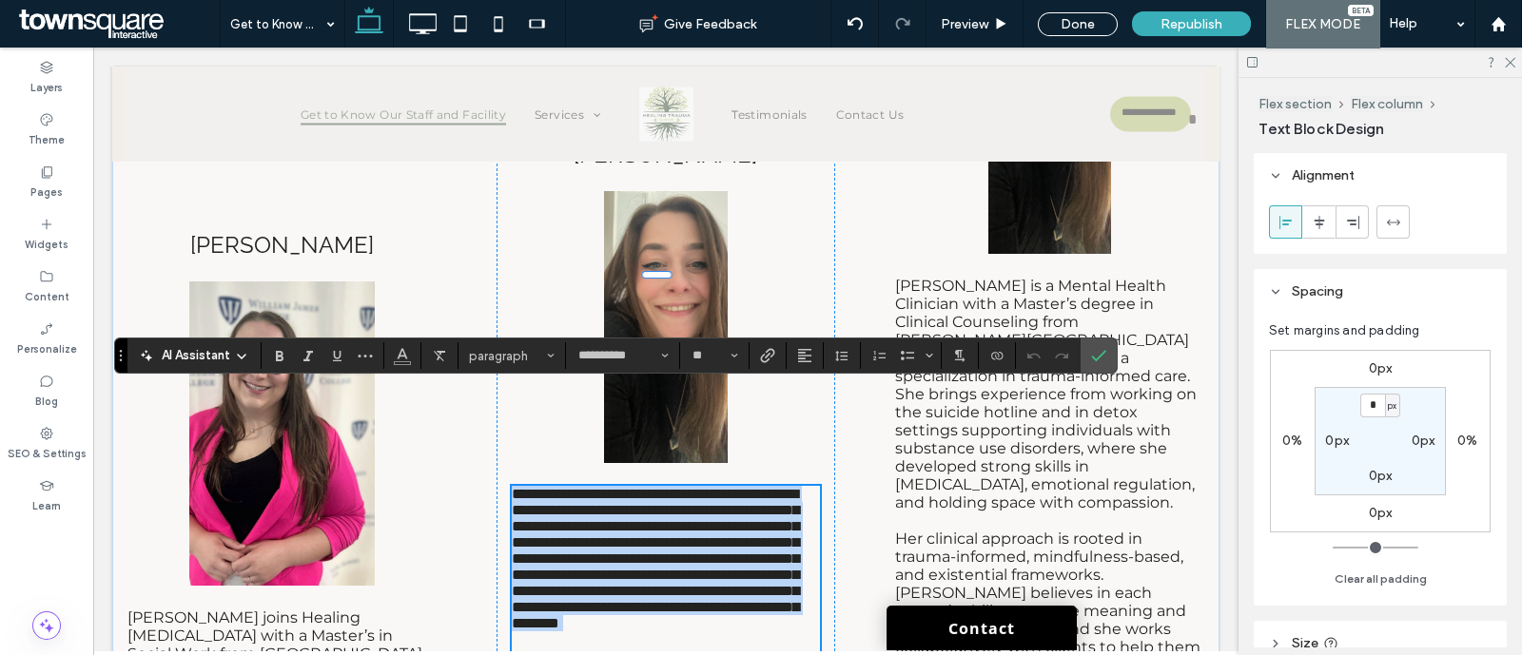
click at [643, 487] on span "**********" at bounding box center [655, 559] width 287 height 144
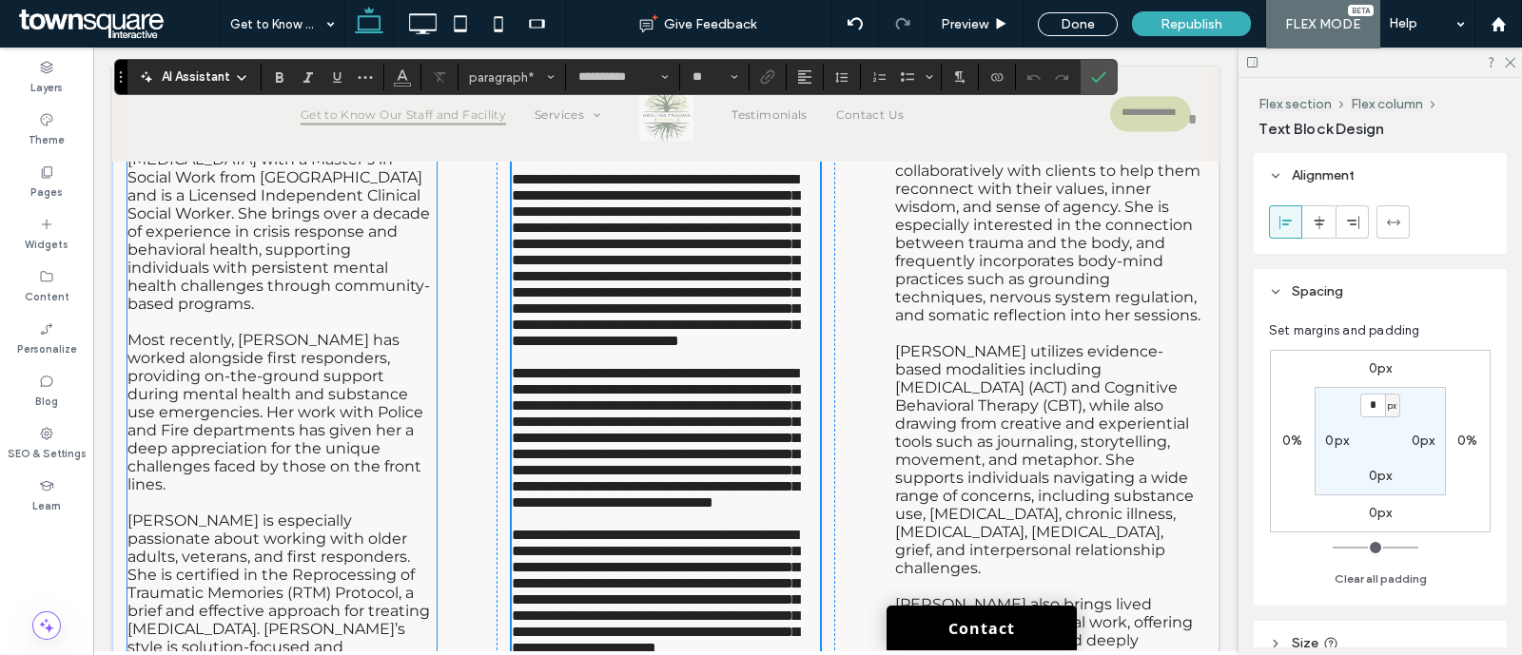
scroll to position [8157, 0]
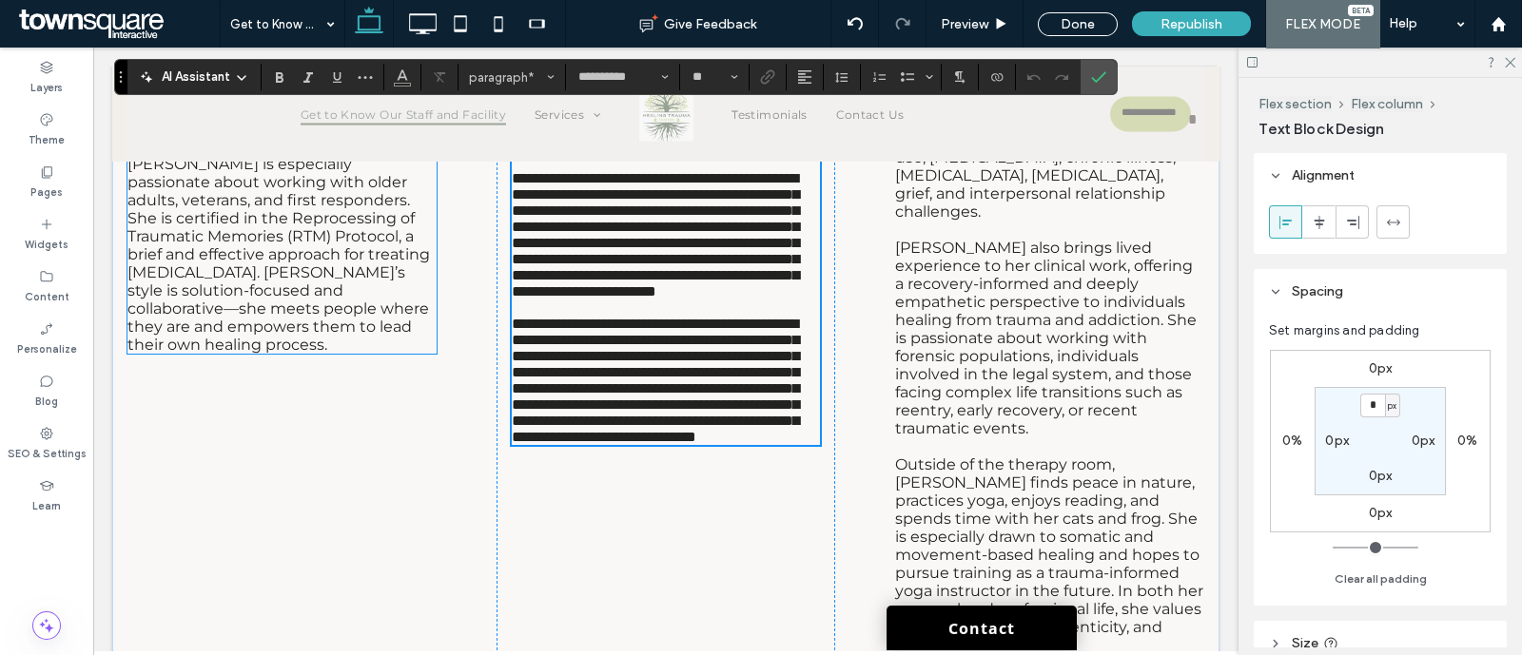
click at [243, 322] on span "[PERSON_NAME] is especially passionate about working with older adults, veteran…" at bounding box center [278, 254] width 303 height 199
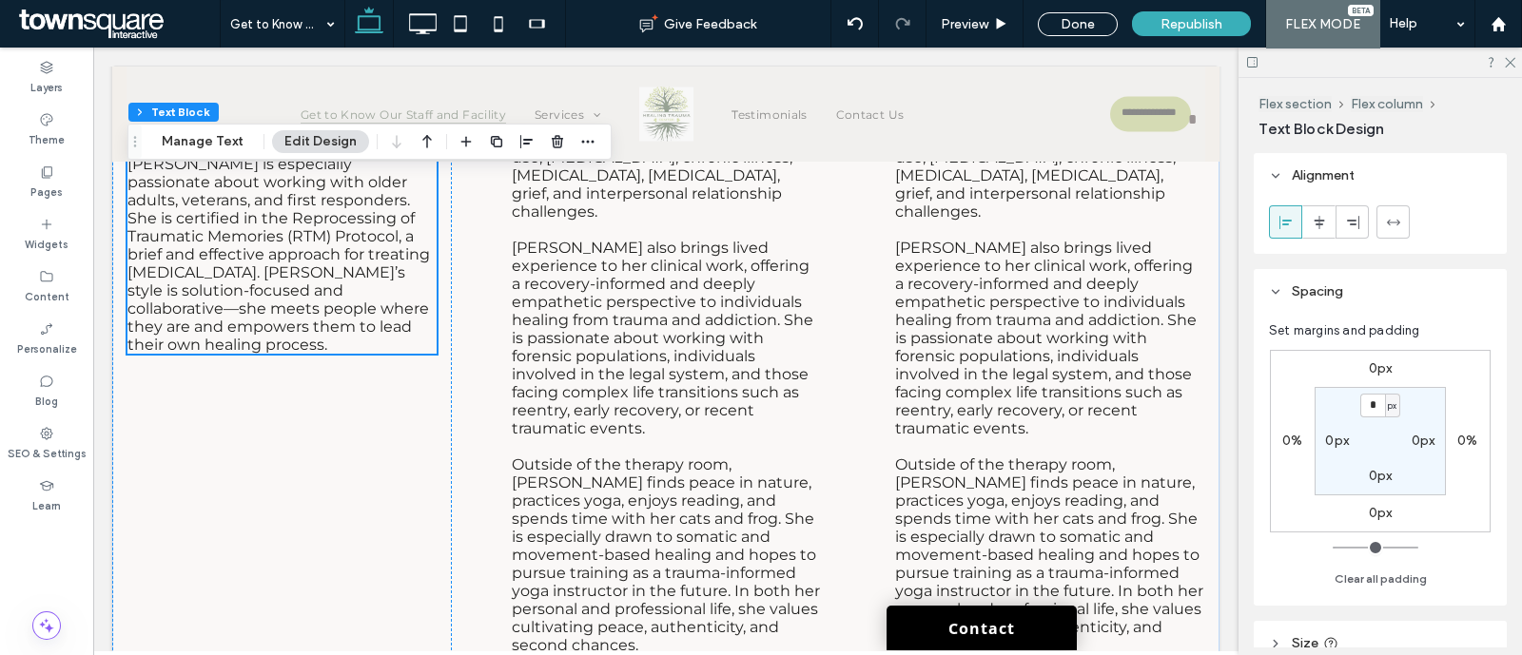
click at [329, 354] on p "[PERSON_NAME] is especially passionate about working with older adults, veteran…" at bounding box center [281, 254] width 309 height 199
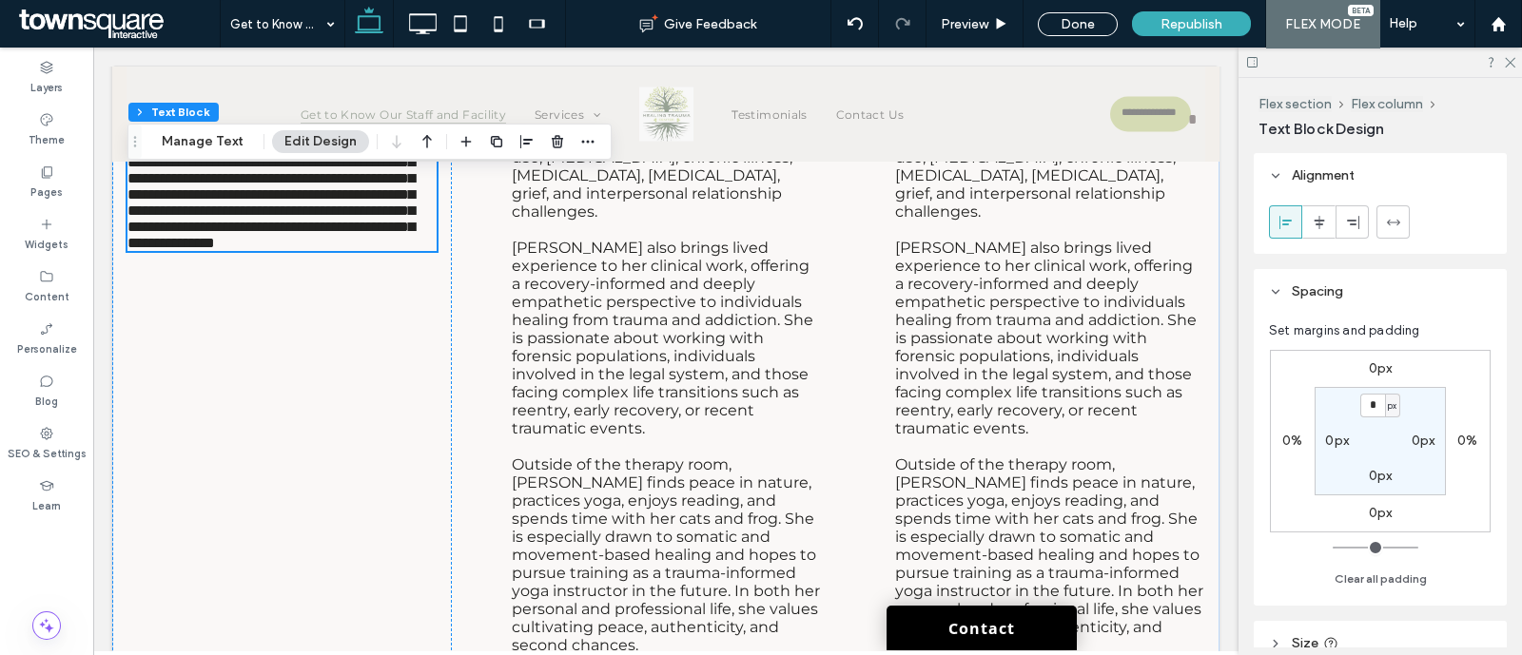
type input "**********"
type input "**"
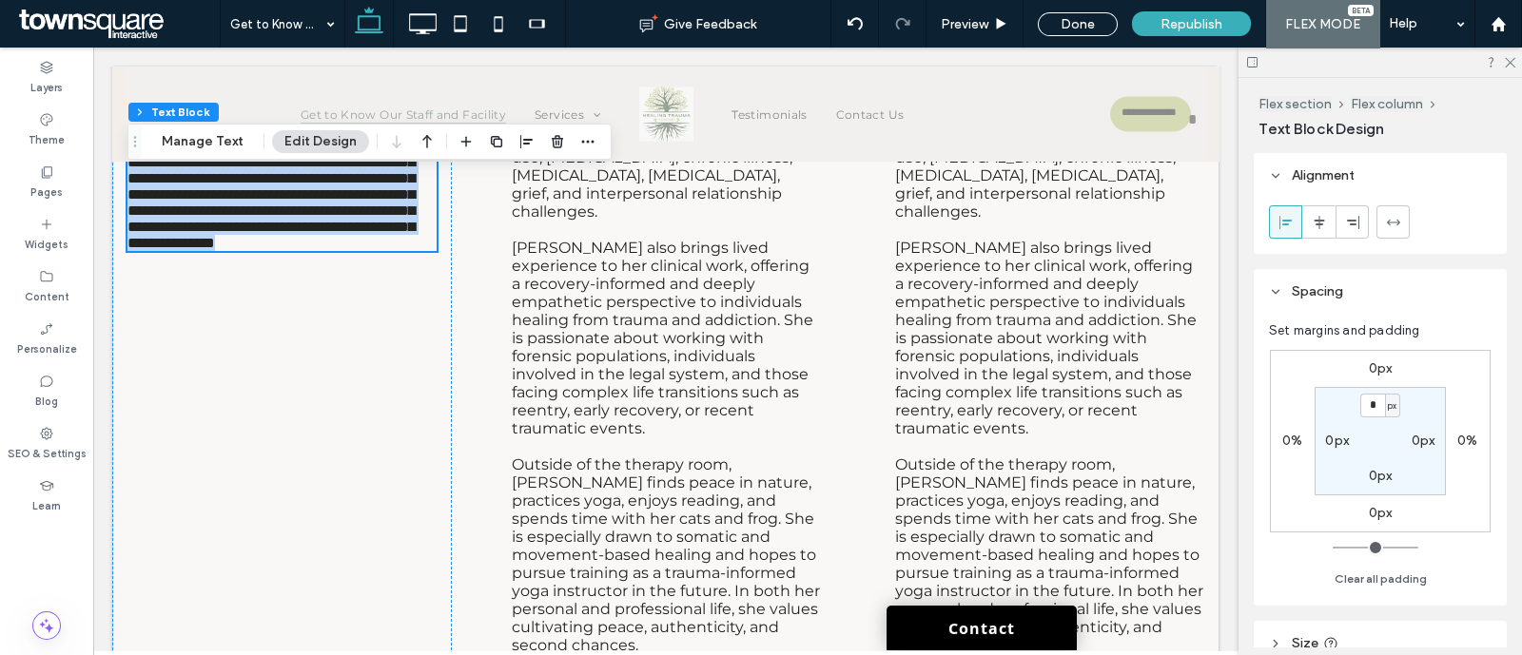
scroll to position [7989, 0]
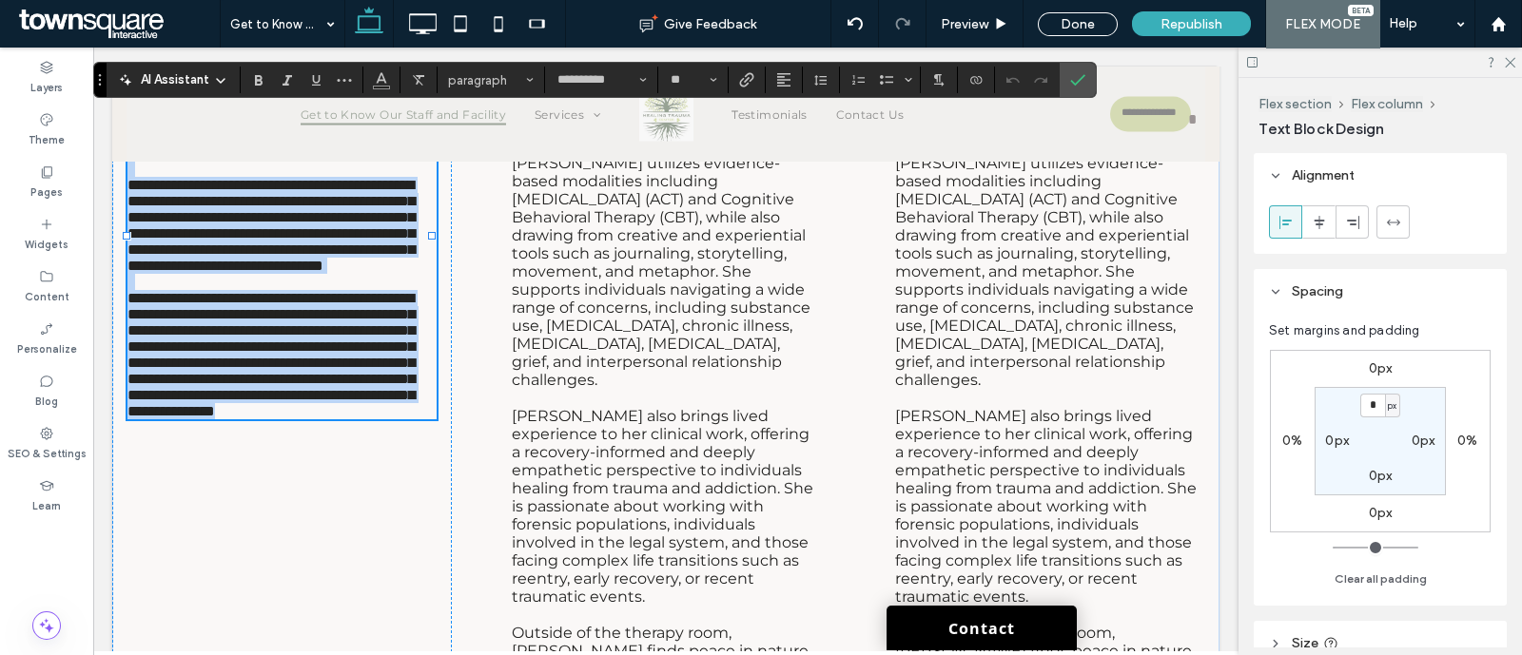
copy div "**********"
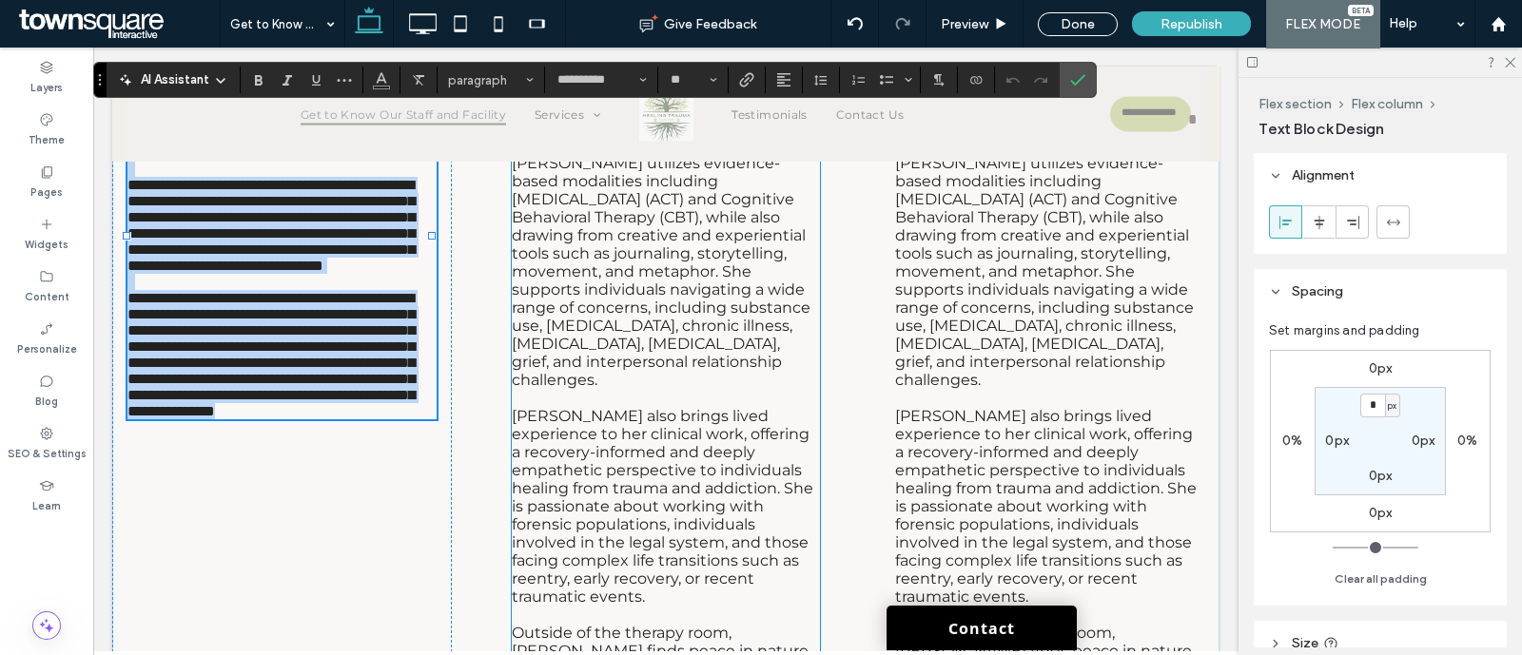
click at [656, 283] on span "[PERSON_NAME] utilizes evidence-based modalities including [MEDICAL_DATA] (ACT)…" at bounding box center [661, 271] width 299 height 235
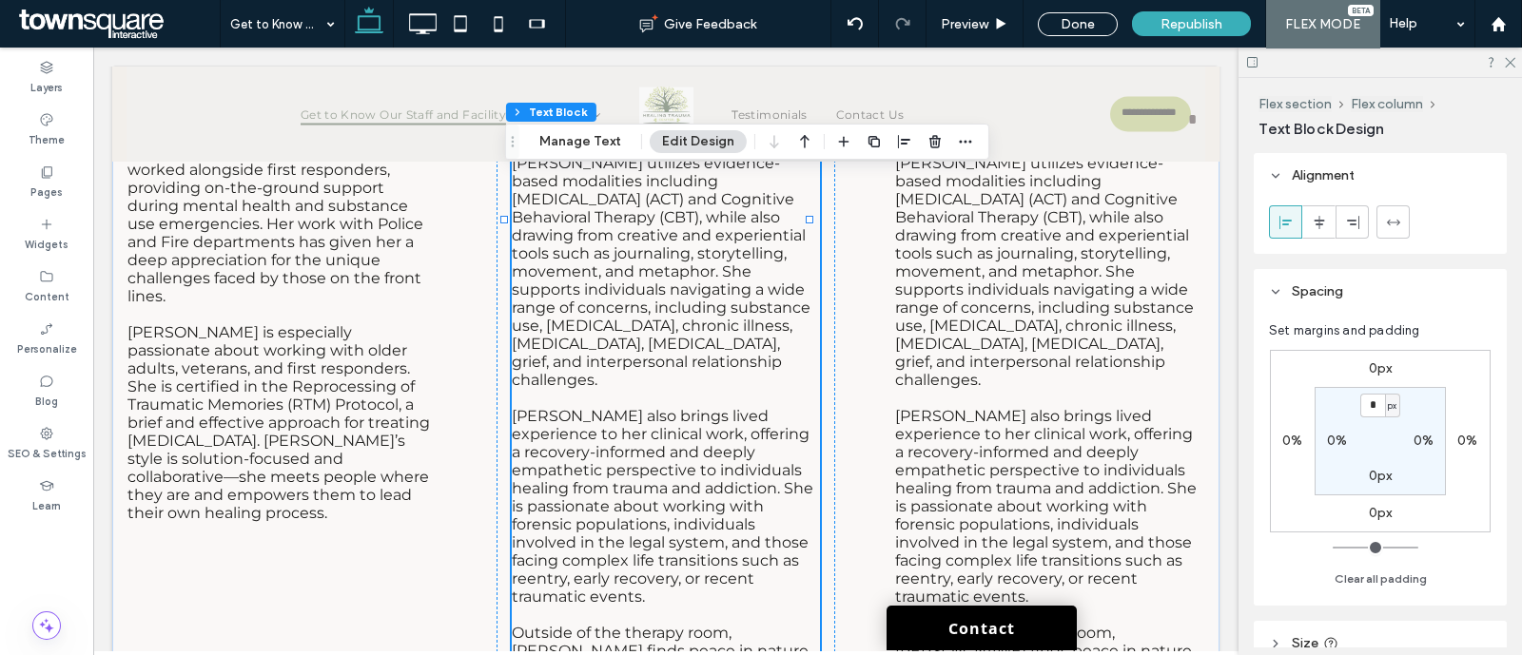
click at [656, 283] on div "[PERSON_NAME] is a Mental Health Clinician with a Master’s degree in Clinical C…" at bounding box center [666, 217] width 309 height 1211
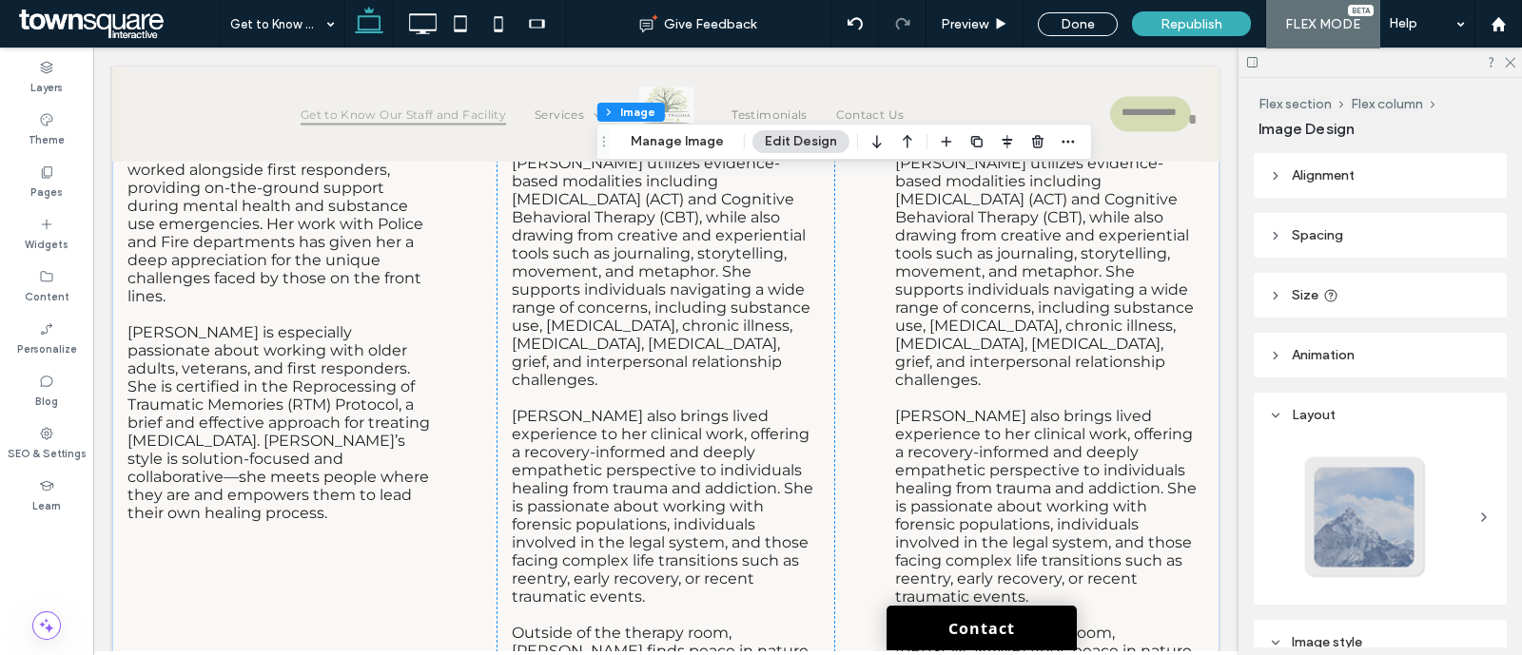
scroll to position [7373, 0]
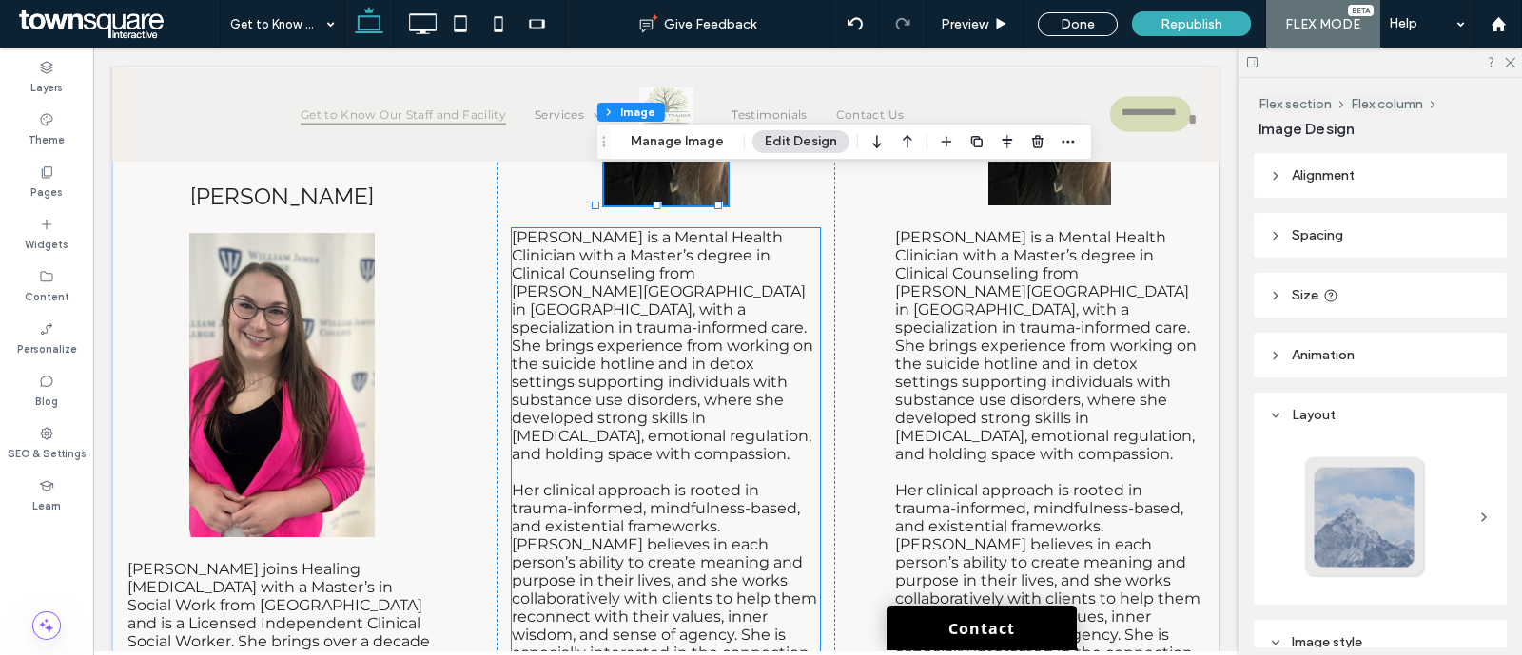
click at [642, 405] on span "[PERSON_NAME] is a Mental Health Clinician with a Master’s degree in Clinical C…" at bounding box center [663, 345] width 302 height 235
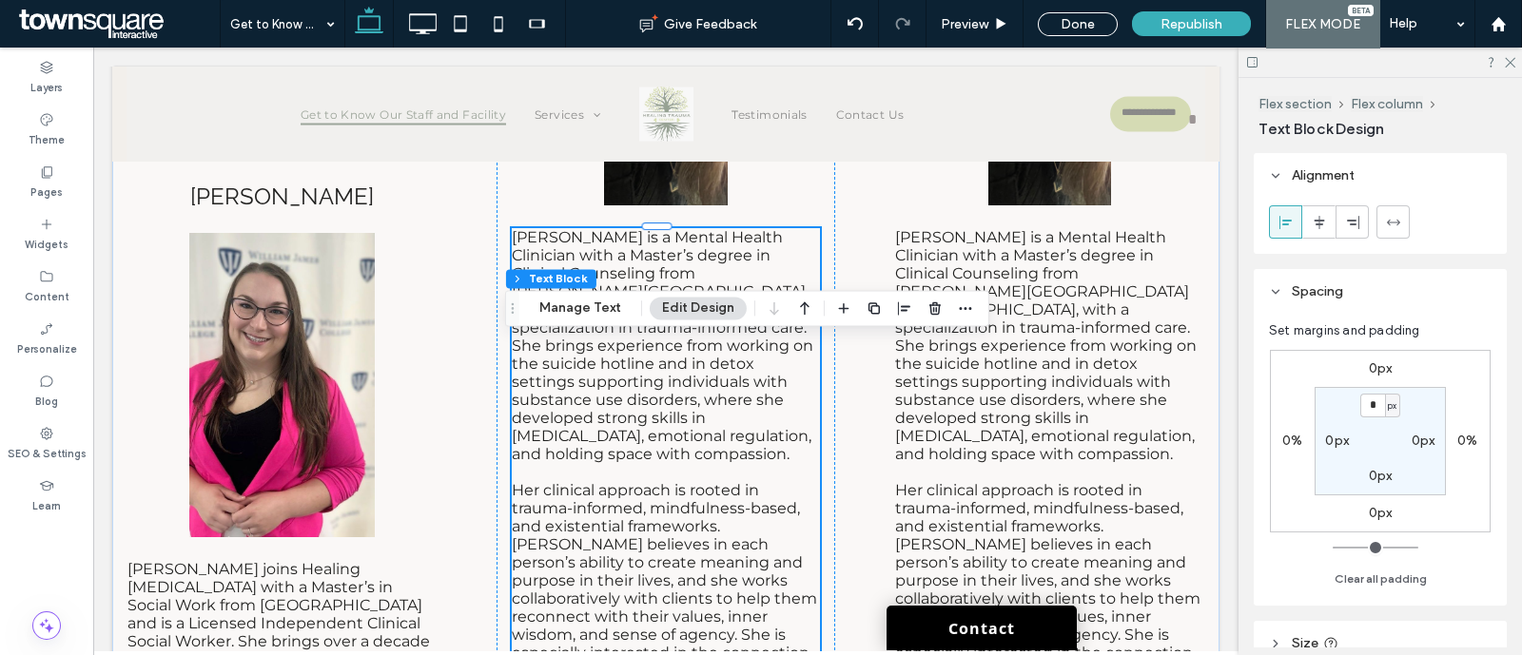
click at [642, 405] on span "[PERSON_NAME] is a Mental Health Clinician with a Master’s degree in Clinical C…" at bounding box center [663, 345] width 302 height 235
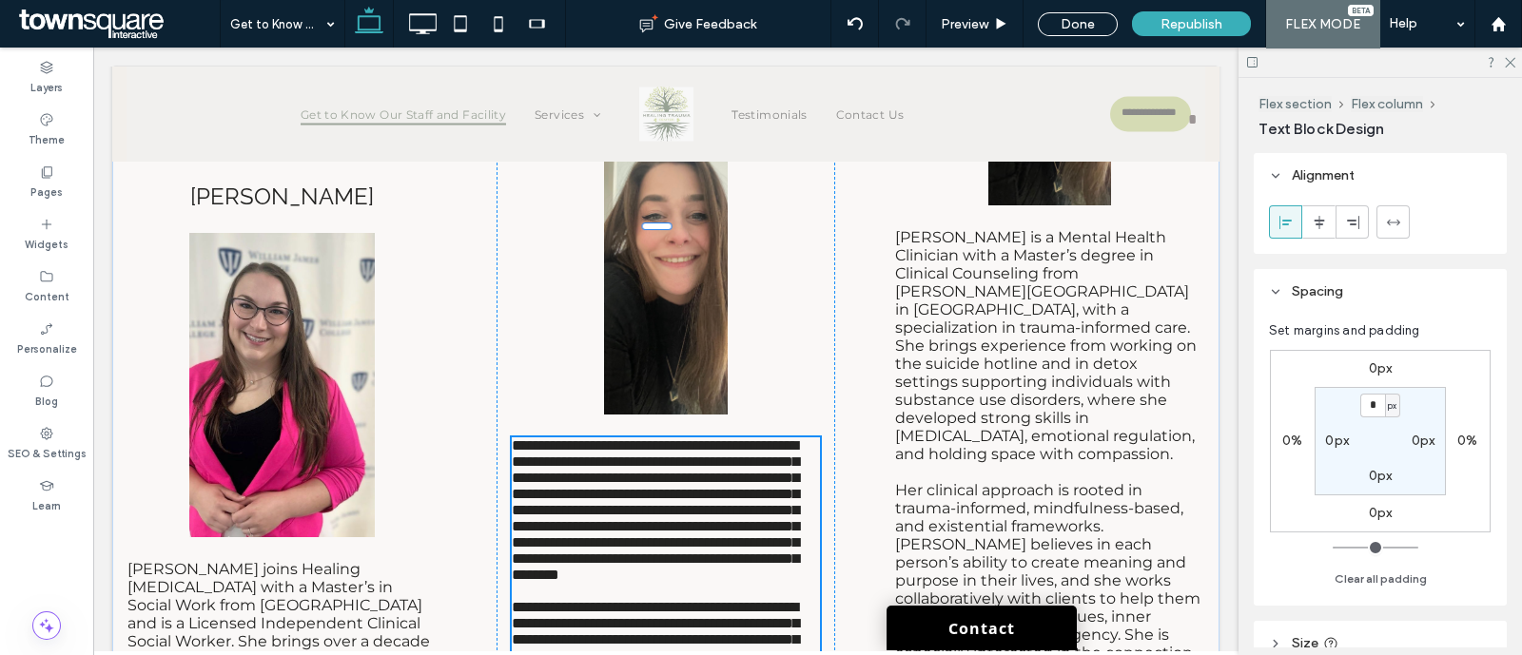
click at [642, 439] on span "**********" at bounding box center [655, 511] width 287 height 144
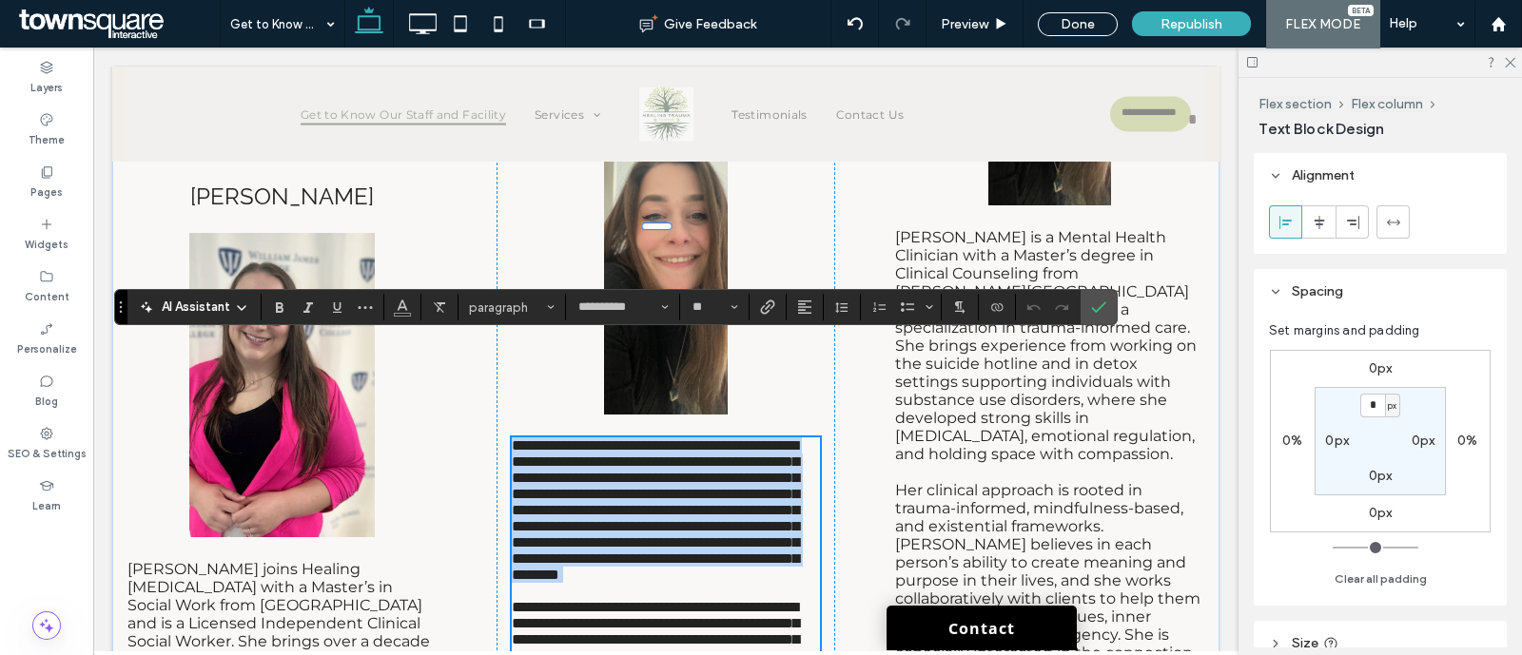
click at [639, 439] on span "**********" at bounding box center [655, 511] width 287 height 144
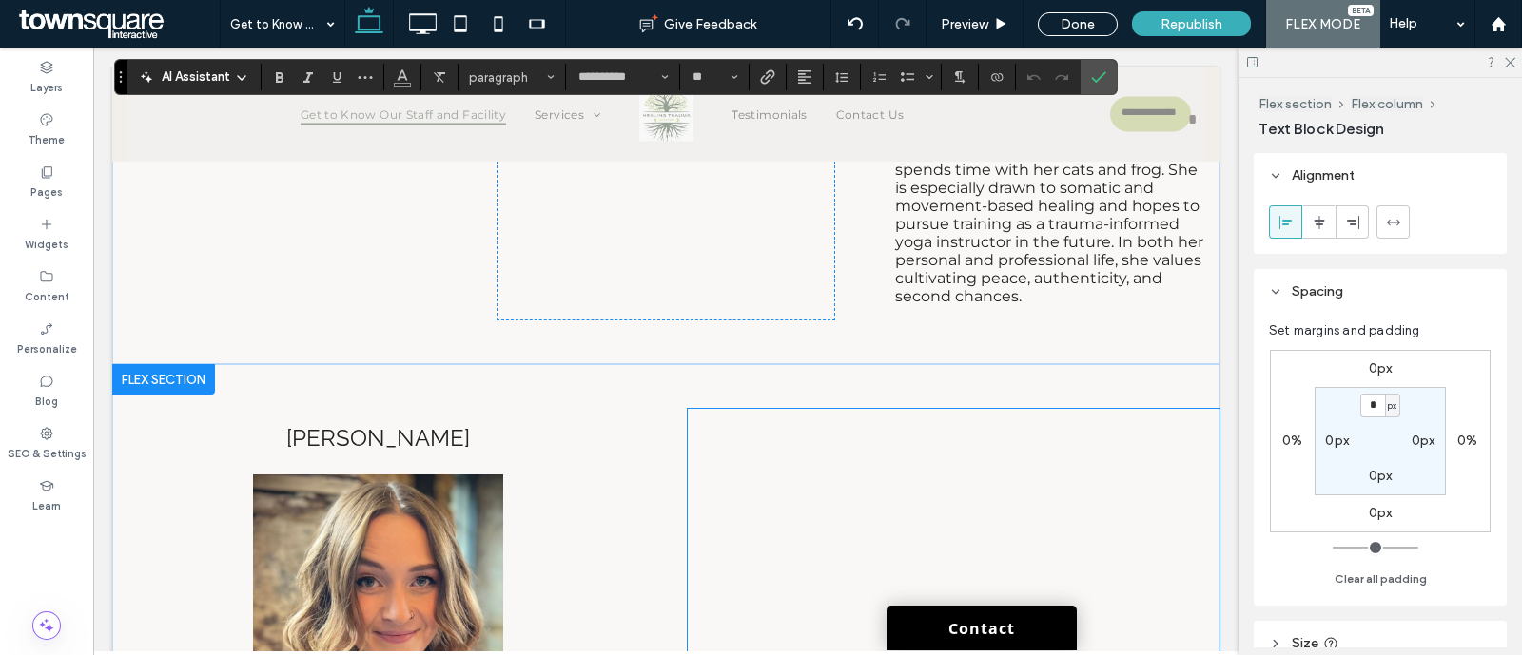
scroll to position [8519, 0]
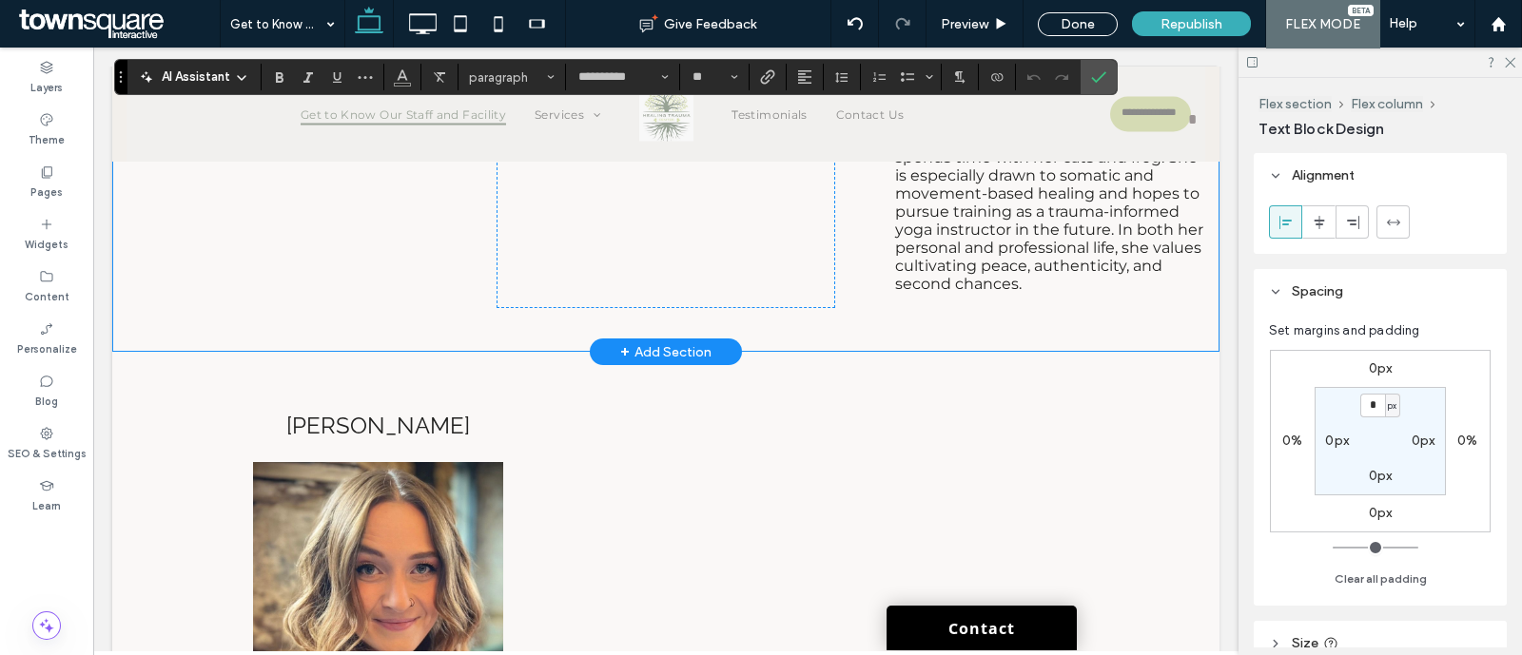
drag, startPoint x: 507, startPoint y: 350, endPoint x: 771, endPoint y: 427, distance: 274.5
paste div
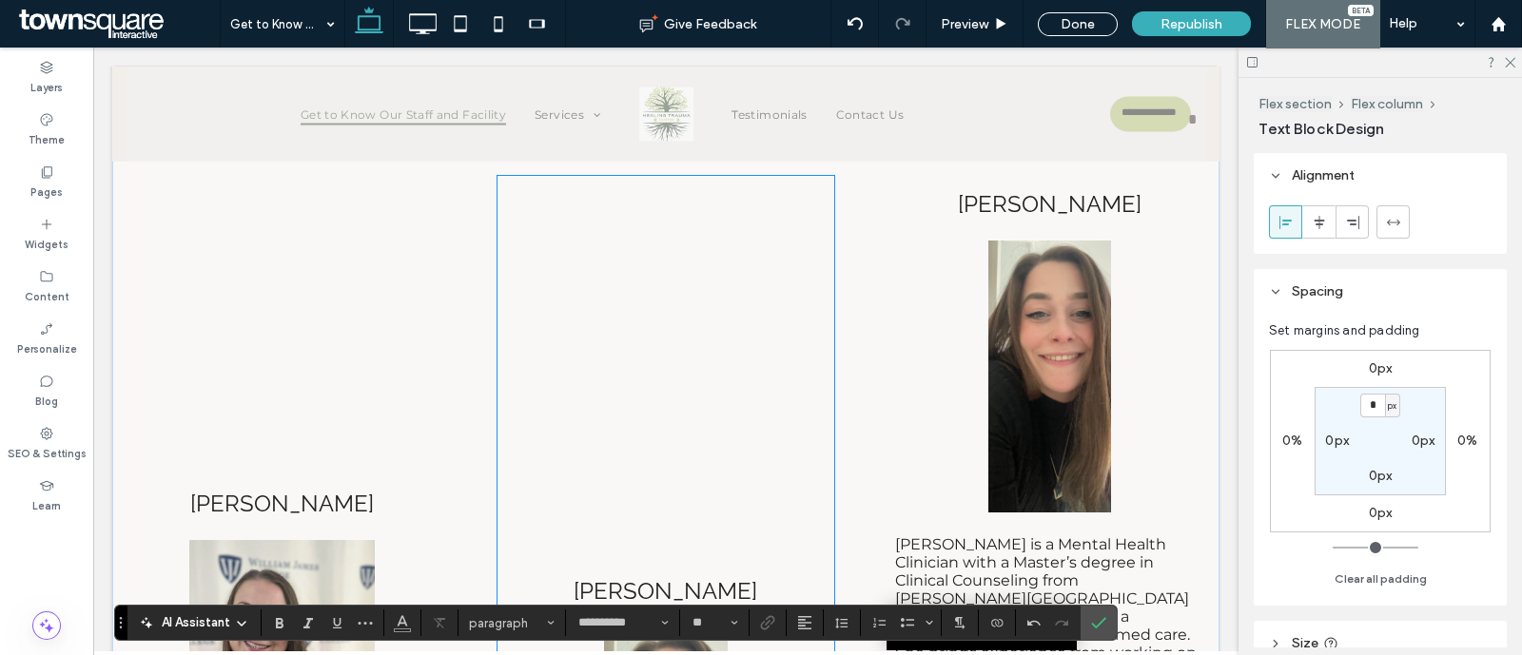
scroll to position [7211, 0]
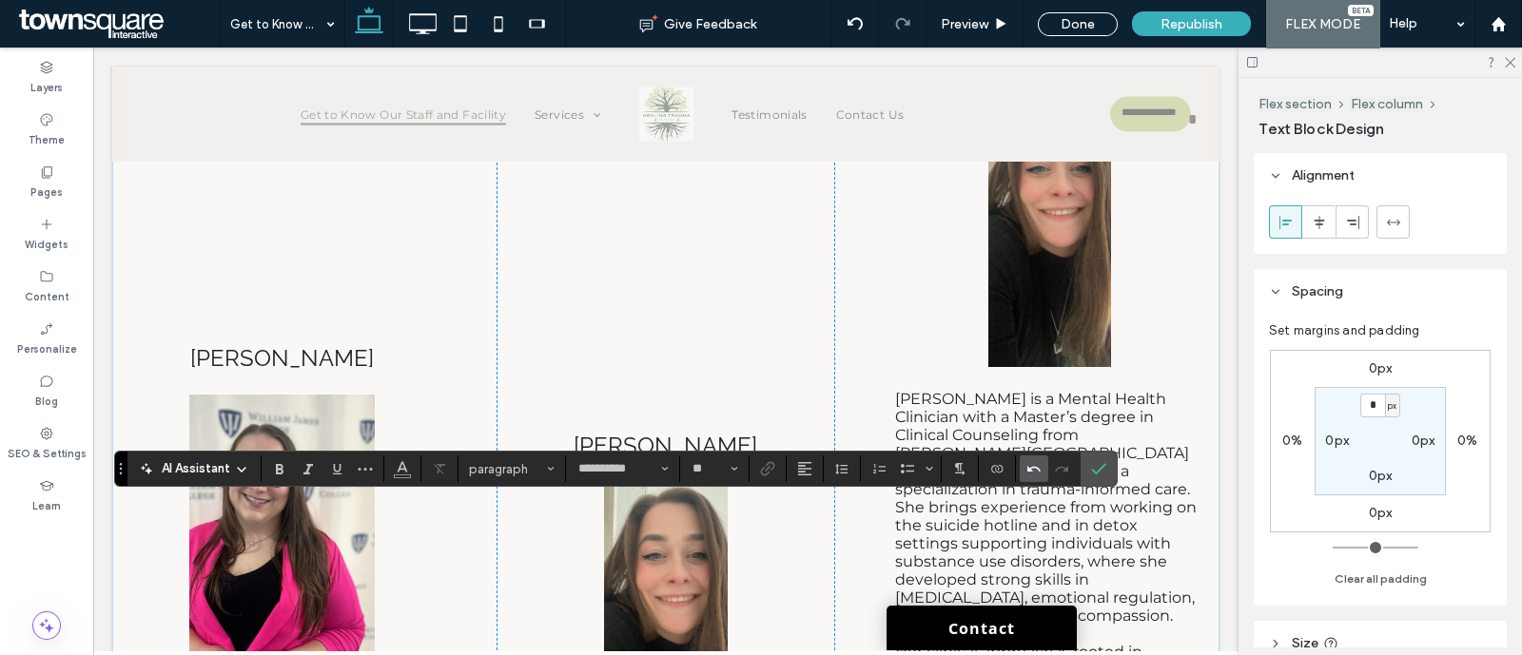
click at [1026, 472] on icon "Undo" at bounding box center [1033, 468] width 15 height 15
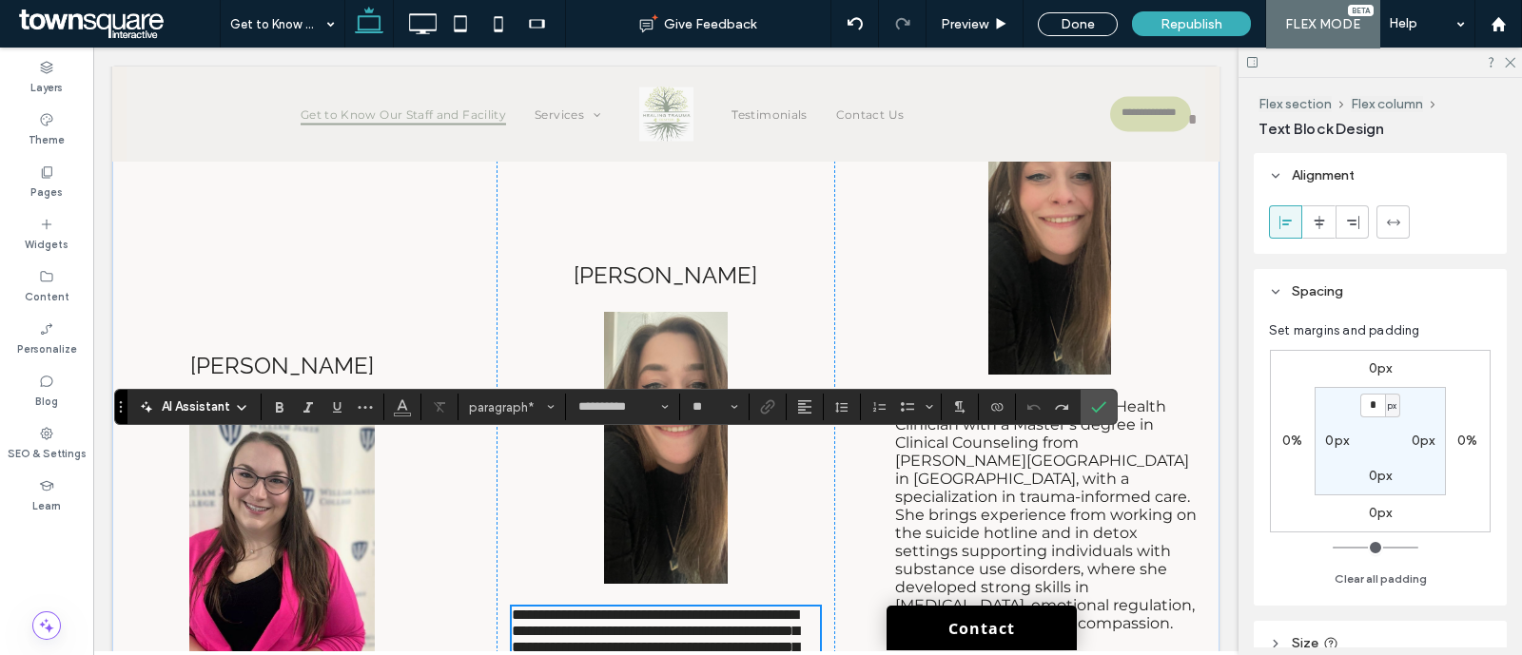
scroll to position [7154, 0]
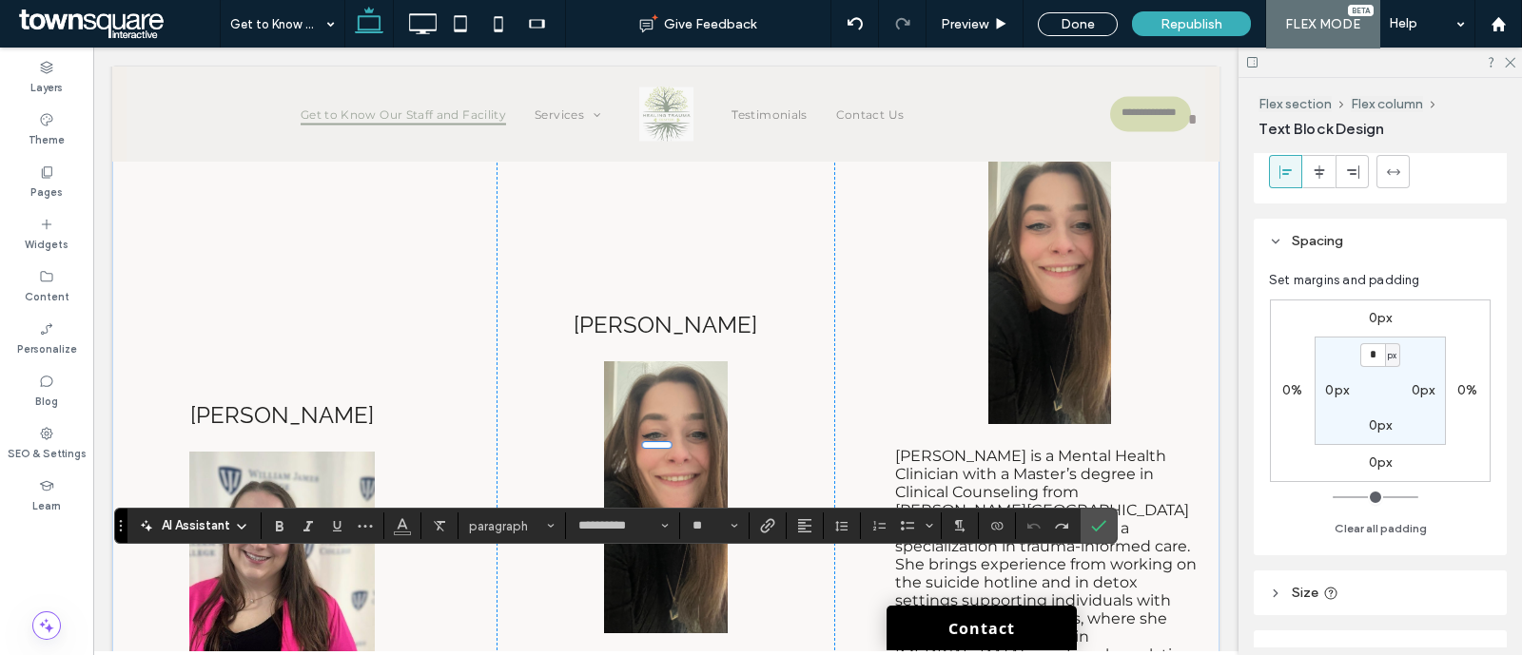
scroll to position [0, 0]
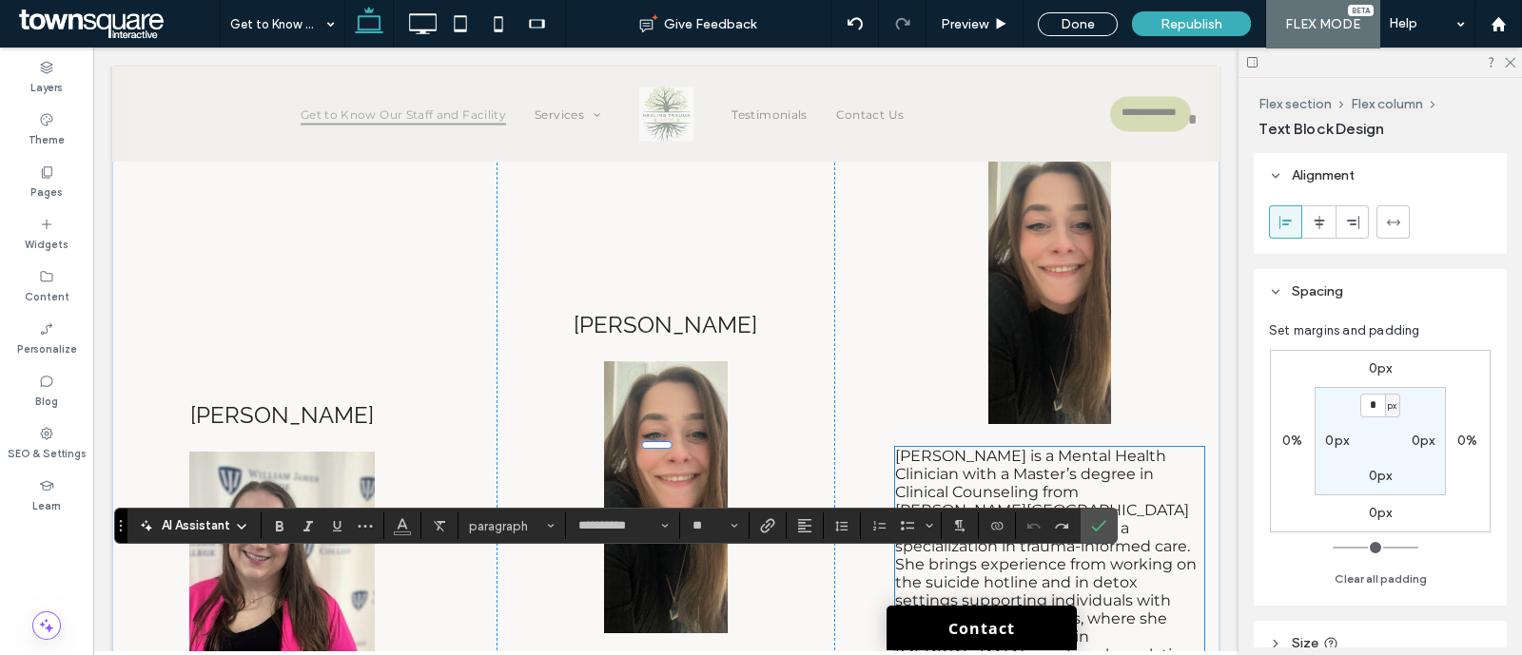
click at [1120, 583] on span "[PERSON_NAME] is a Mental Health Clinician with a Master’s degree in Clinical C…" at bounding box center [1046, 564] width 302 height 235
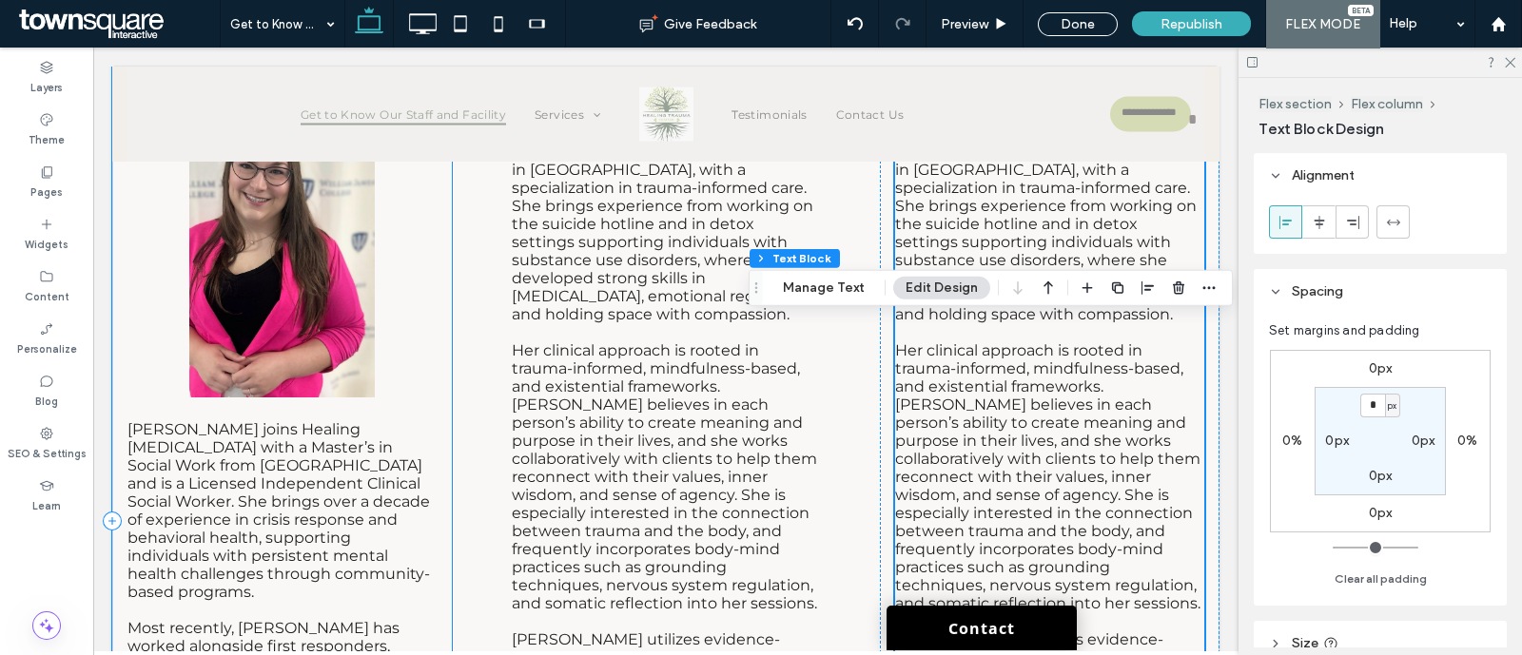
scroll to position [7748, 0]
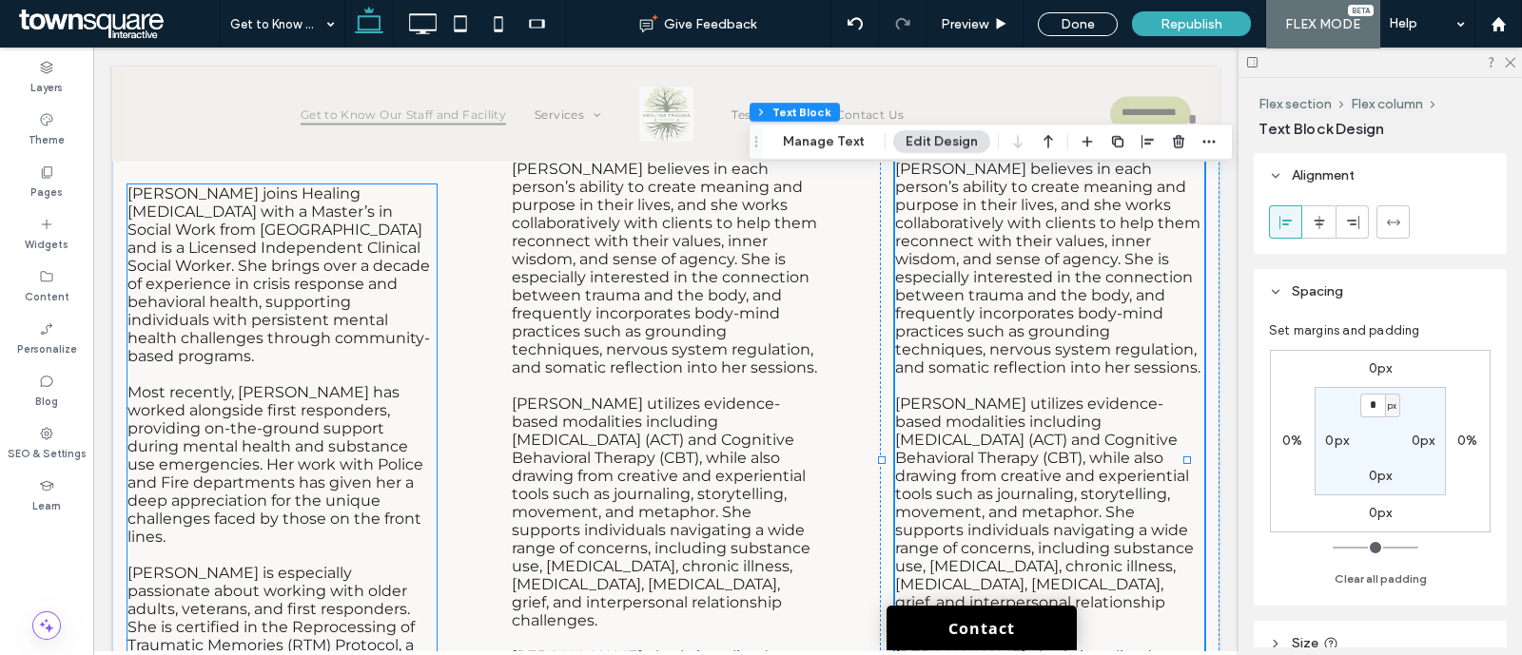
click at [409, 330] on p "[PERSON_NAME] joins Healing [MEDICAL_DATA] with a Master’s in Social Work from …" at bounding box center [281, 275] width 309 height 181
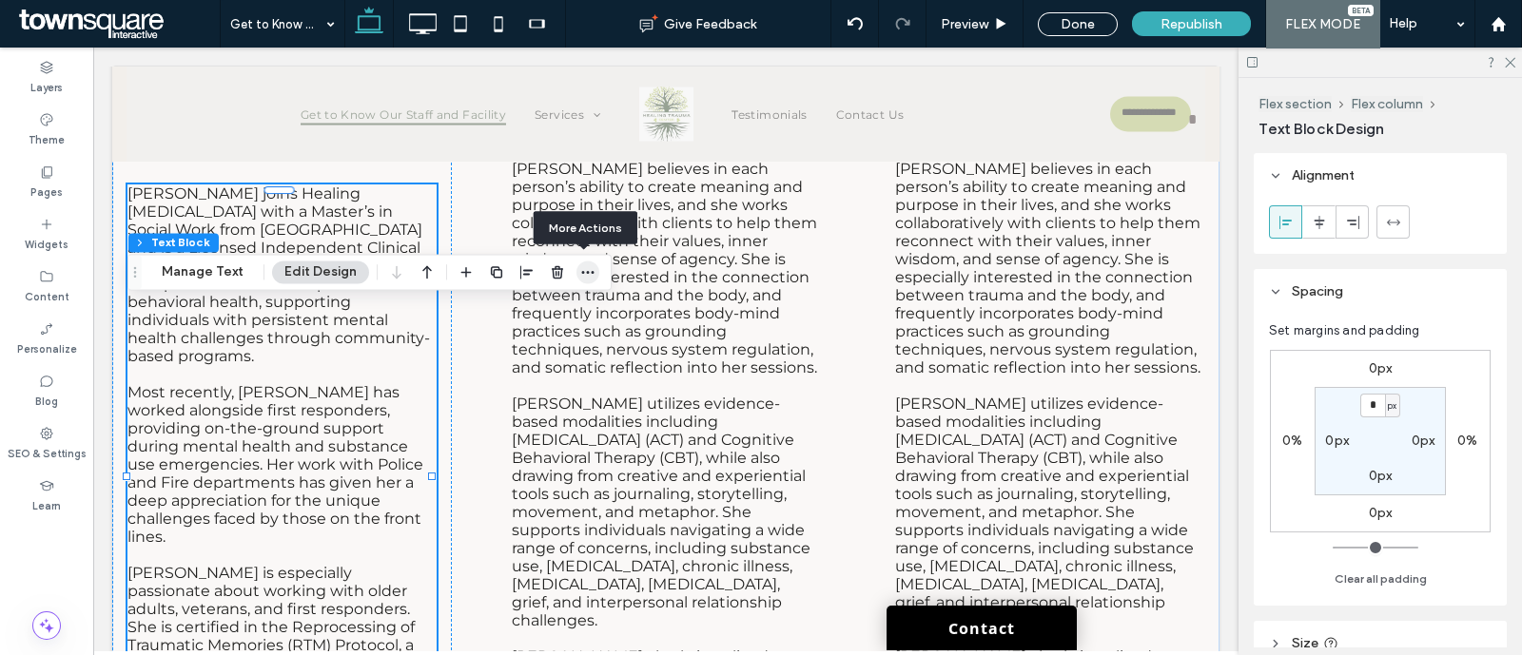
click at [581, 272] on use "button" at bounding box center [587, 272] width 12 height 3
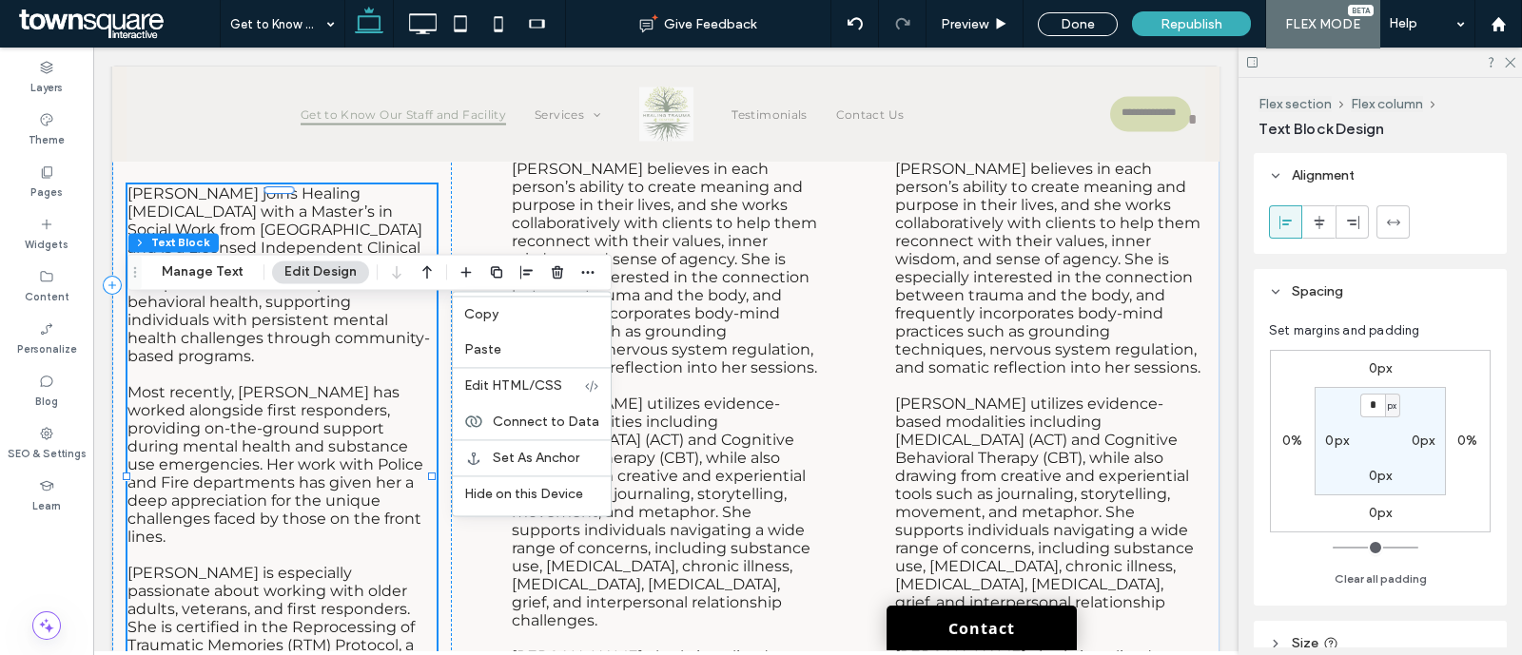
click at [334, 349] on span "[PERSON_NAME] joins Healing [MEDICAL_DATA] with a Master’s in Social Work from …" at bounding box center [278, 275] width 303 height 181
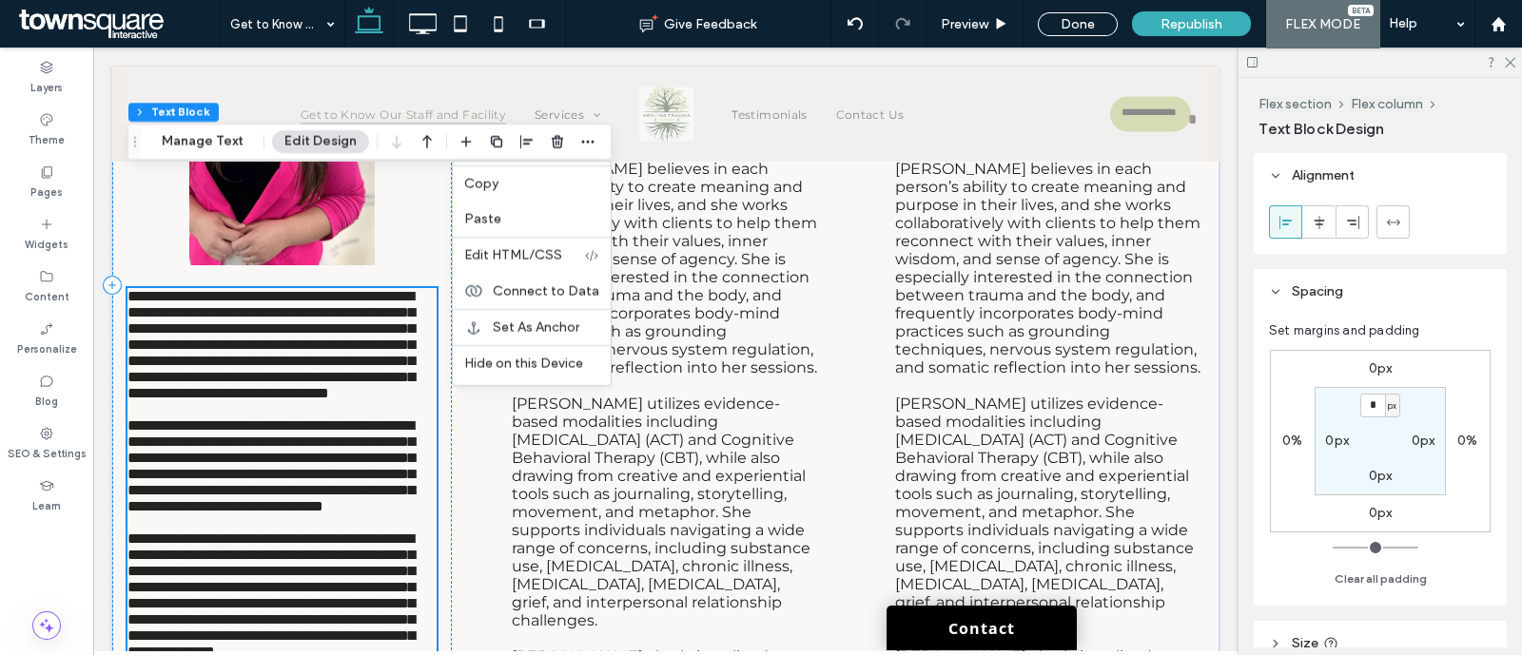
type input "**********"
type input "**"
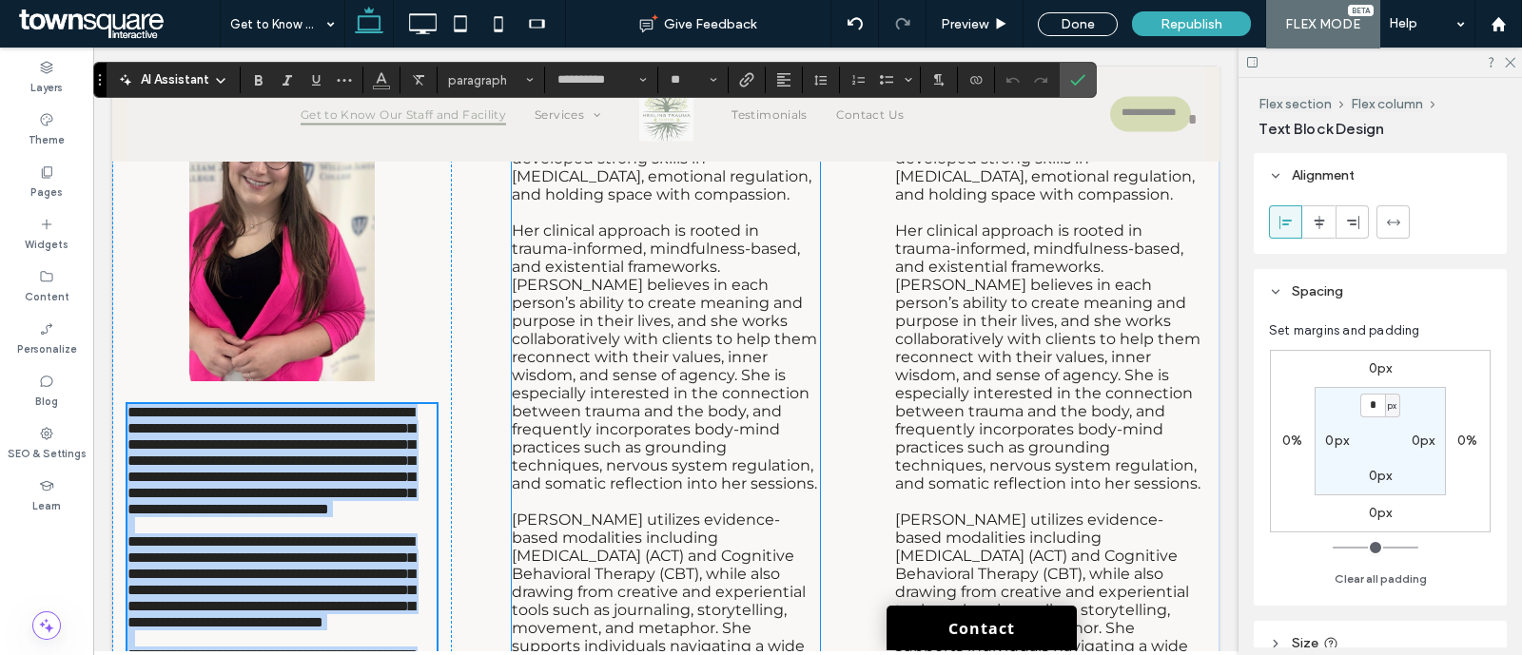
scroll to position [7157, 0]
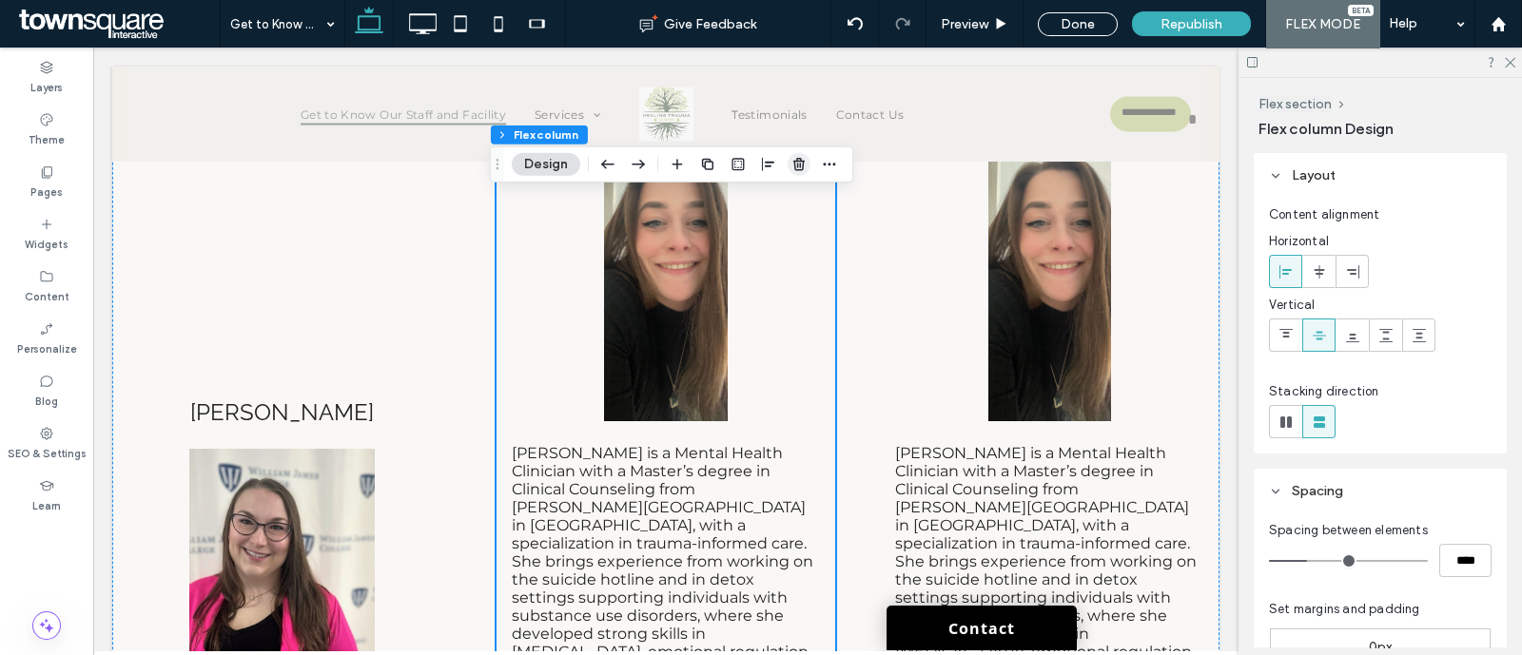
click at [790, 162] on span "button" at bounding box center [799, 164] width 23 height 23
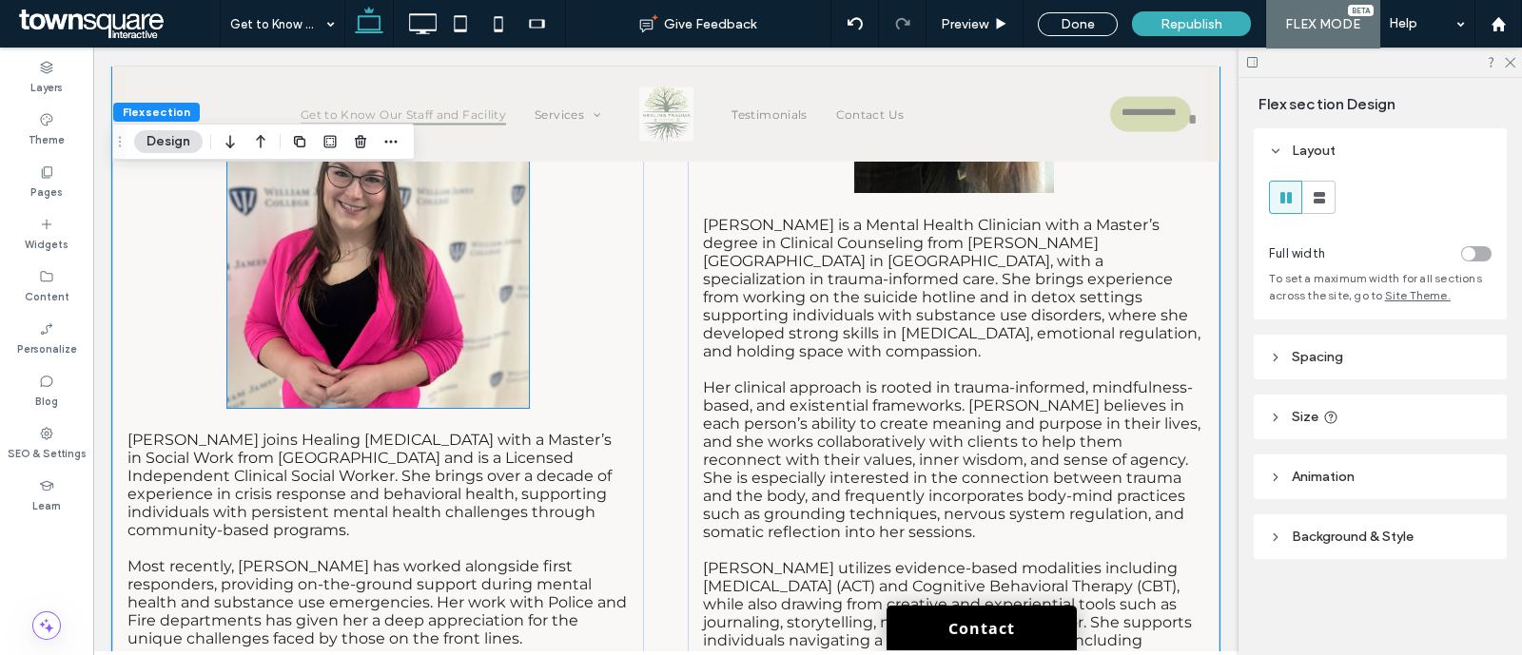
scroll to position [7394, 0]
